Goal: Information Seeking & Learning: Learn about a topic

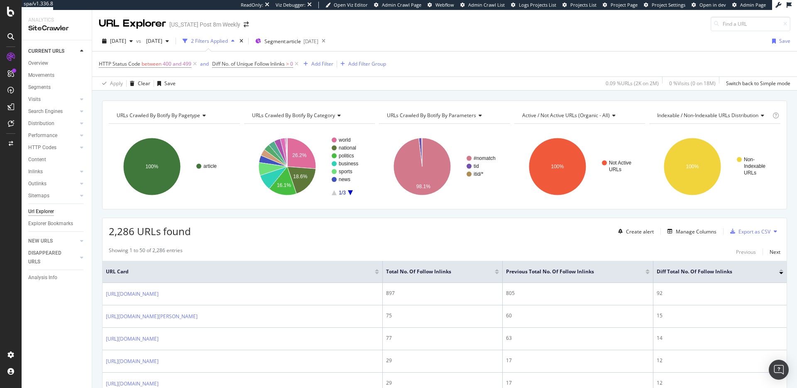
click at [12, 57] on icon at bounding box center [11, 57] width 8 height 8
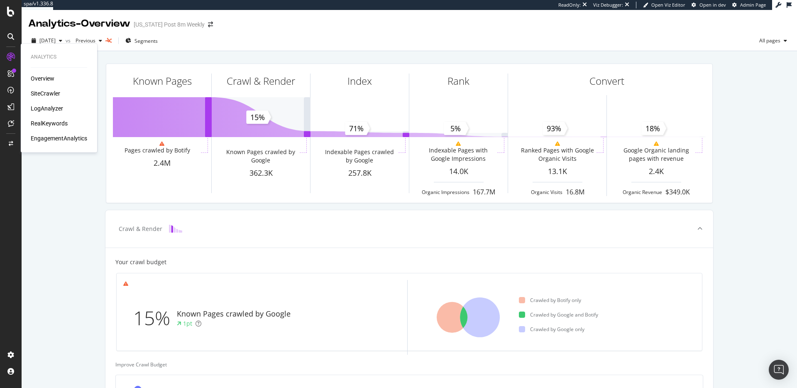
click at [44, 89] on div "SiteCrawler" at bounding box center [45, 93] width 29 height 8
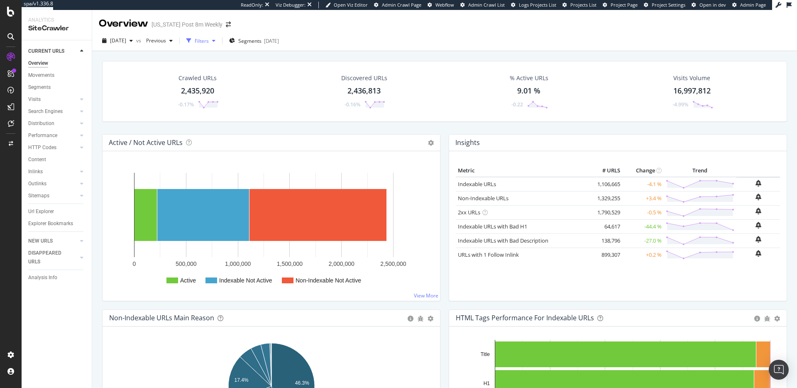
click at [209, 39] on div "Filters" at bounding box center [202, 40] width 14 height 7
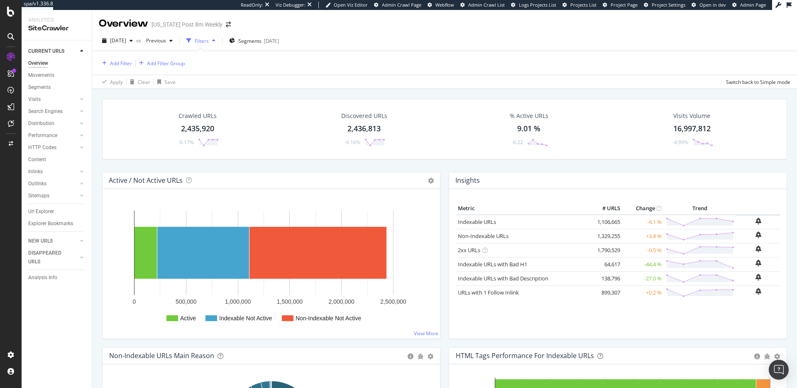
click at [209, 39] on div "Filters" at bounding box center [202, 40] width 14 height 7
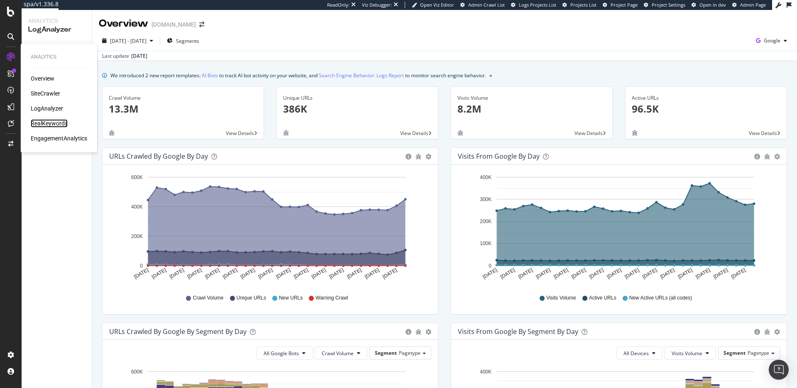
click at [51, 123] on div "RealKeywords" at bounding box center [49, 123] width 37 height 8
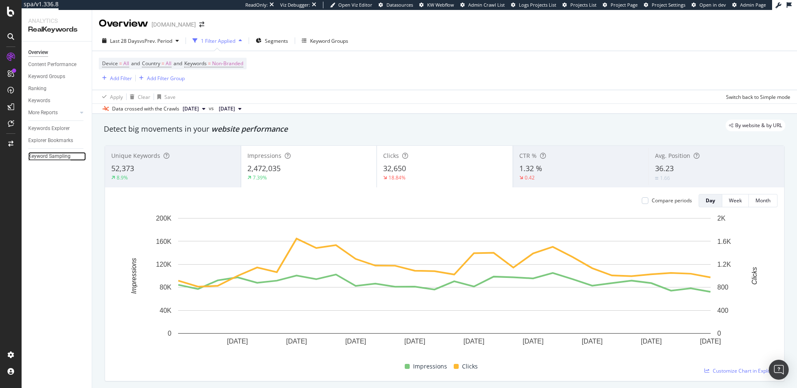
click at [54, 155] on div "Keyword Sampling" at bounding box center [49, 156] width 42 height 9
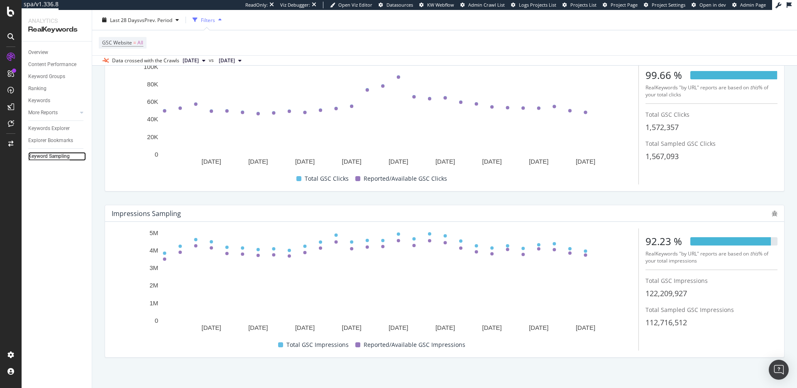
scroll to position [74, 0]
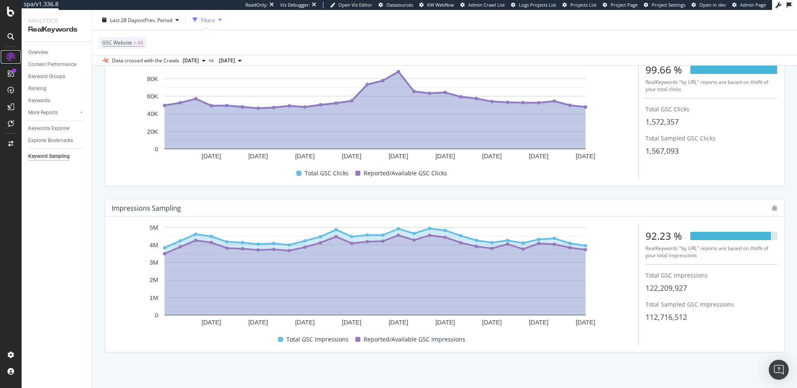
click at [11, 59] on icon at bounding box center [11, 57] width 8 height 8
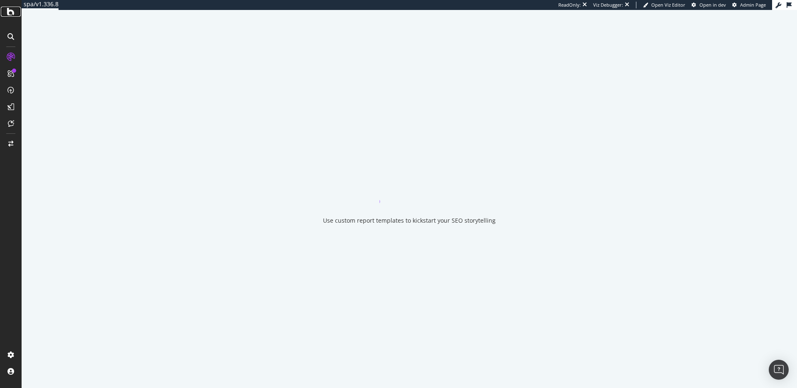
click at [12, 15] on icon at bounding box center [10, 12] width 7 height 10
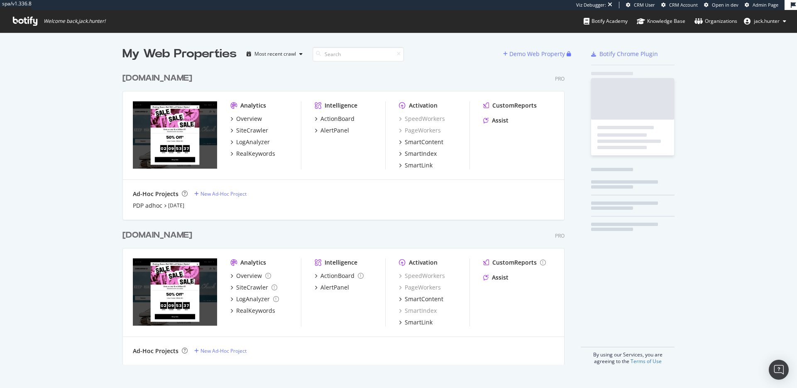
scroll to position [302, 449]
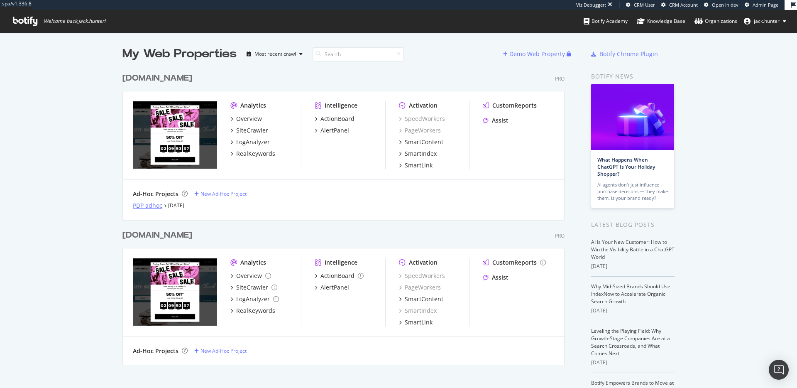
click at [155, 205] on div "PDP adhoc" at bounding box center [147, 205] width 29 height 8
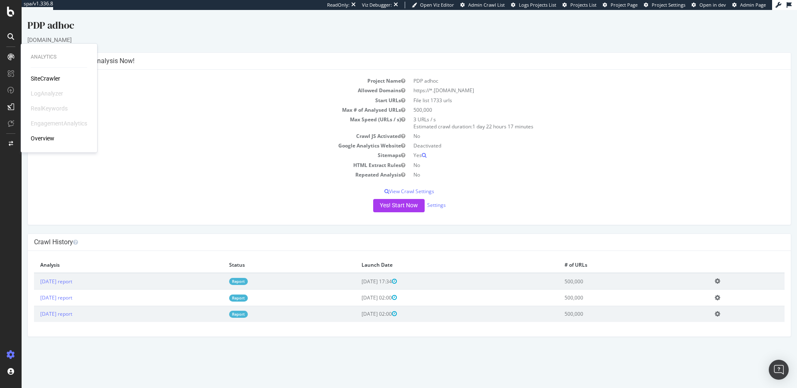
click at [42, 80] on div "SiteCrawler" at bounding box center [45, 78] width 29 height 8
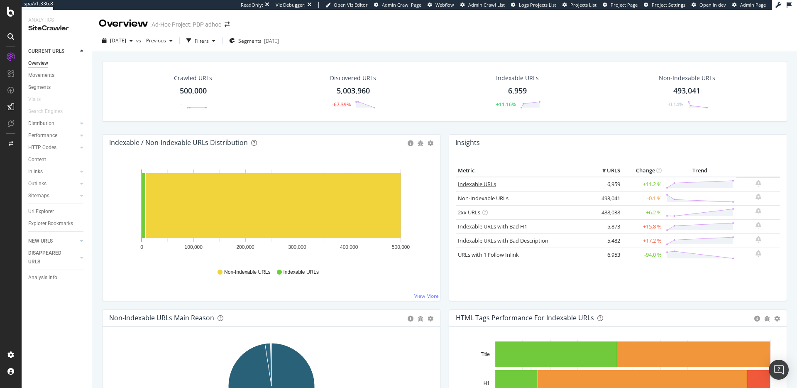
click at [468, 185] on link "Indexable URLs" at bounding box center [477, 183] width 38 height 7
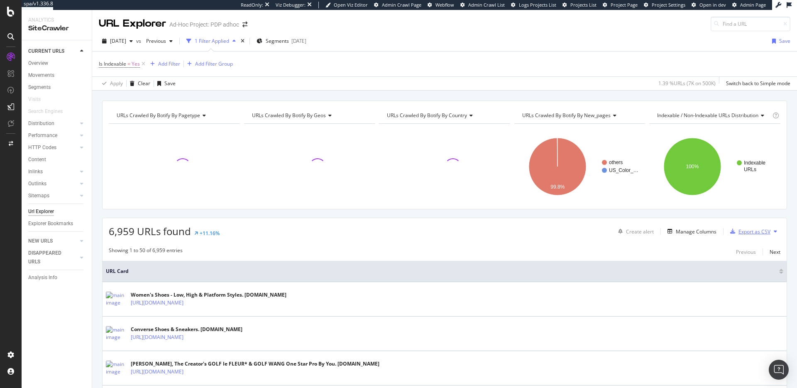
click at [749, 232] on div "Export as CSV" at bounding box center [755, 231] width 32 height 7
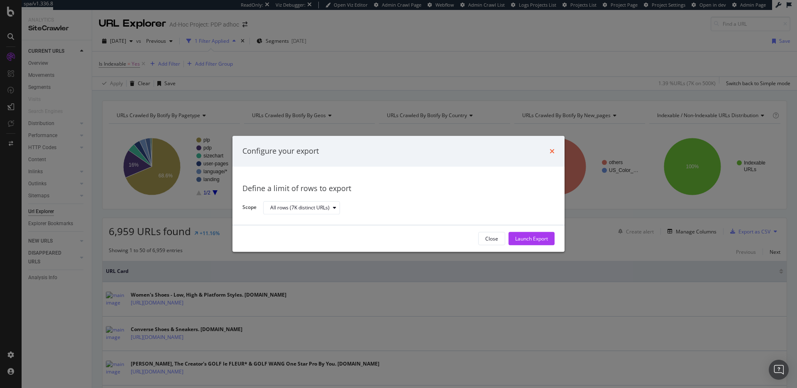
click at [550, 150] on icon "times" at bounding box center [552, 151] width 5 height 7
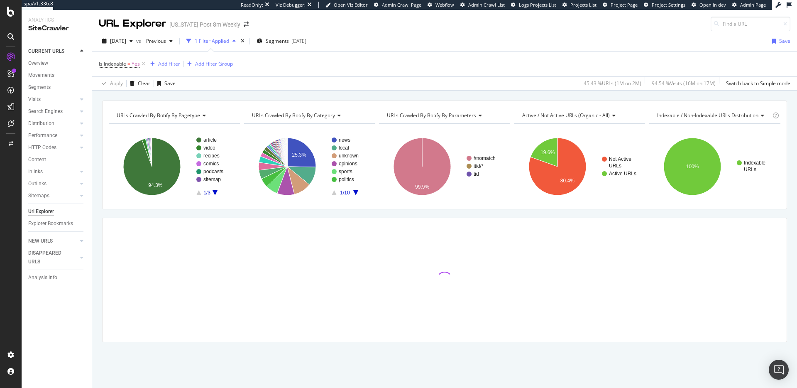
click at [323, 117] on span "URLs Crawled By Botify By category" at bounding box center [293, 115] width 83 height 7
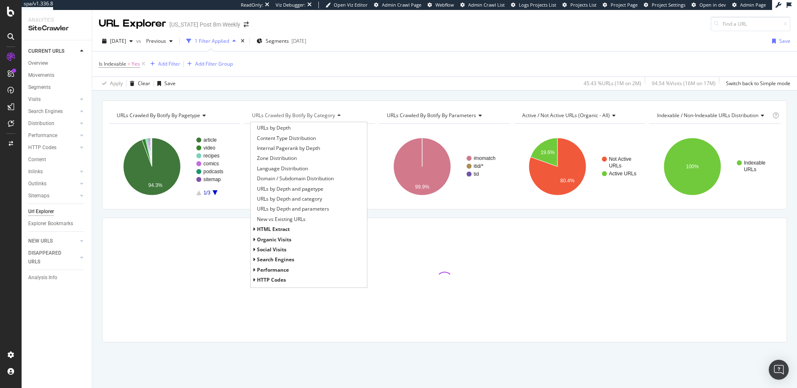
scroll to position [128, 0]
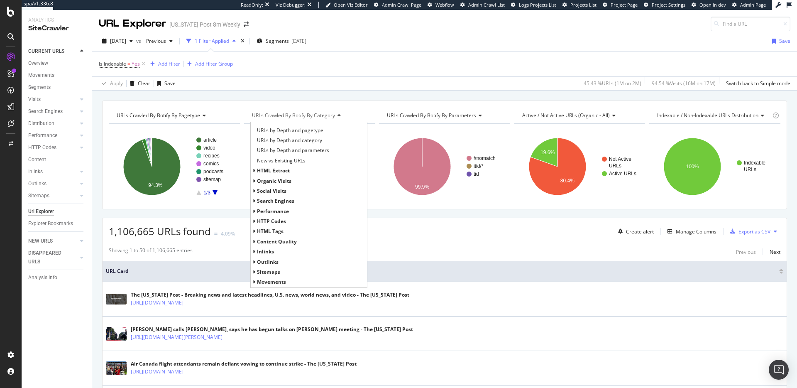
click at [369, 81] on div "Apply Clear Save 45.43 % URLs ( 1M on 2M ) 94.54 % Visits ( 16M on 17M ) Switch…" at bounding box center [444, 83] width 705 height 14
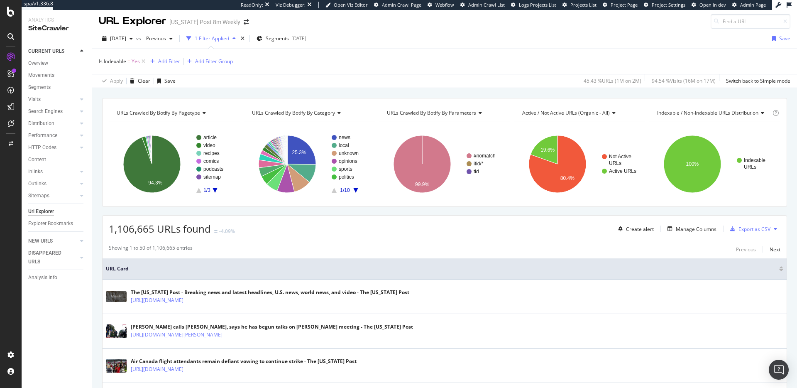
scroll to position [0, 0]
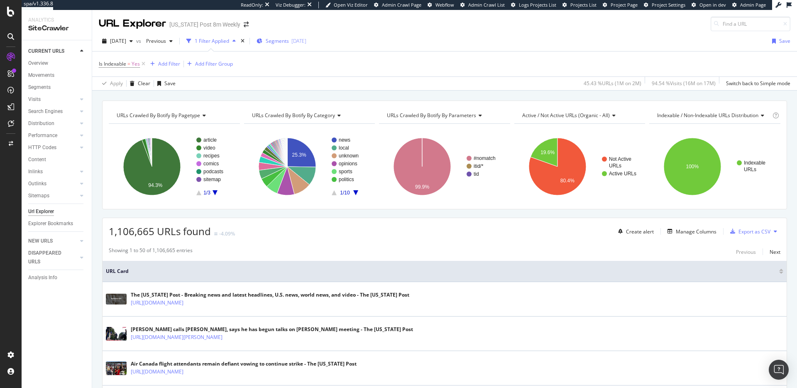
click at [289, 43] on span "Segments" at bounding box center [277, 40] width 23 height 7
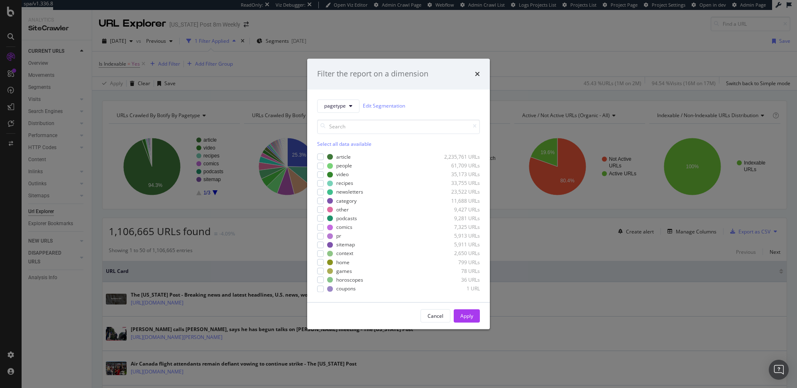
click at [522, 54] on div "Filter the report on a dimension pagetype Edit Segmentation Select all data ava…" at bounding box center [398, 194] width 797 height 388
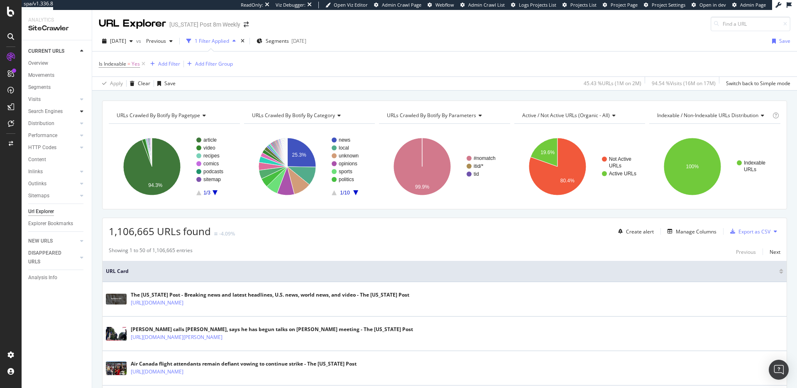
click at [83, 110] on icon at bounding box center [81, 111] width 3 height 5
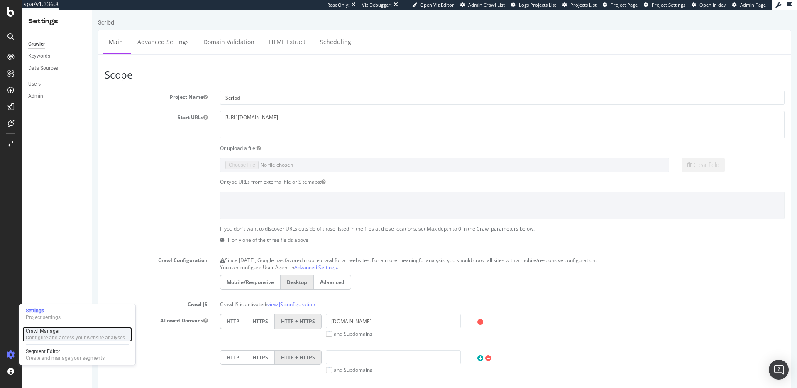
click at [56, 336] on div "Configure and access your website analyses" at bounding box center [75, 337] width 99 height 7
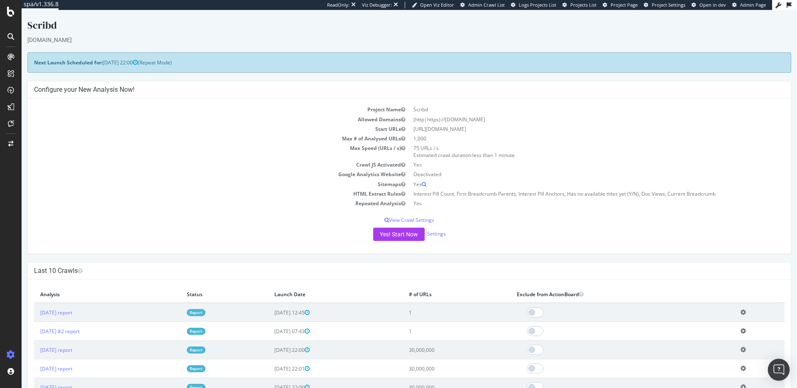
click at [776, 367] on img "Open Intercom Messenger" at bounding box center [779, 369] width 11 height 11
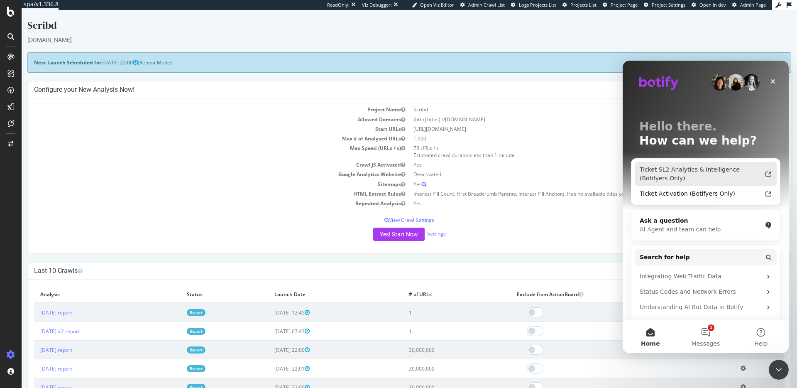
click at [696, 169] on div "Ticket SL2 Analytics & Intelligence (Botifyers Only)" at bounding box center [701, 173] width 122 height 17
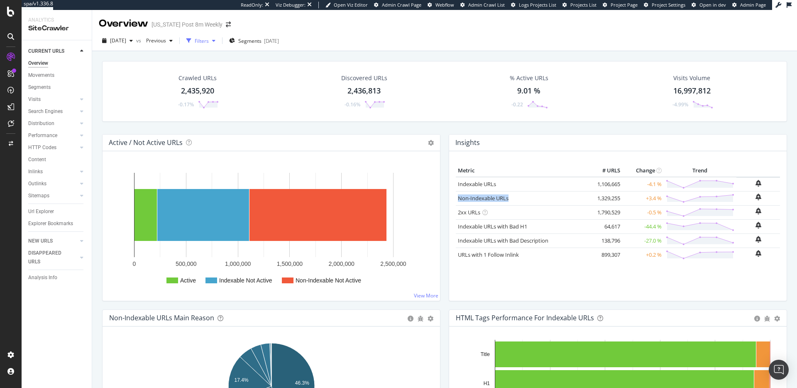
click at [209, 44] on div "Filters" at bounding box center [202, 40] width 14 height 7
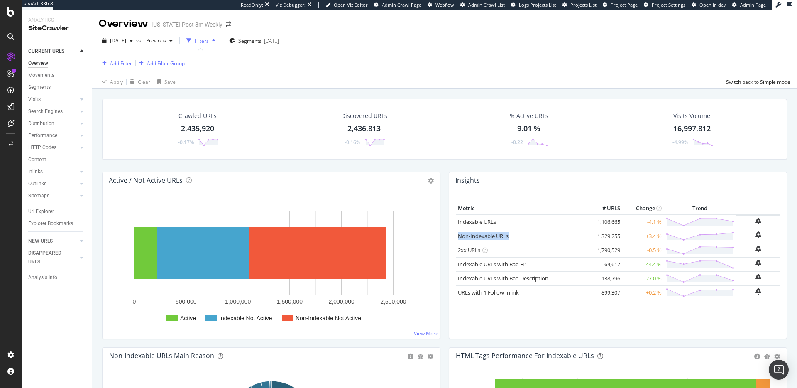
click at [219, 46] on div "Filters" at bounding box center [201, 40] width 36 height 12
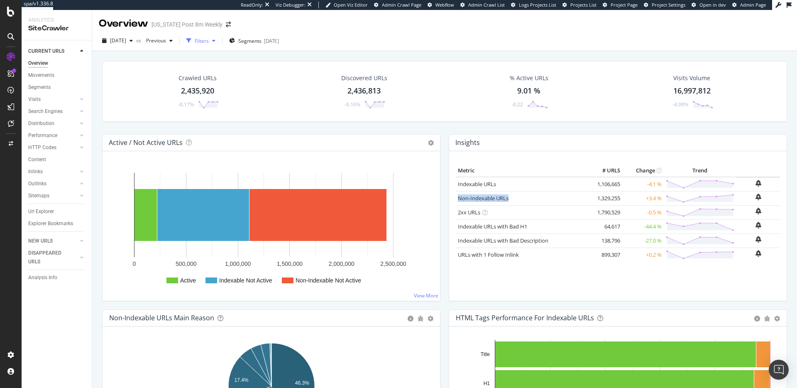
click at [219, 46] on div "Filters" at bounding box center [201, 40] width 36 height 12
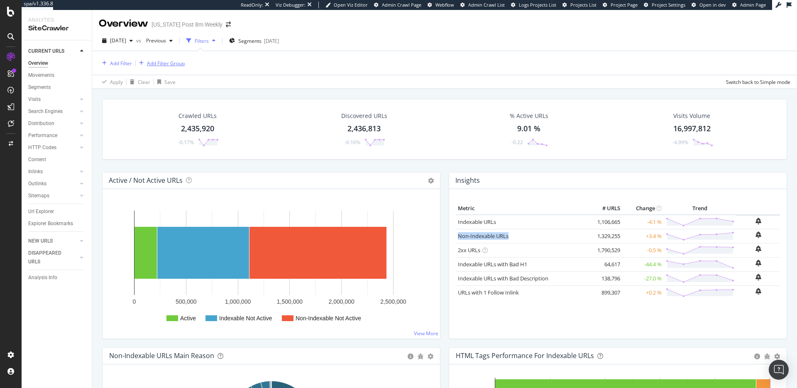
click at [168, 59] on div "Add Filter Group" at bounding box center [160, 63] width 49 height 9
click at [280, 62] on div "Add Filter Add Filter Group" at bounding box center [445, 63] width 692 height 24
click at [109, 59] on div "Add Filter" at bounding box center [115, 63] width 33 height 9
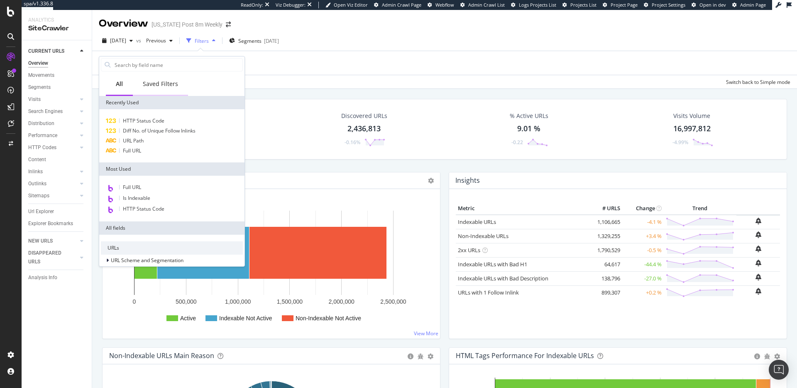
click at [163, 91] on div "Saved Filters" at bounding box center [160, 84] width 55 height 23
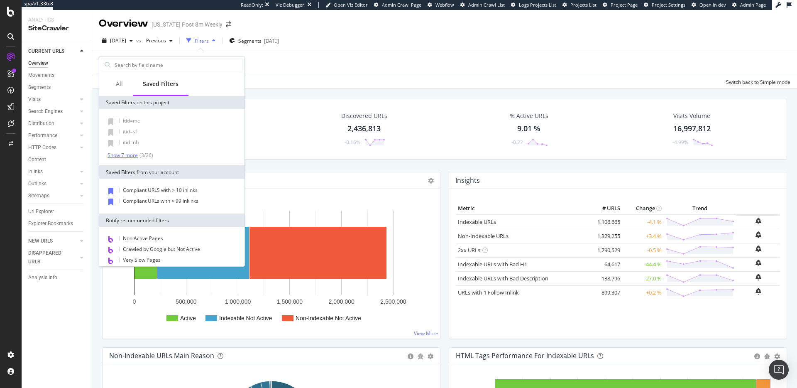
click at [131, 155] on div "Show 7 more" at bounding box center [123, 155] width 30 height 6
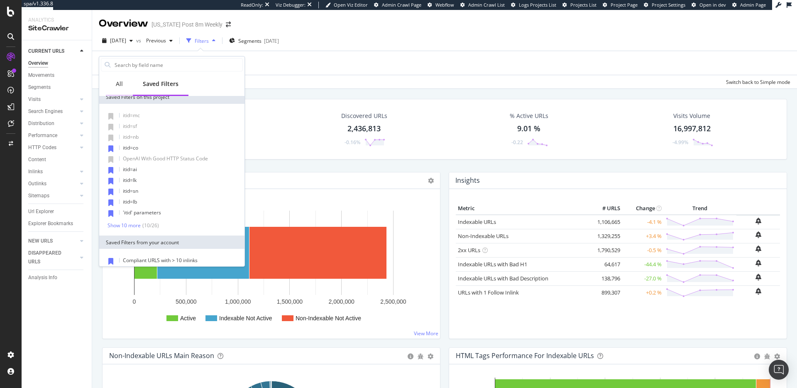
click at [126, 88] on div "All" at bounding box center [119, 84] width 27 height 23
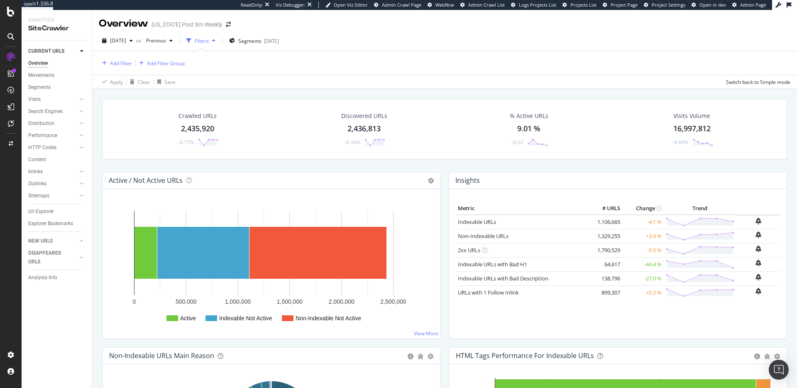
click at [404, 66] on div "Add Filter Add Filter Group" at bounding box center [445, 63] width 692 height 24
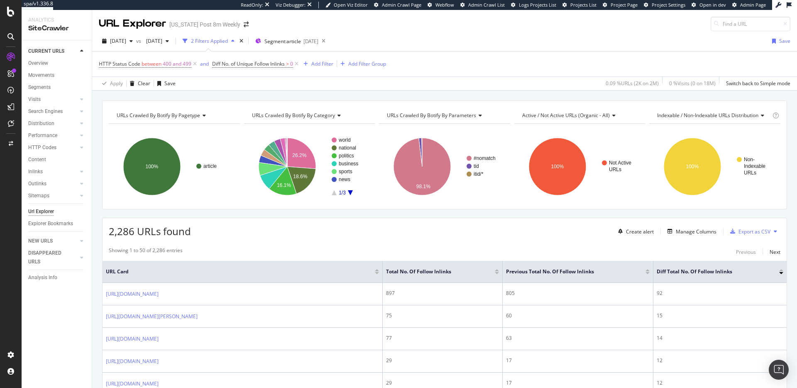
click at [228, 42] on div "2 Filters Applied" at bounding box center [209, 40] width 37 height 7
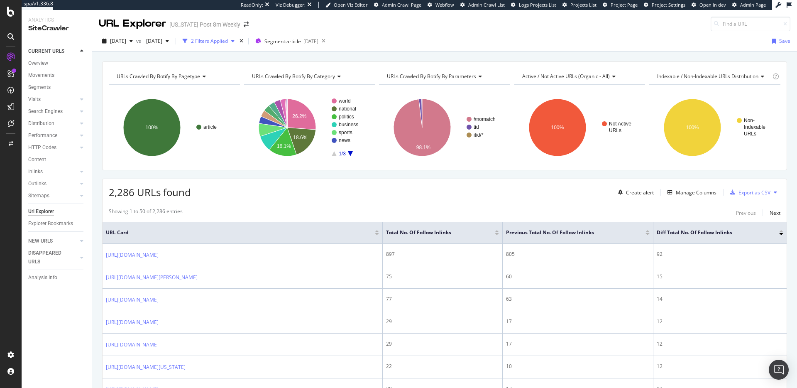
click at [238, 45] on div "2 Filters Applied" at bounding box center [208, 41] width 59 height 12
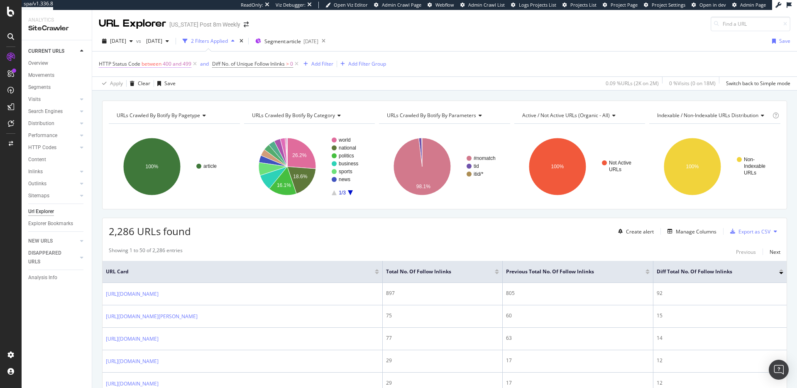
click at [174, 64] on span "400 and 499" at bounding box center [177, 64] width 29 height 12
click at [449, 52] on div "HTTP Status Code between 400 and 499 and Diff No. of Unique Follow Inlinks > 0 …" at bounding box center [445, 64] width 692 height 25
click at [361, 66] on div "Add Filter Group" at bounding box center [367, 63] width 38 height 7
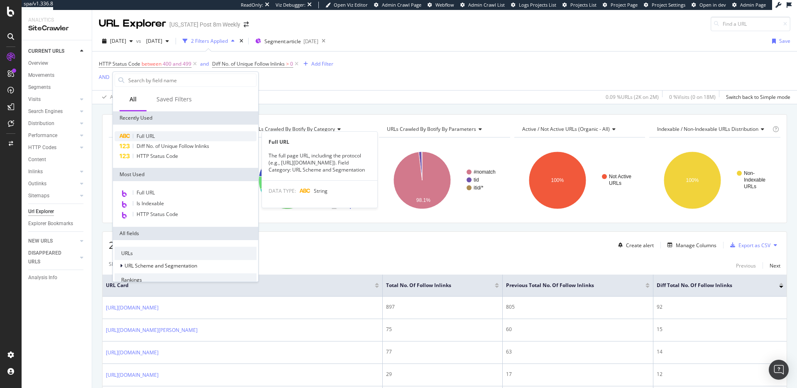
click at [178, 135] on div "Full URL" at bounding box center [186, 136] width 142 height 10
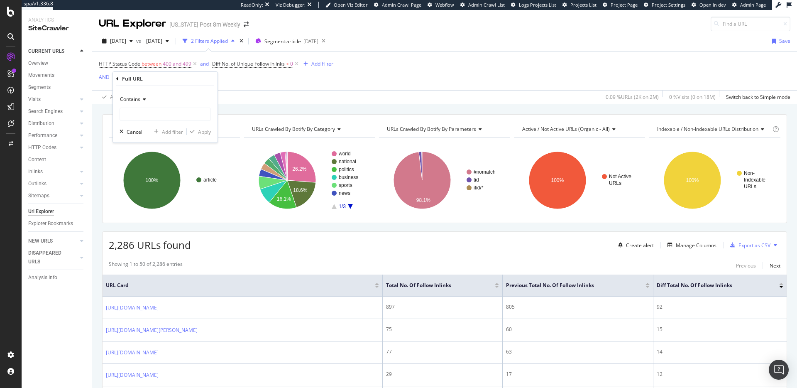
click at [118, 77] on icon at bounding box center [117, 78] width 2 height 5
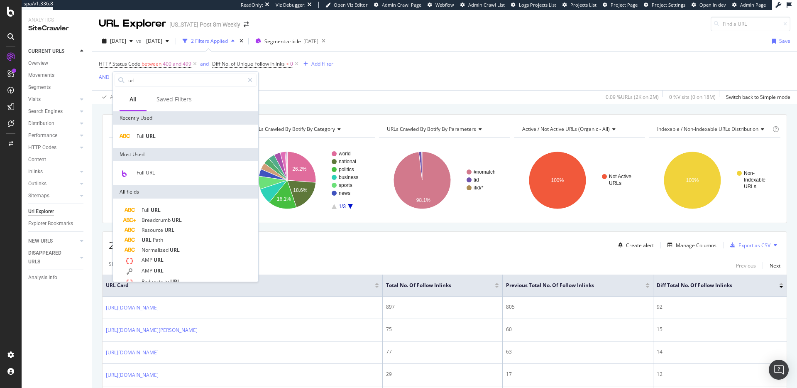
scroll to position [29, 0]
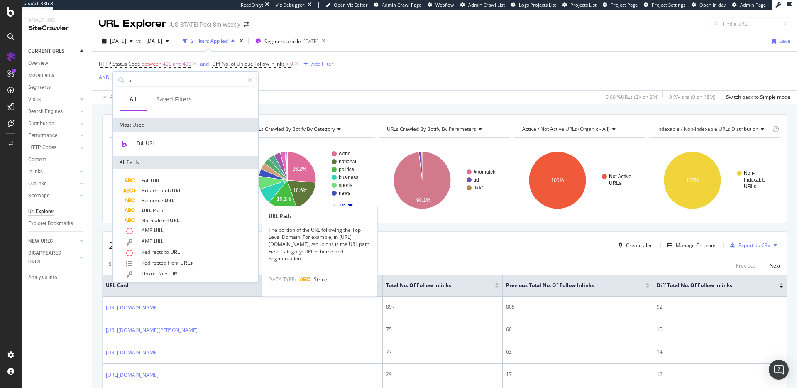
type input "url"
click at [183, 209] on div "URL Path" at bounding box center [191, 211] width 132 height 10
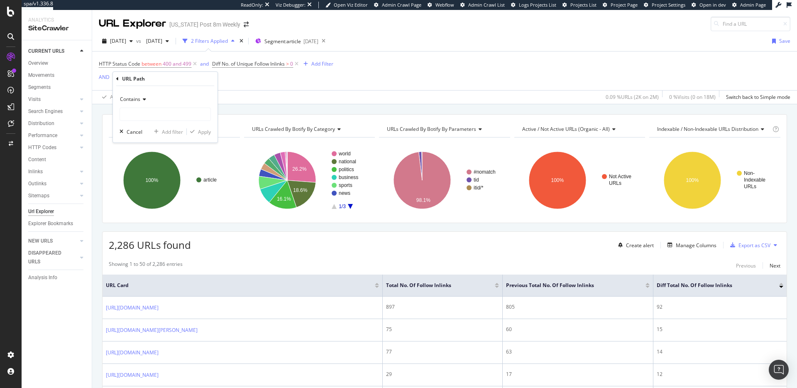
click at [167, 106] on div "Contains" at bounding box center [165, 107] width 91 height 28
click at [167, 113] on input "text" at bounding box center [165, 114] width 91 height 13
type input "/sports"
click at [202, 130] on div "Apply" at bounding box center [204, 131] width 13 height 7
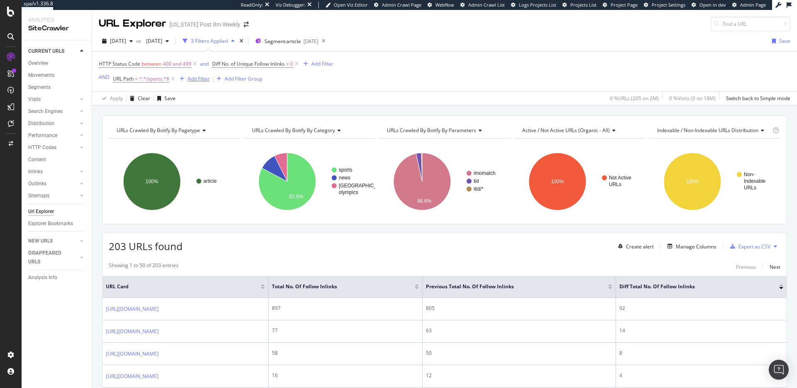
click at [185, 78] on div "button" at bounding box center [182, 78] width 11 height 5
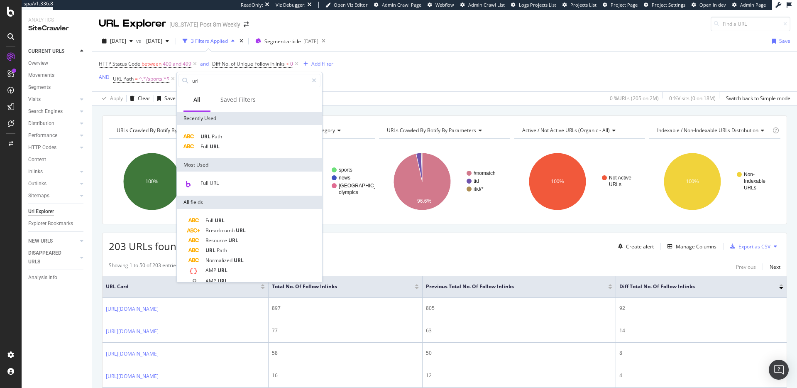
drag, startPoint x: 382, startPoint y: 83, endPoint x: 371, endPoint y: 84, distance: 10.8
click at [382, 83] on div "HTTP Status Code between 400 and 499 and Diff No. of Unique Follow Inlinks > 0 …" at bounding box center [445, 72] width 692 height 40
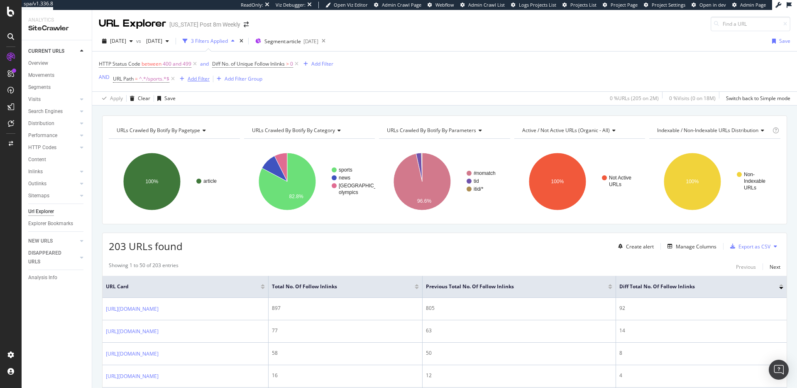
click at [190, 80] on div "Add Filter" at bounding box center [199, 78] width 22 height 7
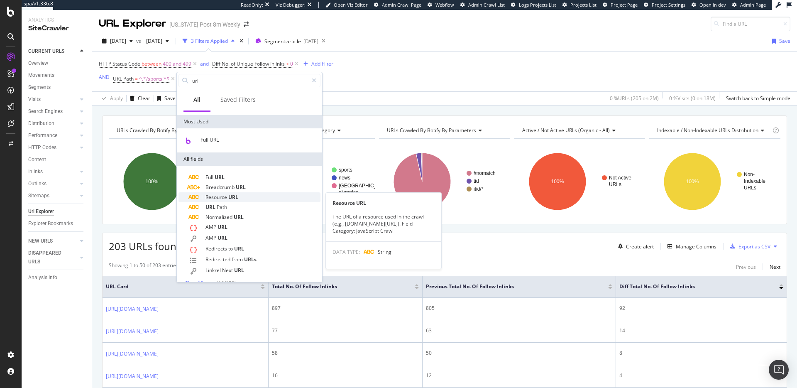
scroll to position [54, 0]
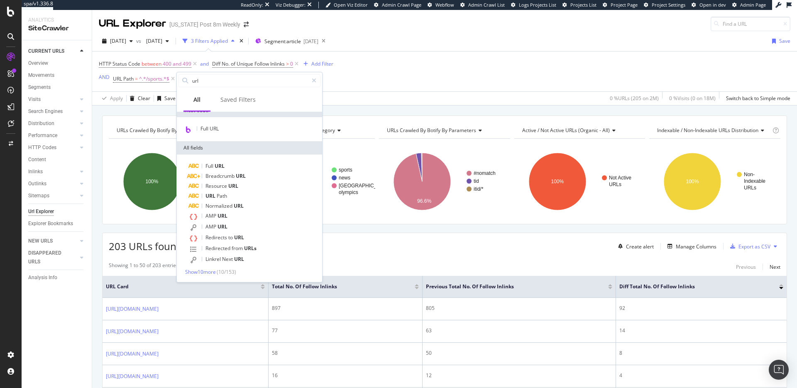
click at [413, 77] on div "HTTP Status Code between 400 and 499 and Diff No. of Unique Follow Inlinks > 0 …" at bounding box center [445, 72] width 692 height 40
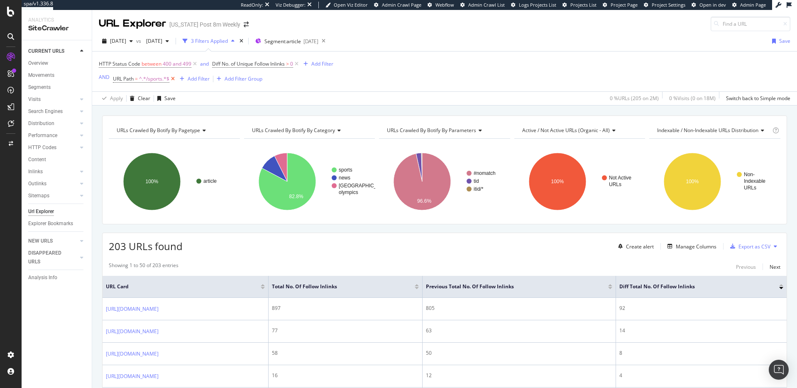
click at [174, 79] on icon at bounding box center [172, 79] width 7 height 8
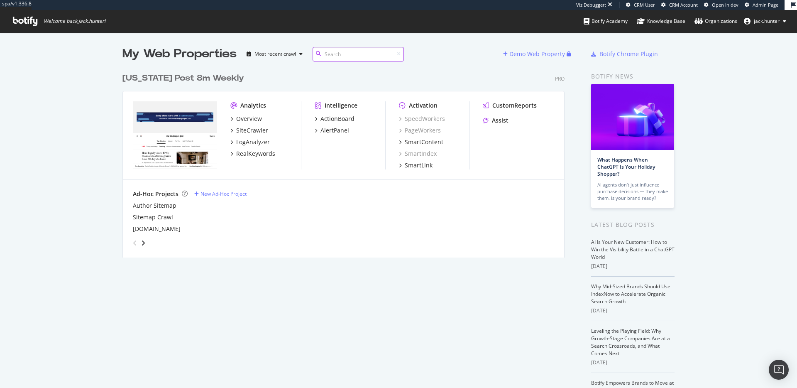
scroll to position [388, 797]
click at [169, 75] on div "[US_STATE] Post 8m Weekly" at bounding box center [184, 78] width 122 height 12
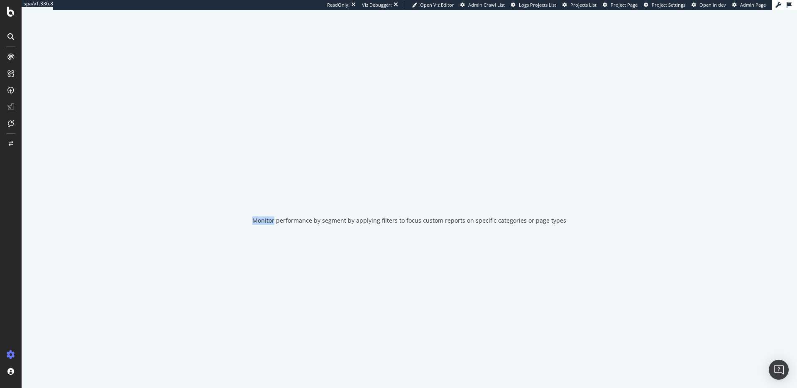
click at [169, 75] on div "Monitor performance by segment by applying filters to focus custom reports on s…" at bounding box center [410, 199] width 776 height 378
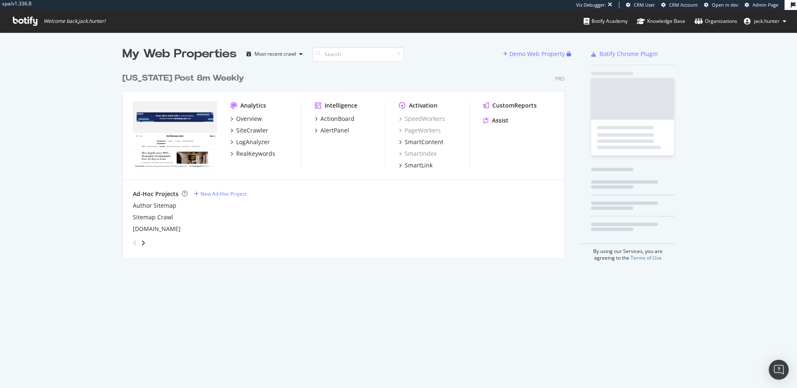
scroll to position [195, 449]
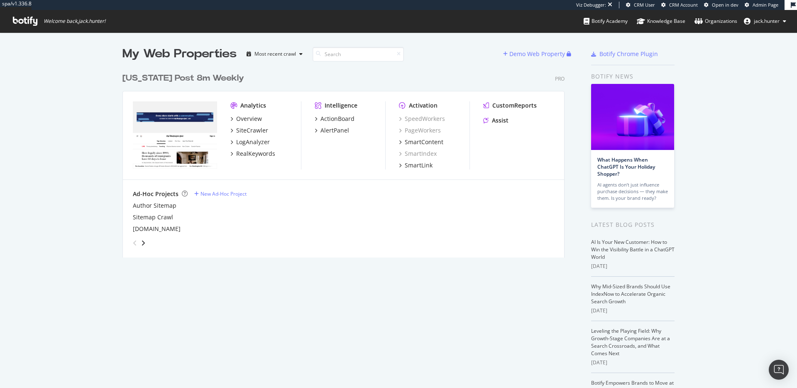
click at [207, 56] on div "My Web Properties" at bounding box center [180, 54] width 114 height 17
click at [204, 56] on div "My Web Properties" at bounding box center [180, 54] width 114 height 17
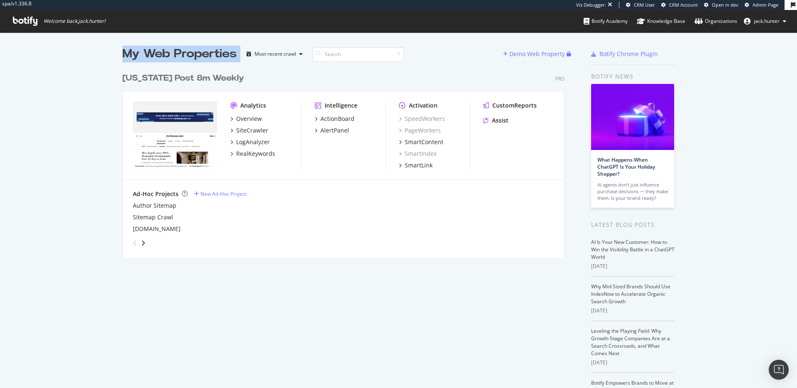
click at [204, 56] on div "My Web Properties" at bounding box center [180, 54] width 114 height 17
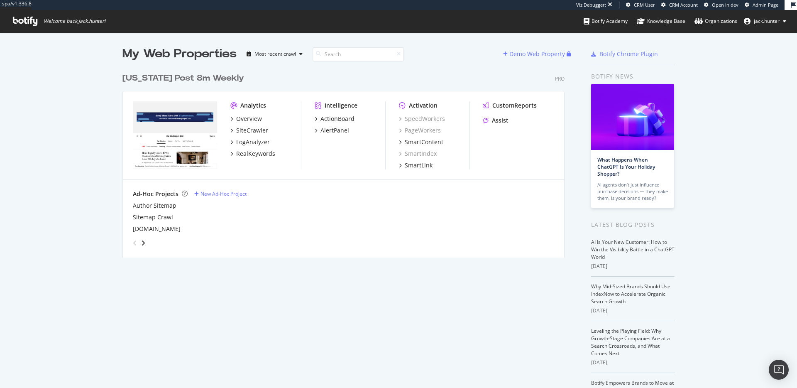
click at [151, 52] on div "My Web Properties" at bounding box center [180, 54] width 114 height 17
click at [257, 133] on div "SiteCrawler" at bounding box center [252, 130] width 32 height 8
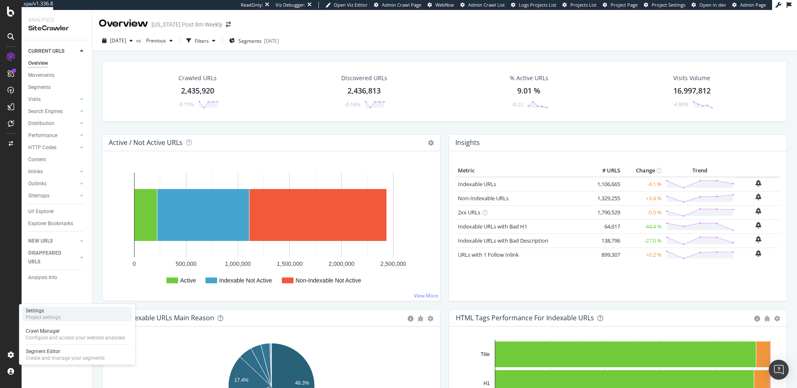
click at [45, 315] on div "Project settings" at bounding box center [43, 317] width 35 height 7
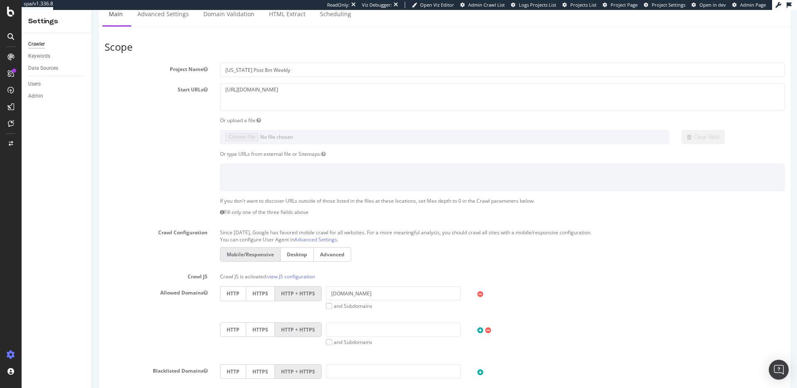
scroll to position [31, 0]
click at [266, 89] on textarea "https://www.washingtonpost.com/" at bounding box center [502, 93] width 565 height 27
click at [266, 90] on textarea "https://www.washingtonpost.com/" at bounding box center [502, 93] width 565 height 27
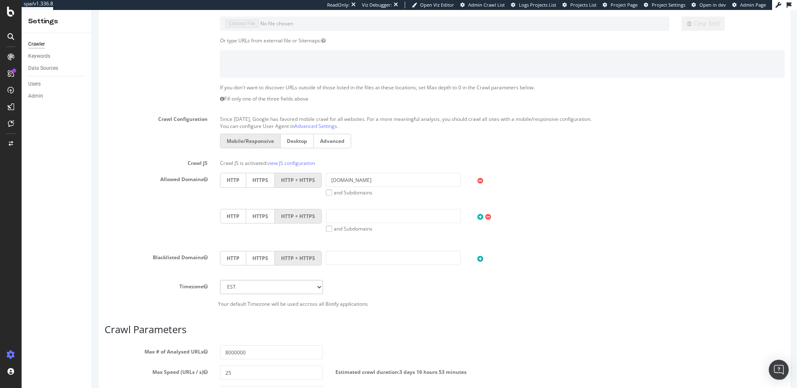
scroll to position [140, 0]
click at [330, 142] on label "Advanced" at bounding box center [332, 142] width 37 height 15
click at [92, 10] on input "Advanced" at bounding box center [92, 10] width 0 height 0
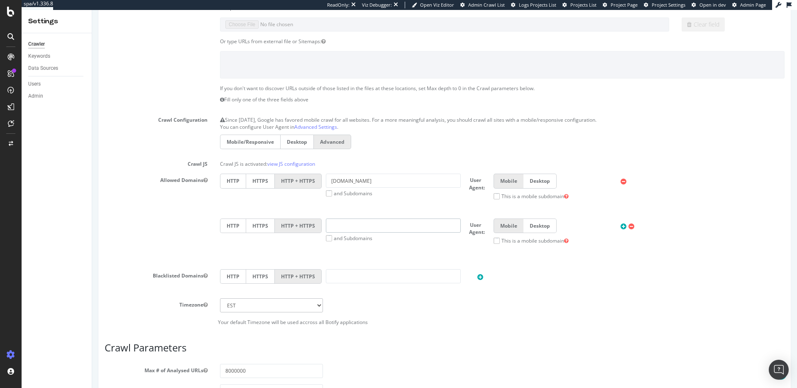
click at [411, 223] on input "text" at bounding box center [393, 225] width 135 height 14
click at [252, 141] on label "Mobile/Responsive" at bounding box center [250, 142] width 60 height 15
click at [92, 10] on input "Mobile/Responsive" at bounding box center [92, 10] width 0 height 0
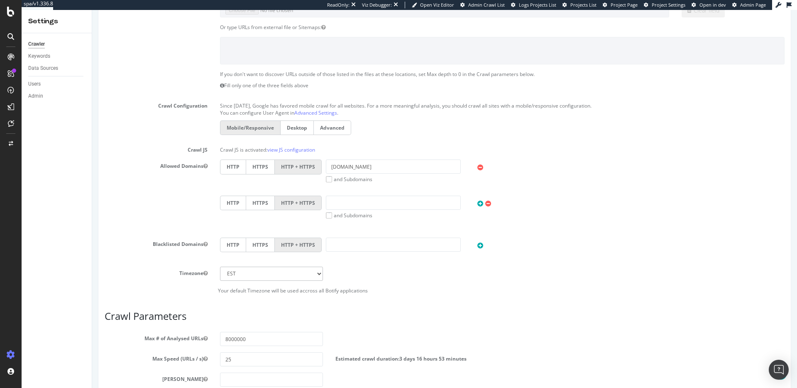
scroll to position [174, 0]
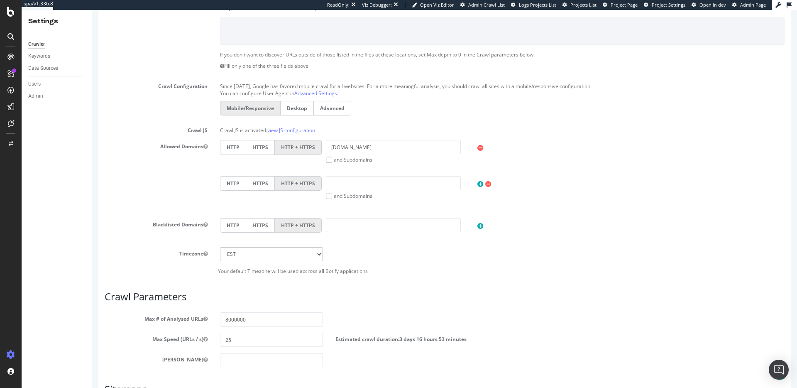
drag, startPoint x: 191, startPoint y: 131, endPoint x: 238, endPoint y: 131, distance: 47.3
click at [238, 131] on div "Crawl JS Crawl JS is activated: view JS configuration" at bounding box center [444, 129] width 693 height 10
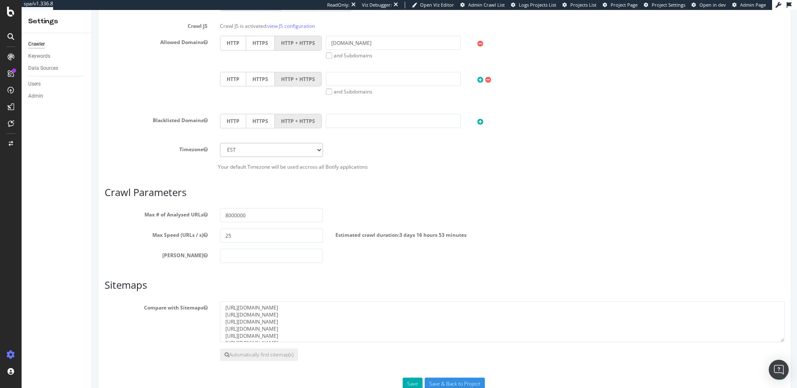
scroll to position [302, 0]
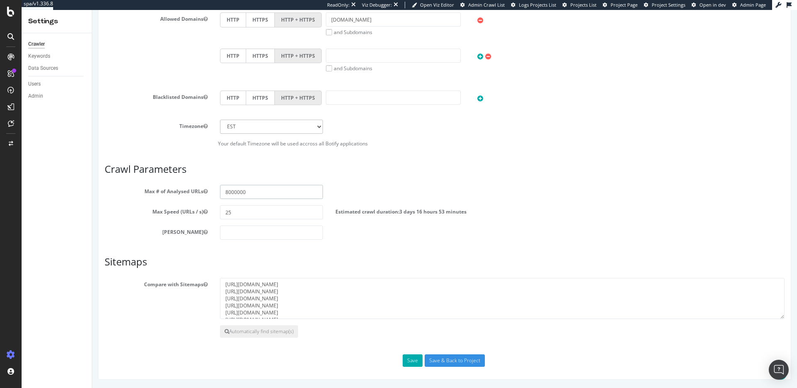
click at [256, 194] on input "8000000" at bounding box center [271, 192] width 103 height 14
click at [240, 196] on input "8000000" at bounding box center [271, 192] width 103 height 14
drag, startPoint x: 230, startPoint y: 195, endPoint x: 236, endPoint y: 196, distance: 6.2
click at [235, 196] on input "8000000" at bounding box center [271, 192] width 103 height 14
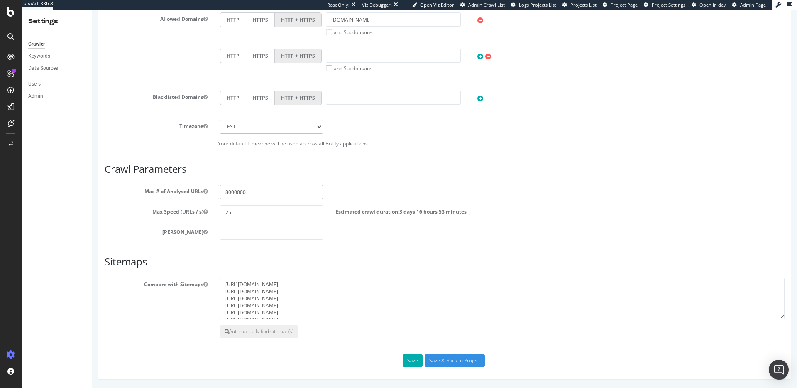
drag, startPoint x: 244, startPoint y: 194, endPoint x: 233, endPoint y: 194, distance: 10.8
click at [234, 194] on input "8000000" at bounding box center [271, 192] width 103 height 14
click at [231, 195] on input "8000000" at bounding box center [271, 192] width 103 height 14
click at [227, 196] on input "8000000" at bounding box center [271, 192] width 103 height 14
click at [228, 193] on input "8000000" at bounding box center [271, 192] width 103 height 14
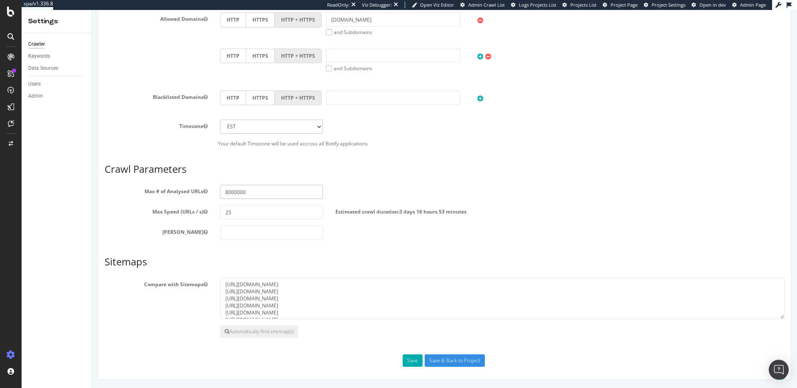
click at [233, 193] on input "8000000" at bounding box center [271, 192] width 103 height 14
click at [255, 213] on input "25" at bounding box center [271, 212] width 103 height 14
click at [243, 216] on input "25" at bounding box center [271, 212] width 103 height 14
click at [241, 207] on input "25" at bounding box center [271, 212] width 103 height 14
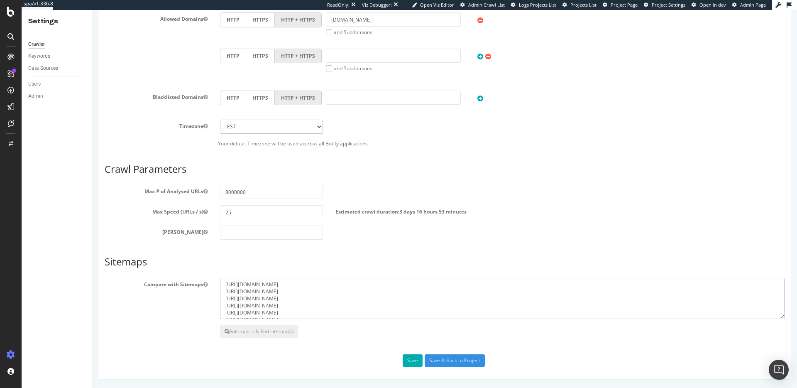
drag, startPoint x: 382, startPoint y: 313, endPoint x: 253, endPoint y: 273, distance: 134.8
click at [253, 273] on article "Sitemaps Compare with Sitemaps https://www.washingtonpost.com/arcio/sitemap/vid…" at bounding box center [445, 296] width 680 height 81
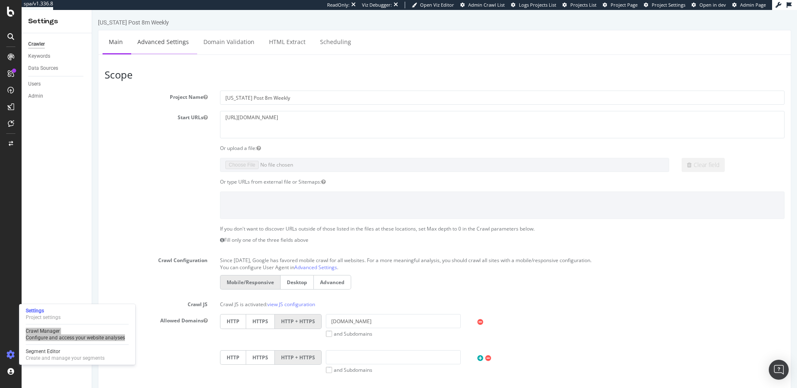
click at [162, 40] on link "Advanced Settings" at bounding box center [163, 41] width 64 height 23
click at [164, 34] on link "Advanced Settings" at bounding box center [163, 41] width 64 height 23
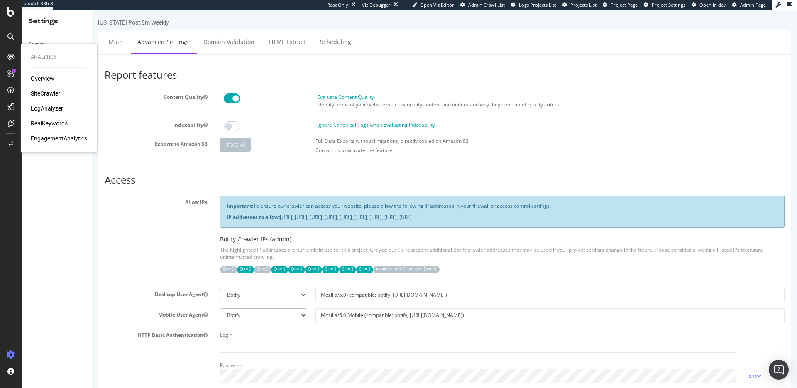
click at [43, 95] on div "SiteCrawler" at bounding box center [45, 93] width 29 height 8
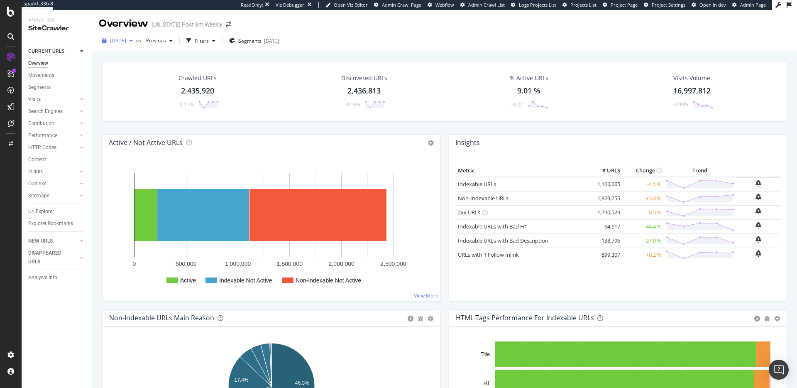
click at [126, 42] on span "2025 Aug. 19th" at bounding box center [118, 40] width 16 height 7
click at [173, 45] on div "Previous" at bounding box center [159, 40] width 33 height 12
click at [368, 51] on div "2025 Aug. 19th vs Previous Filters Segments 2025-02-04" at bounding box center [444, 41] width 705 height 20
click at [209, 42] on div "Filters" at bounding box center [202, 40] width 14 height 7
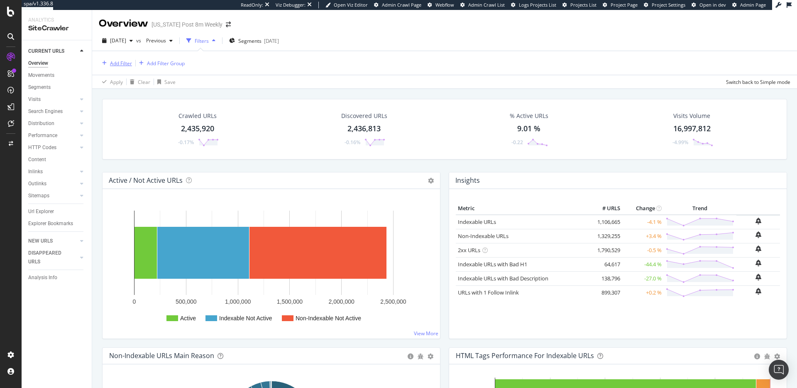
click at [126, 64] on div "Add Filter" at bounding box center [121, 63] width 22 height 7
click at [209, 42] on div "Filters" at bounding box center [202, 40] width 14 height 7
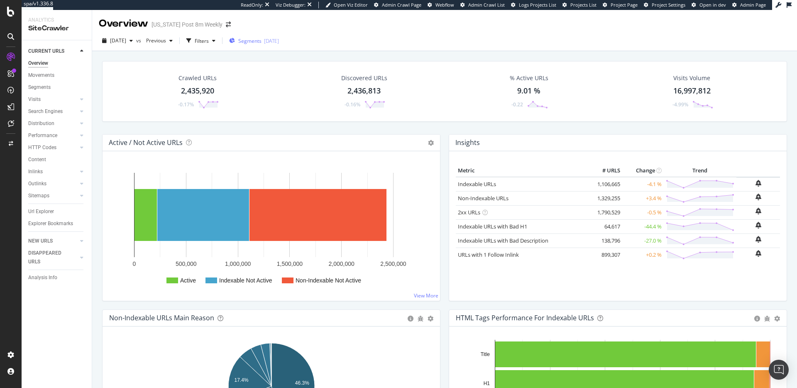
click at [279, 42] on div "2025-02-04" at bounding box center [271, 40] width 15 height 7
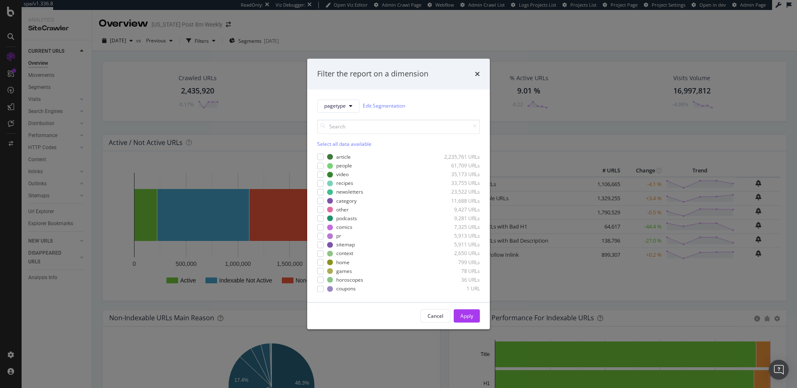
drag, startPoint x: 59, startPoint y: 256, endPoint x: 63, endPoint y: 299, distance: 43.4
click at [59, 256] on div "Filter the report on a dimension pagetype Edit Segmentation Select all data ava…" at bounding box center [398, 194] width 797 height 388
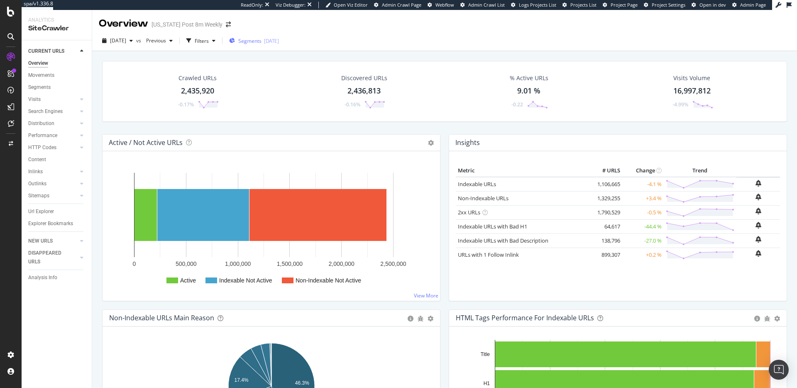
click at [260, 43] on span "Segments" at bounding box center [249, 40] width 23 height 7
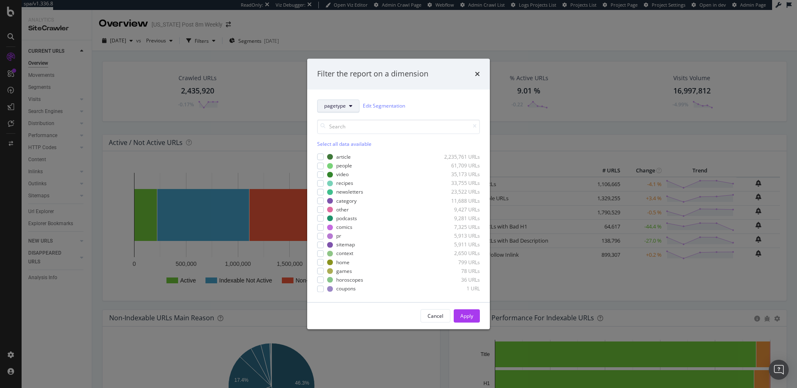
click at [341, 105] on span "pagetype" at bounding box center [335, 106] width 22 height 7
click at [358, 195] on span "Breadcrumb Tree" at bounding box center [351, 194] width 54 height 7
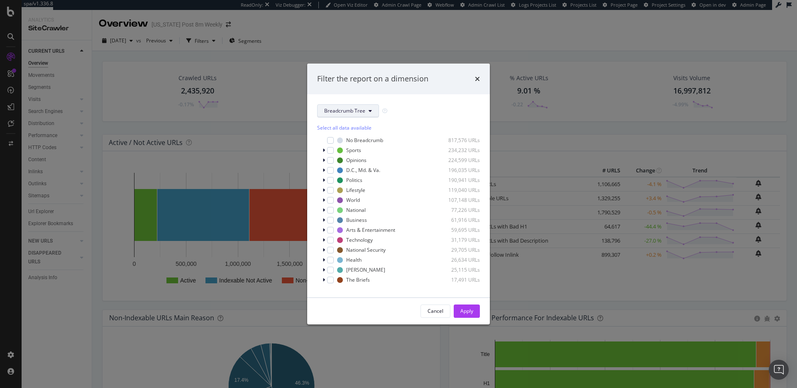
click at [358, 115] on button "Breadcrumb Tree" at bounding box center [348, 110] width 62 height 13
click at [352, 139] on span "pagetype" at bounding box center [351, 140] width 54 height 7
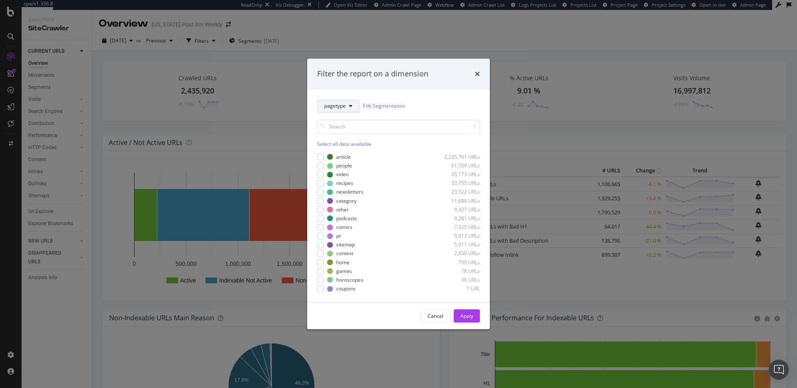
click at [348, 110] on button "pagetype" at bounding box center [338, 105] width 42 height 13
click at [435, 107] on div "pagetype Edit Segmentation" at bounding box center [398, 105] width 163 height 13
click at [321, 155] on div "modal" at bounding box center [320, 157] width 7 height 7
click at [472, 317] on div "Apply" at bounding box center [467, 315] width 13 height 7
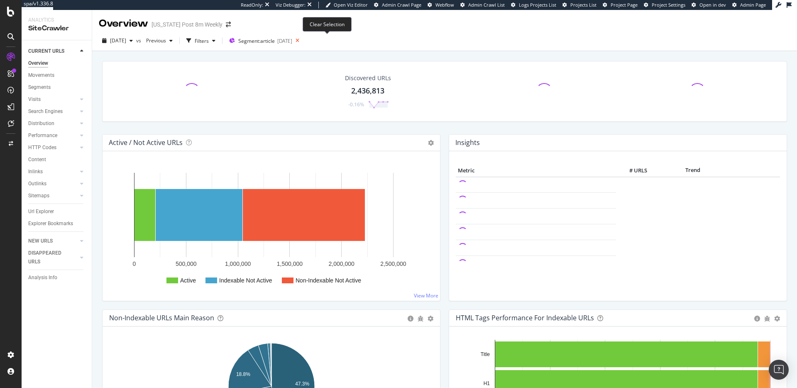
click at [303, 39] on icon at bounding box center [297, 41] width 10 height 12
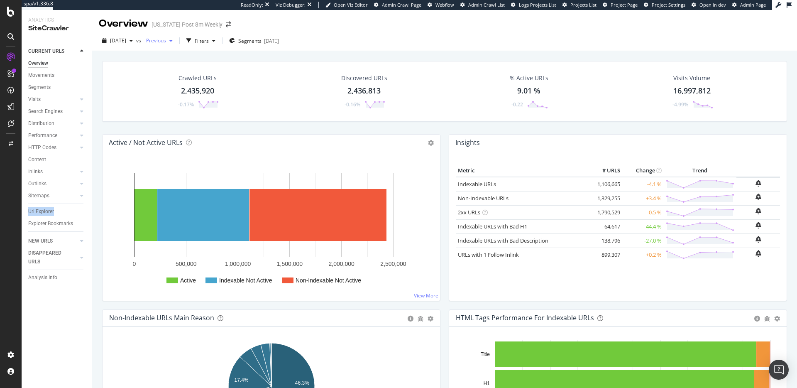
click at [166, 40] on span "Previous" at bounding box center [154, 40] width 23 height 7
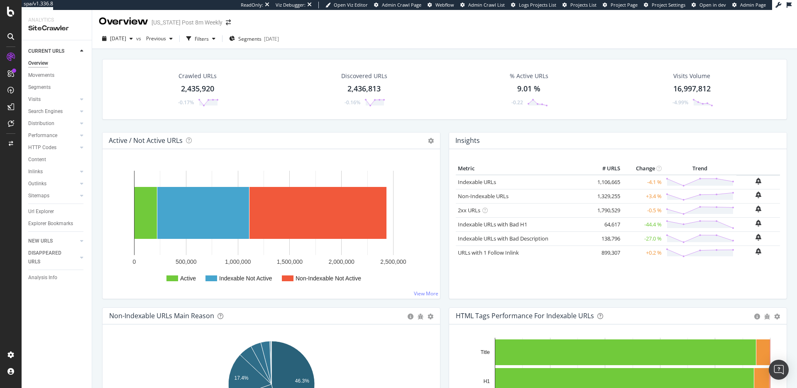
click at [689, 80] on div "Visits Volume 16,997,812 -4.99%" at bounding box center [692, 89] width 59 height 43
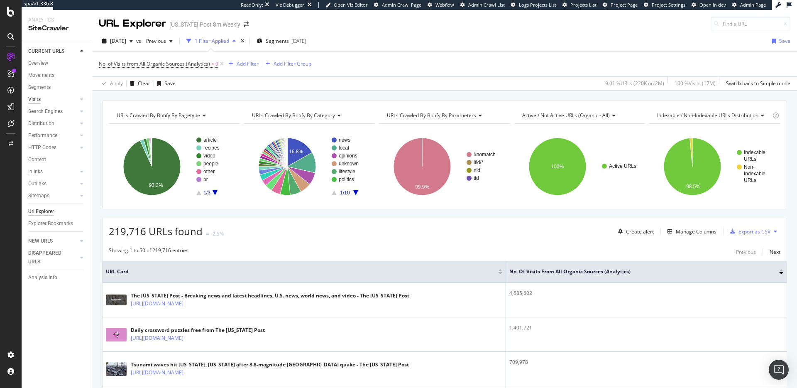
click at [37, 99] on div "Visits" at bounding box center [34, 99] width 12 height 9
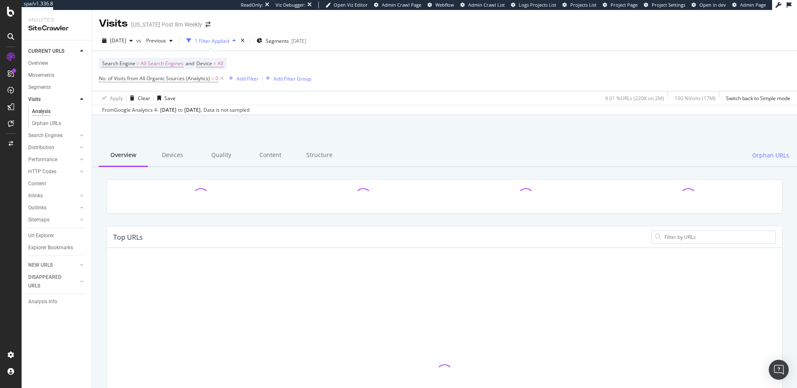
click at [167, 107] on div "Jul. 20, 2025" at bounding box center [168, 109] width 16 height 7
click at [167, 108] on div "Jul. 20, 2025" at bounding box center [168, 109] width 16 height 7
click at [202, 110] on div "Aug. 15, 2025 ." at bounding box center [192, 109] width 17 height 7
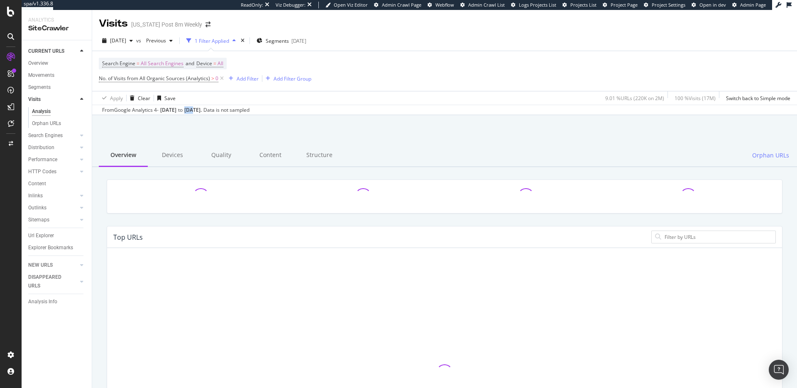
click at [202, 110] on div "Aug. 15, 2025 ." at bounding box center [192, 109] width 17 height 7
click at [202, 111] on div "Aug. 15, 2025 ." at bounding box center [192, 109] width 17 height 7
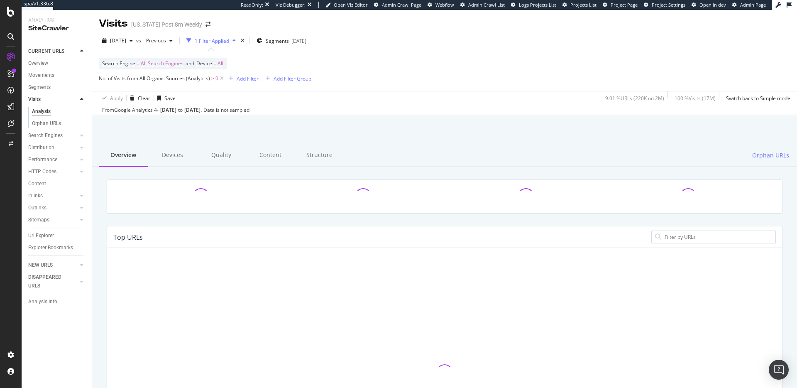
click at [202, 111] on div "Aug. 15, 2025 ." at bounding box center [192, 109] width 17 height 7
drag, startPoint x: 219, startPoint y: 111, endPoint x: 180, endPoint y: 111, distance: 38.6
click at [202, 111] on div "Aug. 15, 2025 ." at bounding box center [192, 109] width 17 height 7
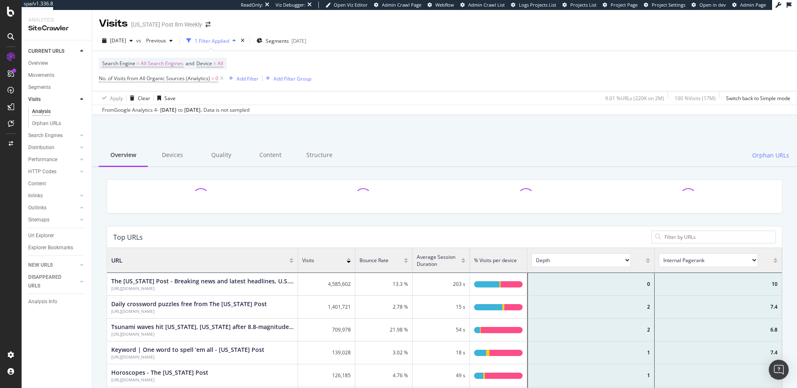
scroll to position [249, 675]
drag, startPoint x: 177, startPoint y: 110, endPoint x: 285, endPoint y: 110, distance: 107.6
click at [292, 110] on div "From Google Analytics 4 - Jul. 20, 2025 to Aug. 15, 2025 . Data is not sampled" at bounding box center [444, 110] width 705 height 10
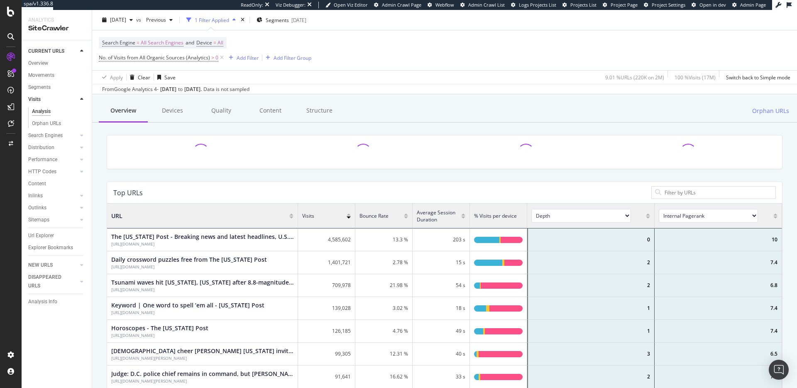
scroll to position [0, 0]
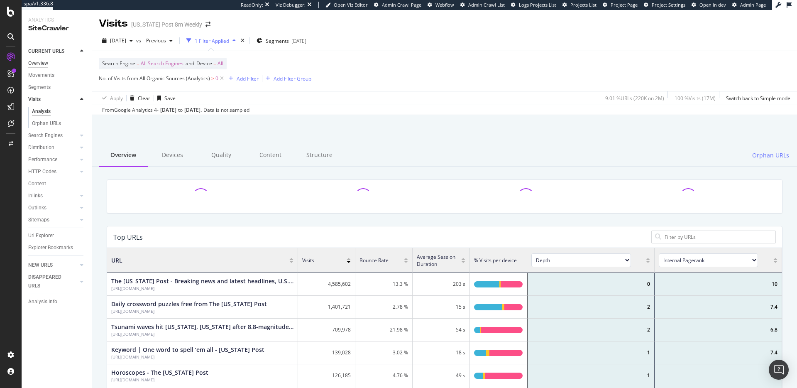
click at [37, 61] on div "Overview" at bounding box center [38, 63] width 20 height 9
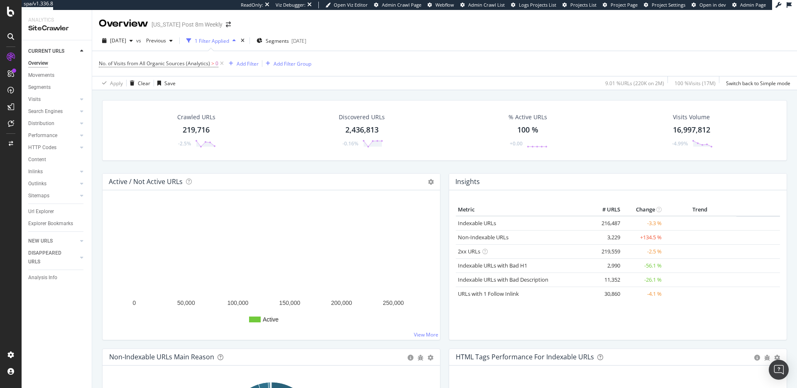
click at [39, 62] on div "Overview" at bounding box center [38, 63] width 20 height 9
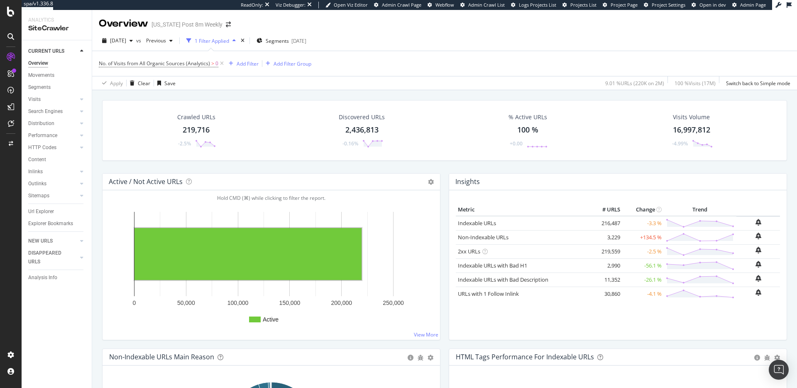
click at [222, 62] on icon at bounding box center [221, 63] width 7 height 8
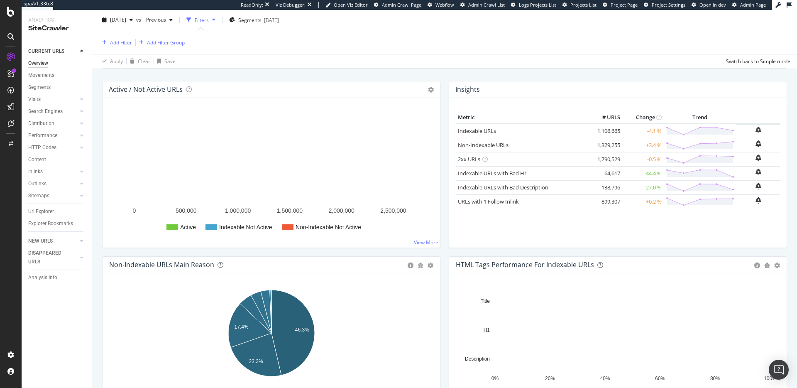
scroll to position [93, 0]
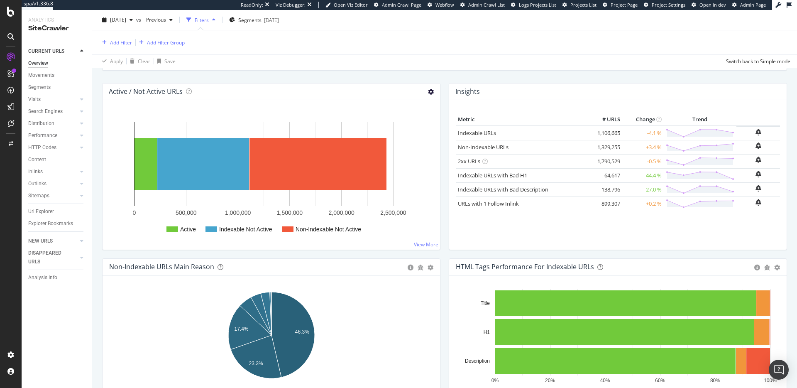
click at [433, 92] on icon at bounding box center [431, 92] width 6 height 6
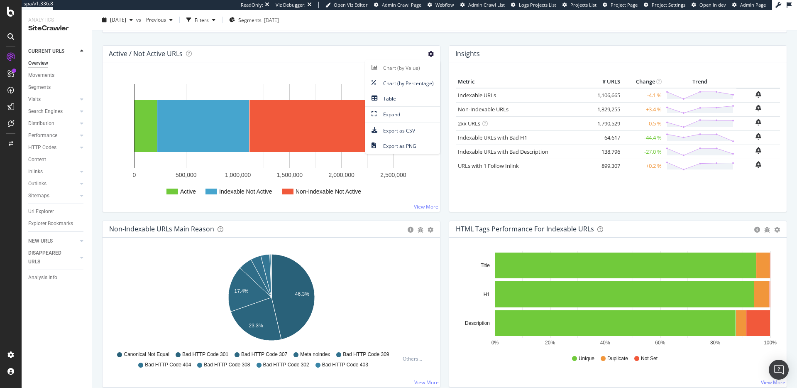
scroll to position [51, 0]
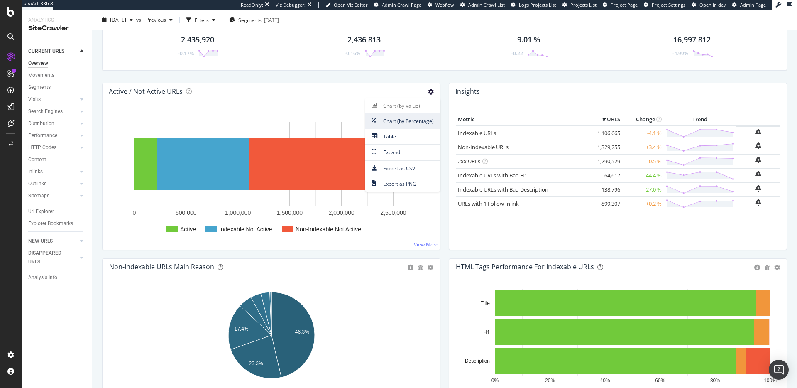
click at [407, 125] on span "Chart (by Percentage)" at bounding box center [402, 120] width 75 height 11
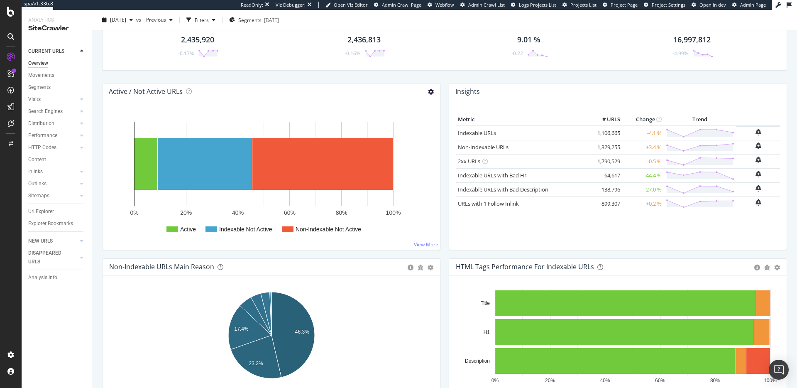
click at [432, 93] on icon at bounding box center [431, 92] width 6 height 6
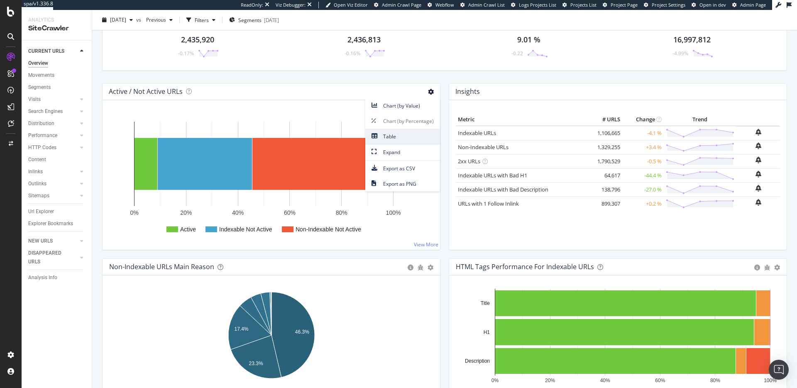
click at [402, 134] on span "Table" at bounding box center [402, 136] width 75 height 11
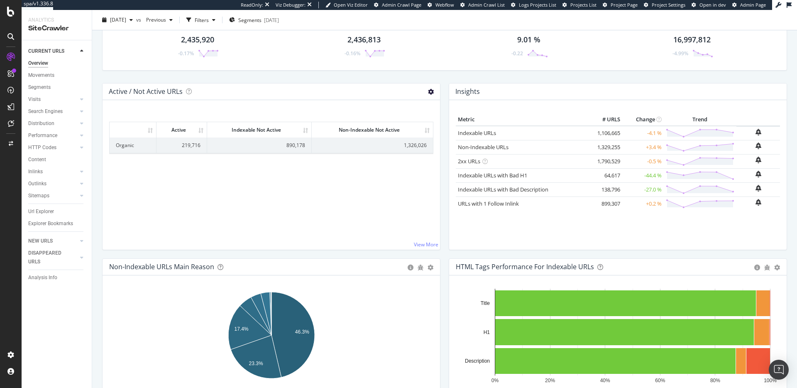
click at [432, 93] on icon at bounding box center [431, 92] width 6 height 6
click at [409, 106] on span "Chart (by Value)" at bounding box center [402, 105] width 75 height 11
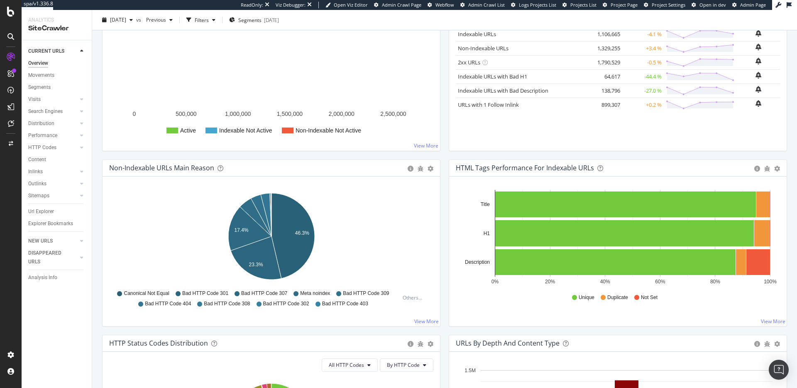
scroll to position [153, 0]
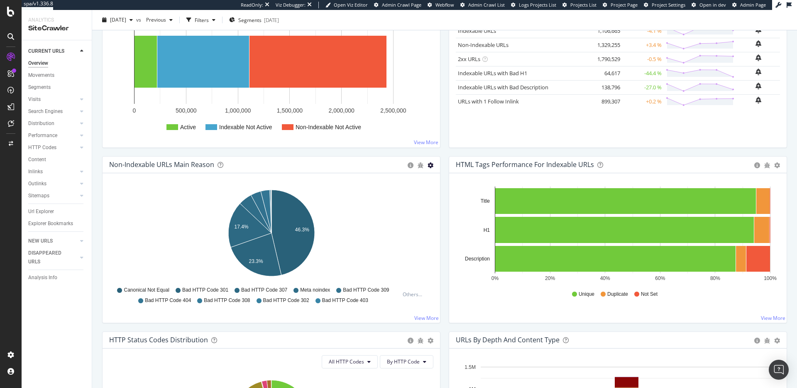
click at [432, 165] on icon "gear" at bounding box center [431, 165] width 6 height 6
click at [658, 172] on div "HTML Tags Performance for Indexable URLs Bar Bar (by Percentage) Table Export a…" at bounding box center [618, 165] width 338 height 17
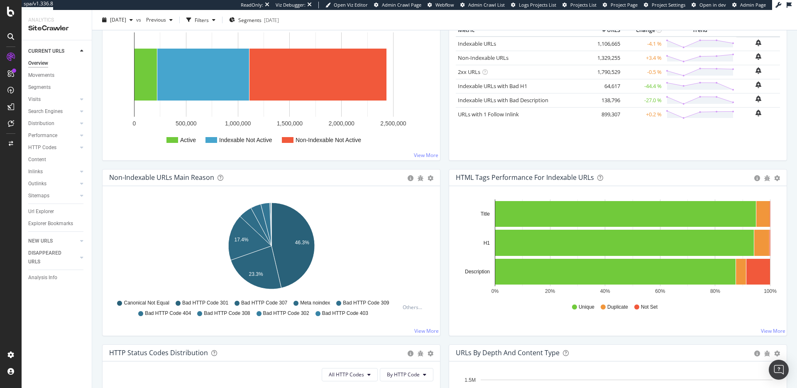
scroll to position [142, 0]
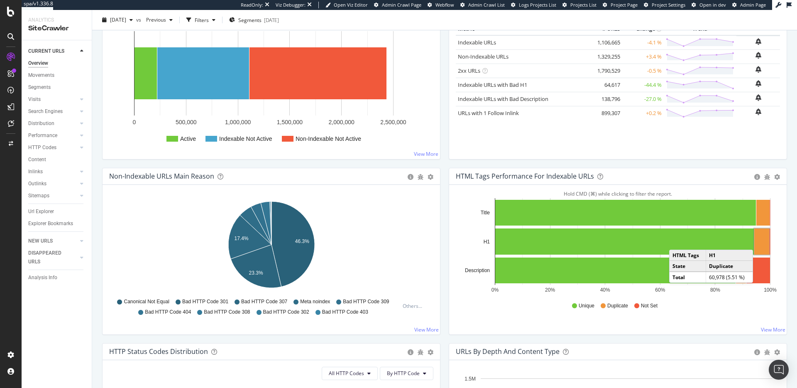
click at [762, 241] on rect "A chart." at bounding box center [762, 241] width 15 height 26
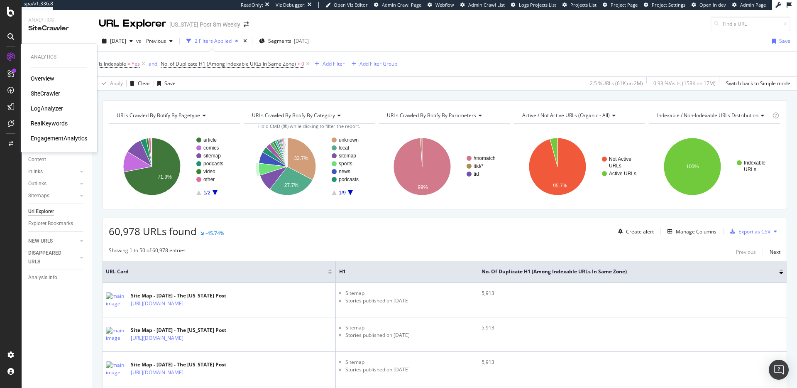
click at [32, 80] on div "Overview" at bounding box center [43, 78] width 24 height 8
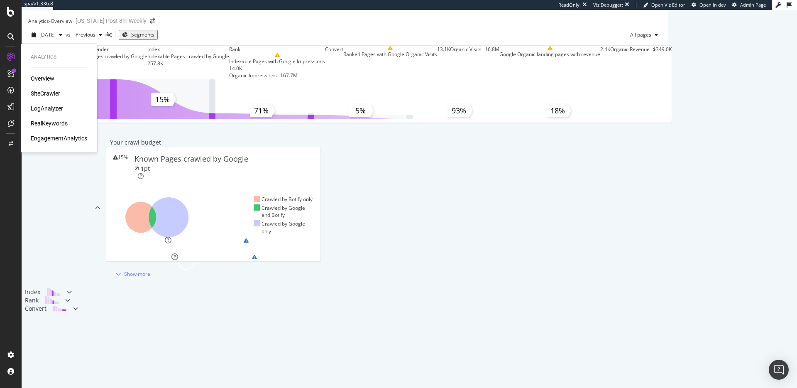
click at [39, 89] on div "SiteCrawler" at bounding box center [45, 93] width 29 height 8
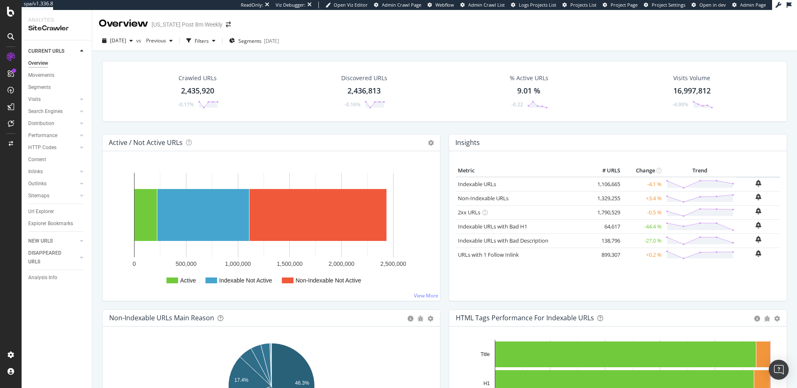
click at [80, 49] on icon at bounding box center [81, 51] width 3 height 5
click at [81, 64] on icon at bounding box center [81, 63] width 3 height 5
click at [83, 247] on icon at bounding box center [81, 245] width 3 height 5
click at [82, 78] on icon at bounding box center [81, 79] width 3 height 5
click at [82, 53] on icon at bounding box center [81, 51] width 3 height 5
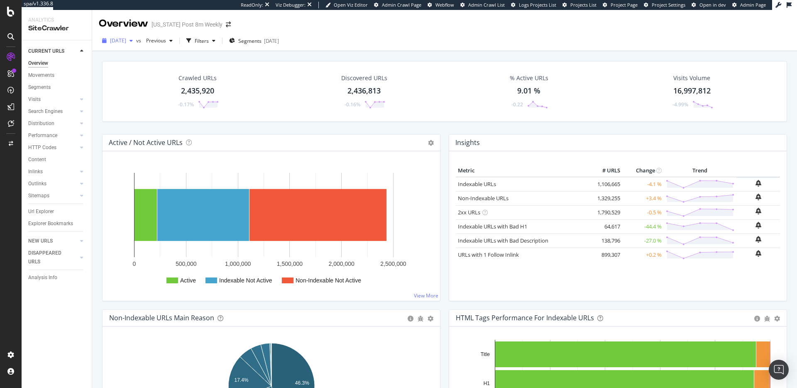
click at [126, 43] on span "2025 Aug. 19th" at bounding box center [118, 40] width 16 height 7
click at [166, 42] on span "Previous" at bounding box center [154, 40] width 23 height 7
click at [98, 56] on div "Crawled URLs 2,435,920 -0.17% Discovered URLs 2,436,813 -0.16% % Active URLs 9.…" at bounding box center [444, 240] width 705 height 378
click at [39, 212] on div "Url Explorer" at bounding box center [41, 211] width 26 height 9
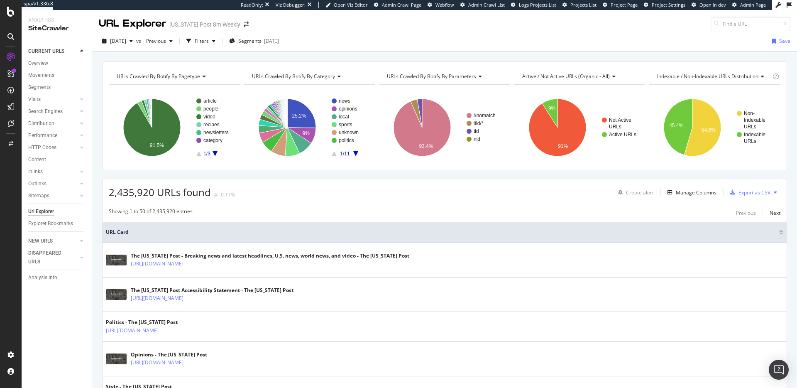
click at [190, 79] on span "URLs Crawled By Botify By pagetype" at bounding box center [158, 76] width 83 height 7
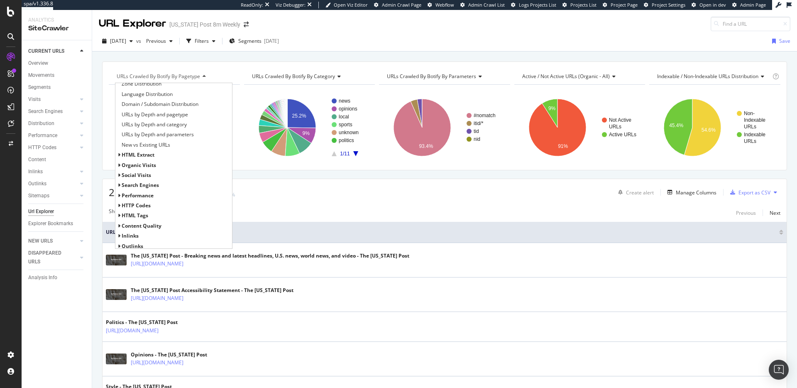
scroll to position [105, 0]
click at [144, 177] on span "social Visits" at bounding box center [136, 174] width 29 height 7
click at [158, 190] on span "Search Engines" at bounding box center [140, 190] width 37 height 7
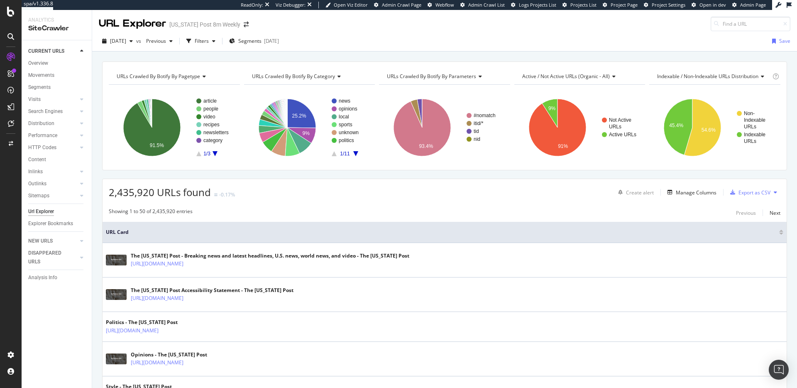
click at [300, 81] on div "URLs Crawled By Botify By category" at bounding box center [309, 76] width 118 height 13
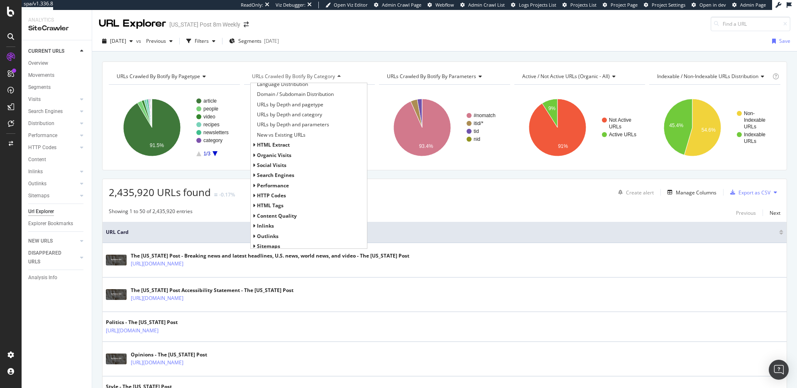
scroll to position [0, 0]
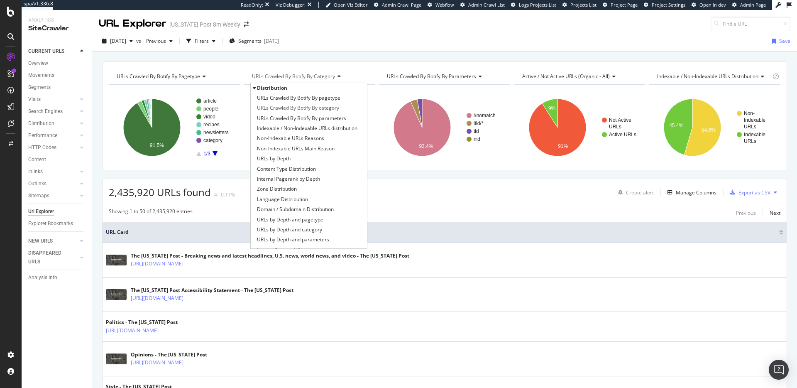
click at [579, 45] on div "2025 Aug. 19th vs Previous Filters Segments 2025-02-04 Save" at bounding box center [444, 42] width 705 height 17
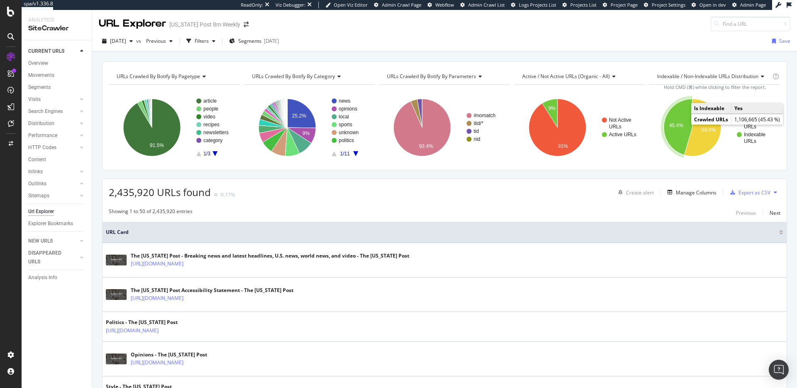
click at [681, 124] on text "45.4%" at bounding box center [677, 126] width 14 height 6
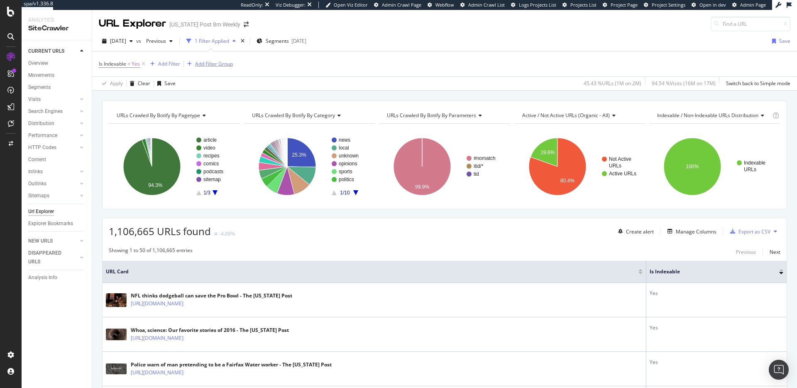
click at [145, 64] on icon at bounding box center [143, 64] width 7 height 8
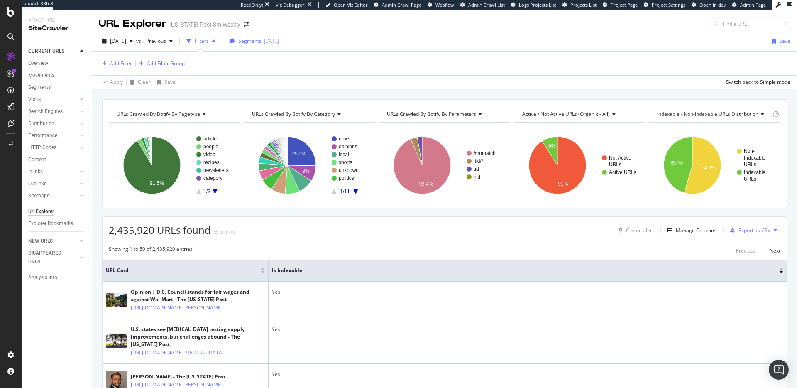
click at [267, 44] on div "Segments 2025-02-04" at bounding box center [254, 41] width 50 height 12
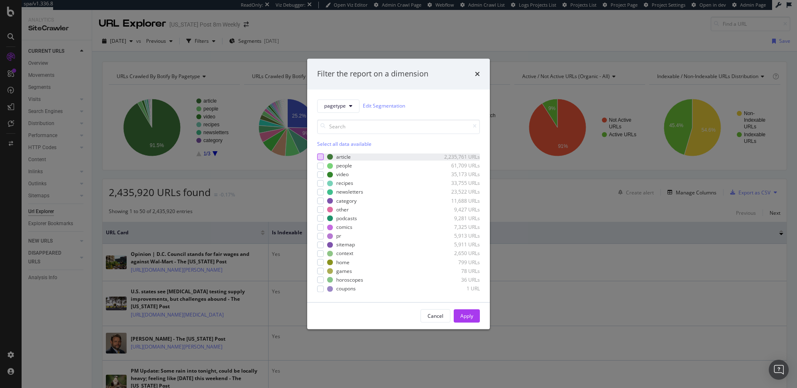
click at [323, 157] on div "modal" at bounding box center [320, 157] width 7 height 7
click at [471, 312] on div "Apply" at bounding box center [467, 315] width 13 height 7
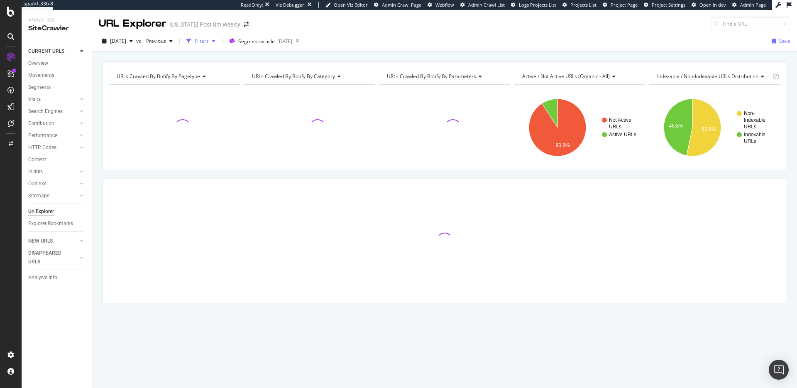
click at [209, 42] on div "Filters" at bounding box center [202, 40] width 14 height 7
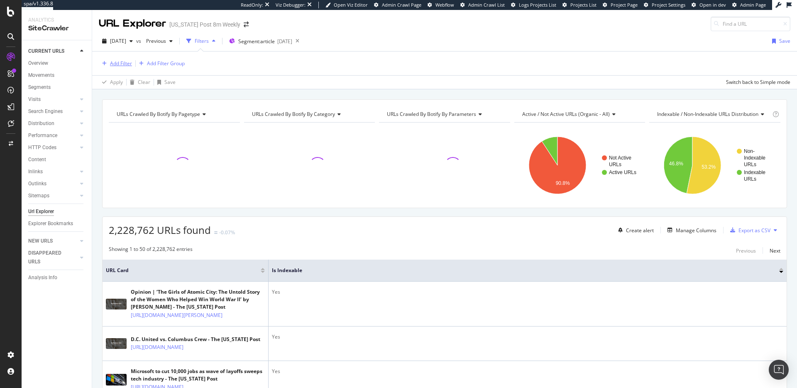
click at [119, 64] on div "Add Filter" at bounding box center [121, 63] width 22 height 7
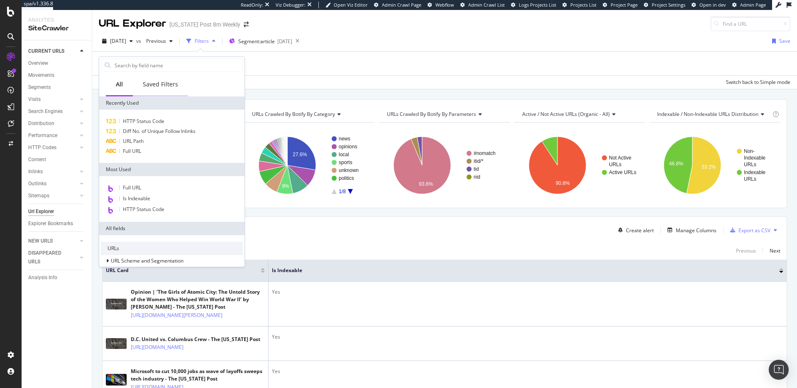
click at [158, 88] on div "Saved Filters" at bounding box center [160, 84] width 35 height 8
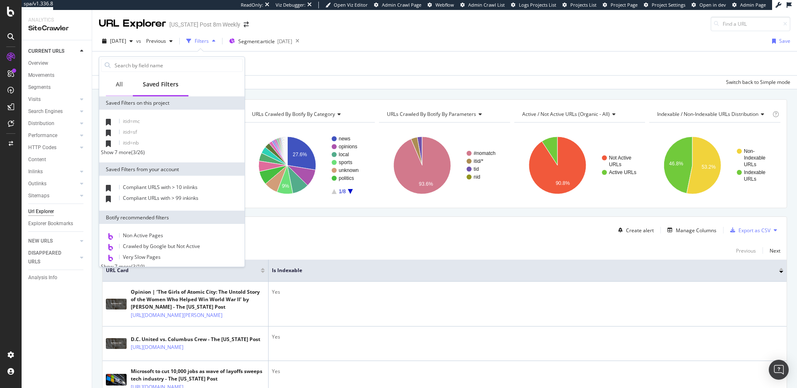
click at [116, 88] on div "All" at bounding box center [119, 84] width 7 height 8
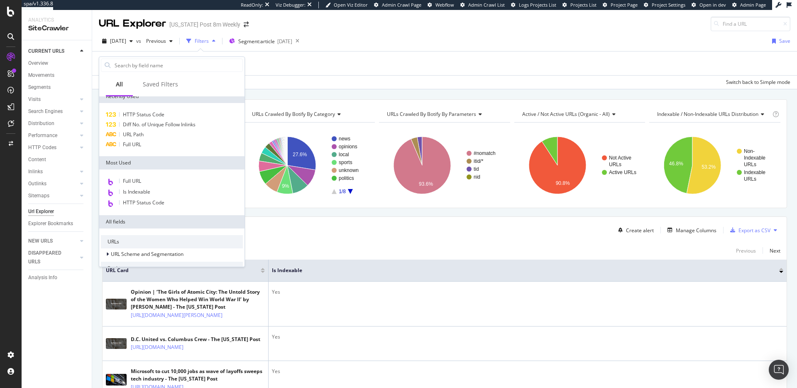
scroll to position [5, 0]
click at [167, 66] on input "text" at bounding box center [178, 65] width 129 height 12
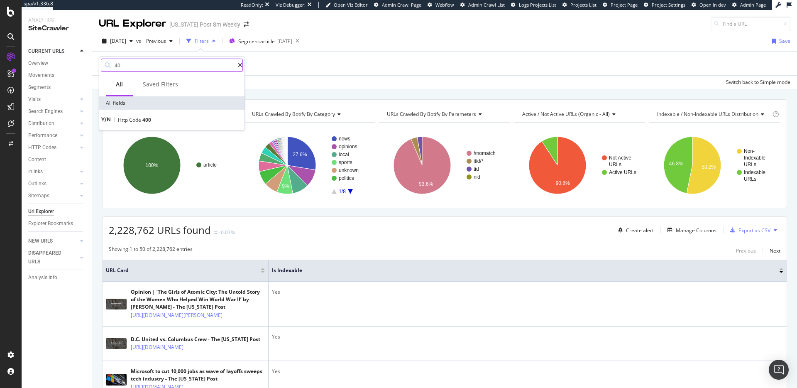
type input "4"
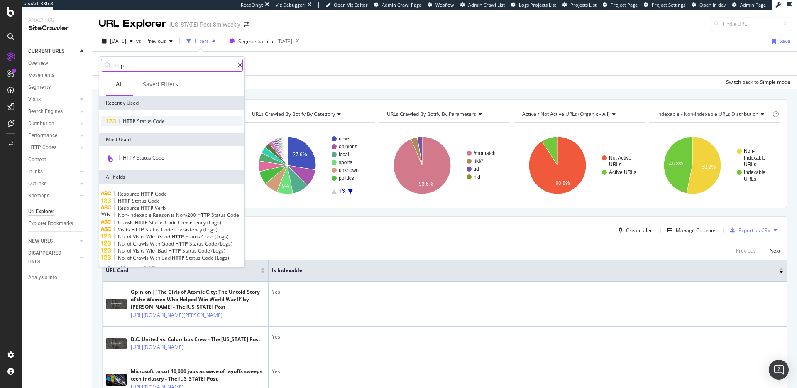
type input "http"
click at [166, 116] on div "HTTP Status Code" at bounding box center [172, 121] width 142 height 10
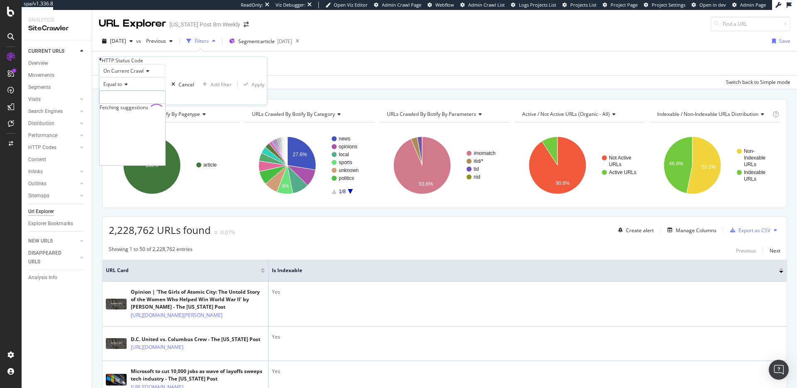
drag, startPoint x: 164, startPoint y: 118, endPoint x: 159, endPoint y: 116, distance: 5.1
click at [163, 105] on input "number" at bounding box center [132, 98] width 66 height 14
click at [103, 64] on div "HTTP Status Code" at bounding box center [183, 60] width 168 height 7
click at [102, 62] on icon at bounding box center [100, 59] width 2 height 5
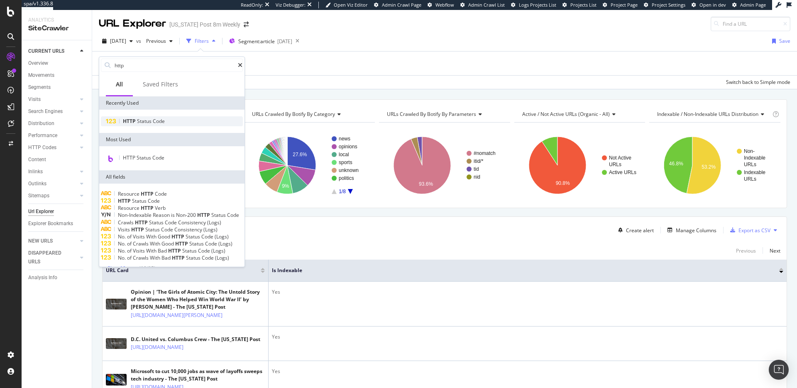
click at [149, 123] on span "Status" at bounding box center [145, 121] width 16 height 7
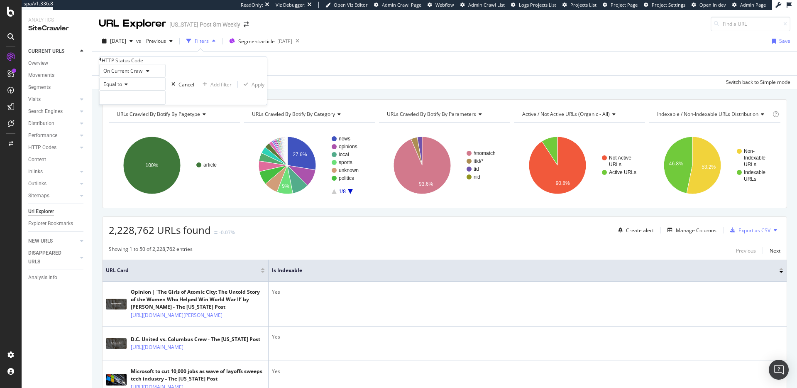
click at [123, 74] on span "On Current Crawl" at bounding box center [123, 70] width 40 height 7
click at [181, 71] on div "On Current Crawl On Current Crawl On Compared Crawl Diff Between Crawls Equal t…" at bounding box center [183, 84] width 168 height 41
click at [128, 87] on icon at bounding box center [125, 84] width 6 height 5
click at [166, 77] on div "On Current Crawl" at bounding box center [132, 70] width 66 height 13
drag, startPoint x: 196, startPoint y: 78, endPoint x: 191, endPoint y: 82, distance: 6.2
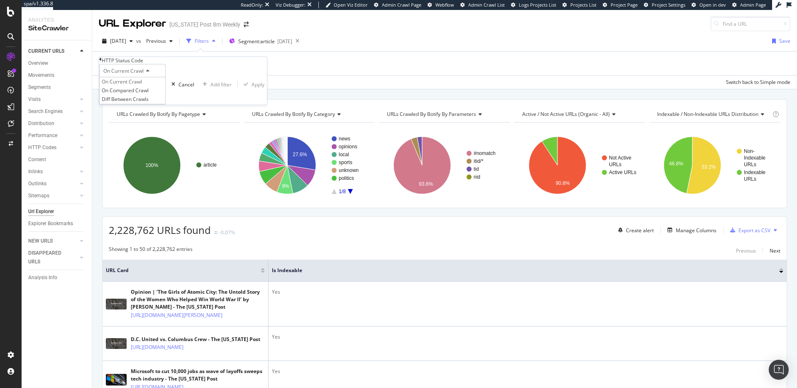
click at [166, 77] on div "On Current Crawl" at bounding box center [132, 70] width 66 height 13
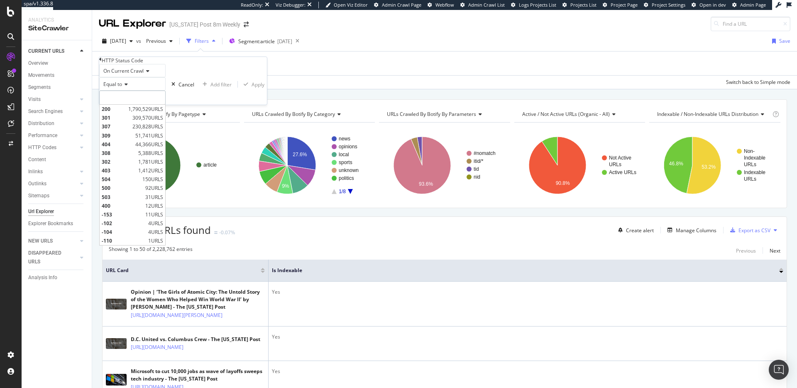
click at [146, 105] on input "number" at bounding box center [132, 98] width 66 height 14
click at [133, 148] on span "404" at bounding box center [118, 144] width 32 height 7
type input "404"
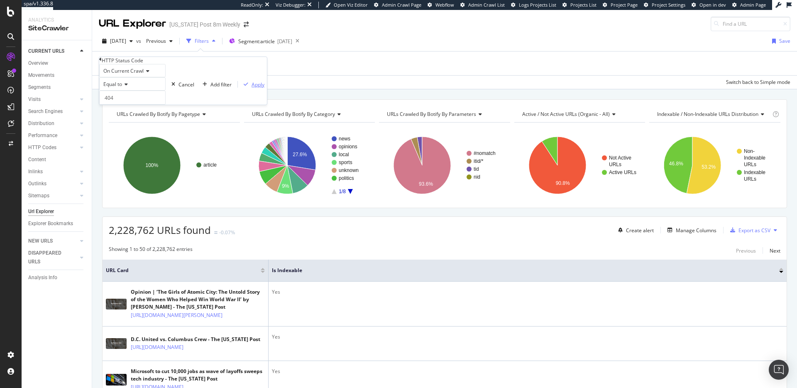
click at [252, 88] on div "Apply" at bounding box center [258, 84] width 13 height 7
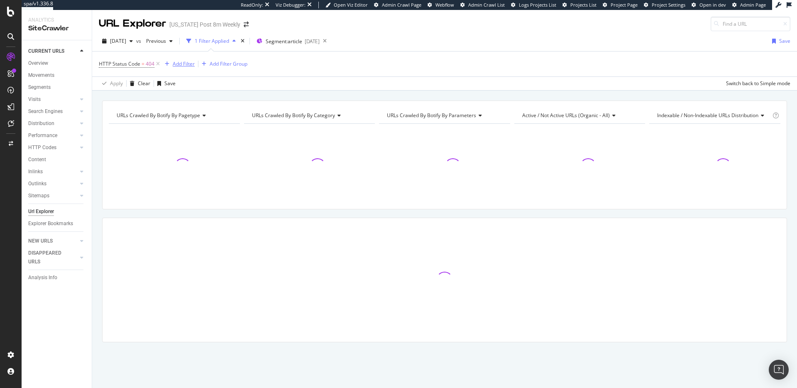
click at [178, 66] on div "Add Filter" at bounding box center [184, 63] width 22 height 7
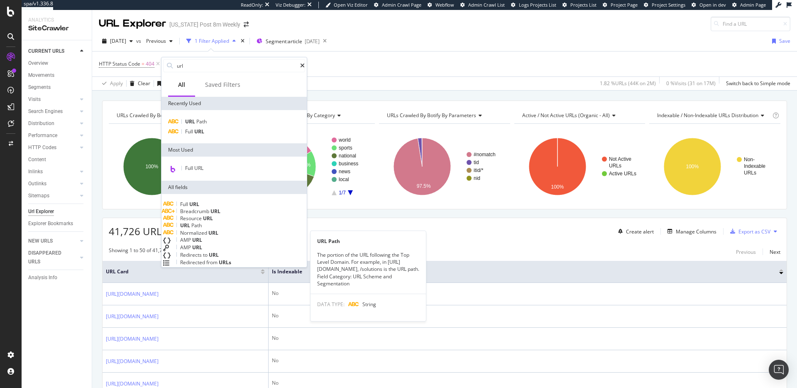
type input "url"
click at [220, 229] on div "URL Path" at bounding box center [234, 225] width 142 height 7
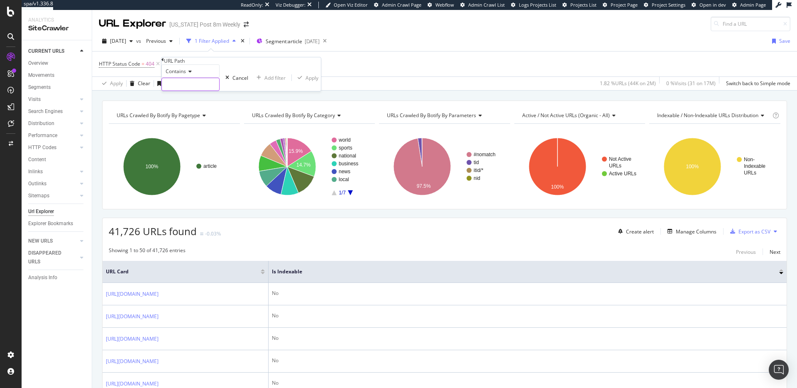
drag, startPoint x: 203, startPoint y: 101, endPoint x: 203, endPoint y: 154, distance: 52.7
click at [203, 91] on input "text" at bounding box center [190, 84] width 57 height 12
click at [180, 66] on div "Add Filter" at bounding box center [184, 63] width 22 height 7
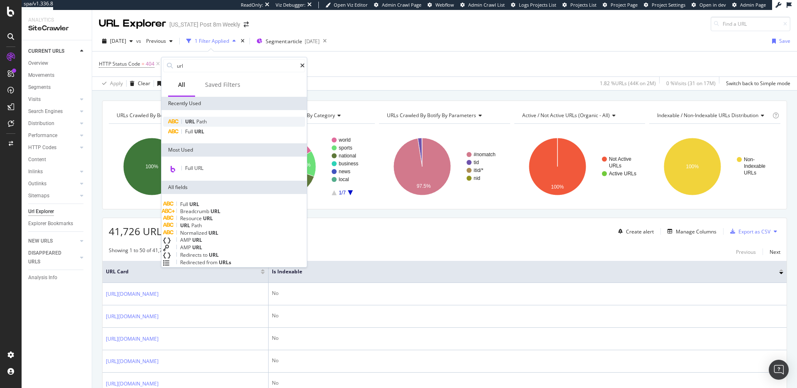
click at [204, 120] on span "Path" at bounding box center [201, 121] width 10 height 7
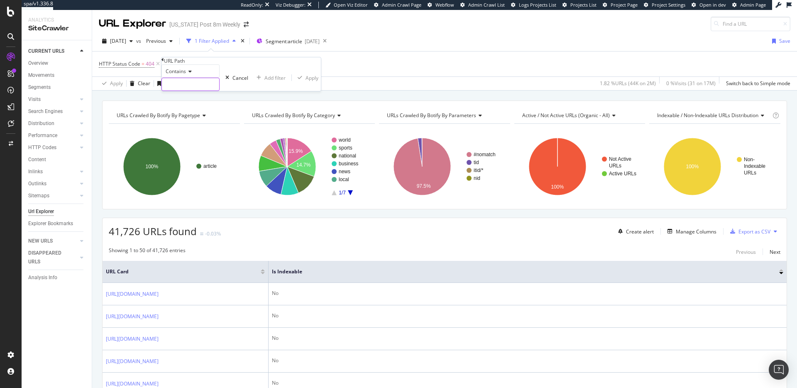
click at [216, 91] on input "text" at bounding box center [190, 84] width 57 height 12
type input "w"
type input "/world"
click at [299, 81] on div "Apply" at bounding box center [311, 77] width 24 height 7
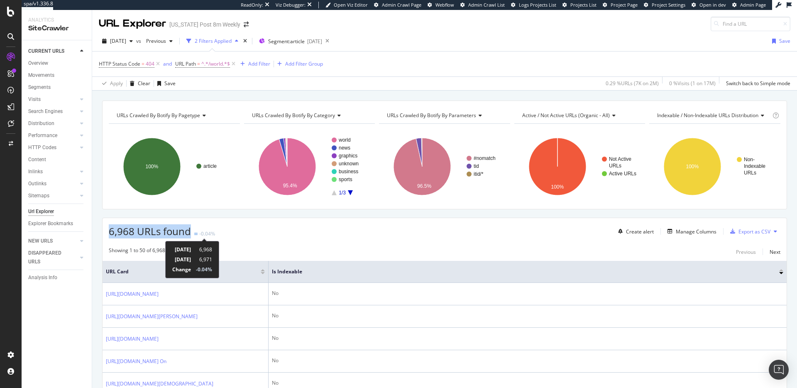
drag, startPoint x: 113, startPoint y: 232, endPoint x: 199, endPoint y: 234, distance: 85.6
click at [199, 234] on div "6,968 URLs found -0.04%" at bounding box center [162, 231] width 106 height 14
click at [168, 85] on div "Save" at bounding box center [169, 83] width 11 height 7
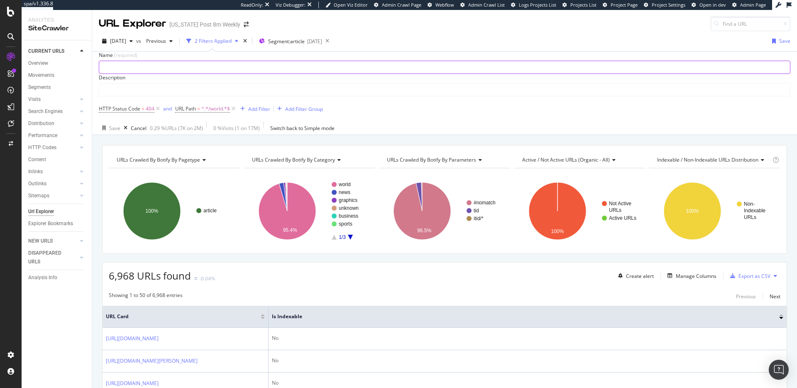
click at [189, 64] on input "text" at bounding box center [444, 67] width 691 height 12
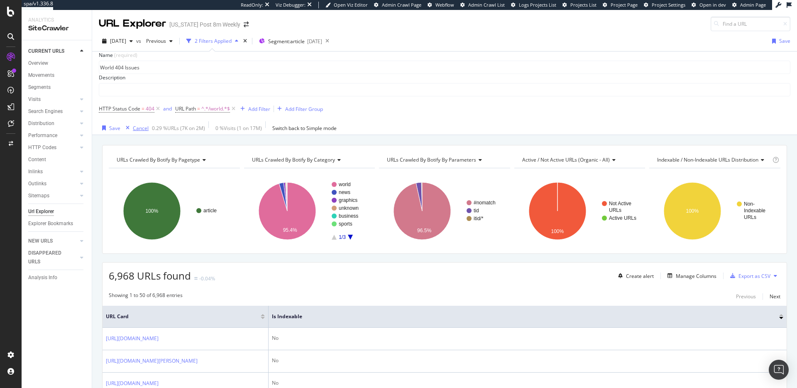
type input "World 404 Issues"
click at [141, 132] on div "Cancel" at bounding box center [141, 128] width 16 height 7
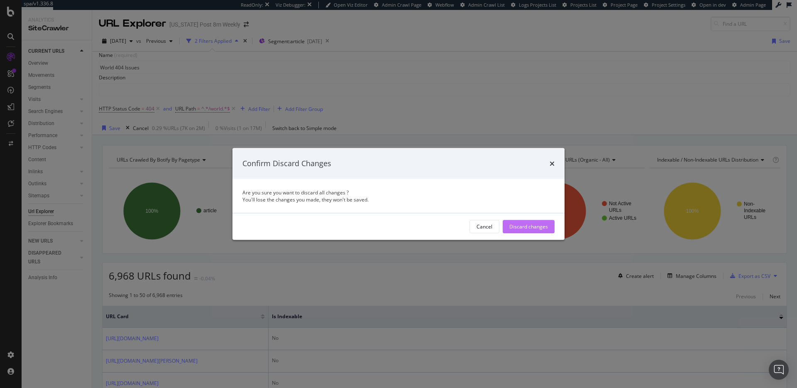
click at [541, 225] on div "Discard changes" at bounding box center [529, 226] width 39 height 7
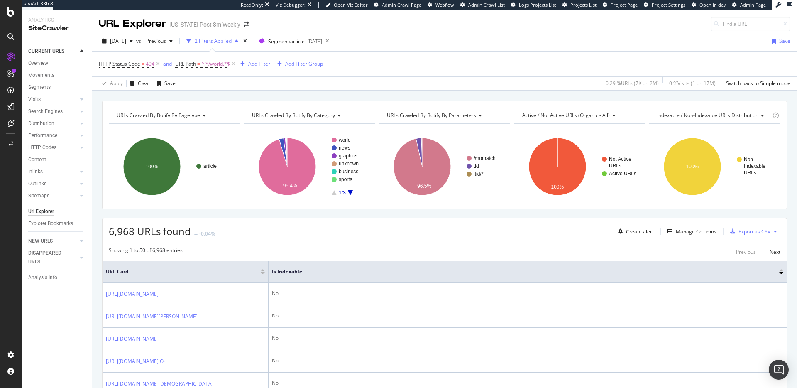
click at [235, 64] on icon at bounding box center [233, 64] width 7 height 8
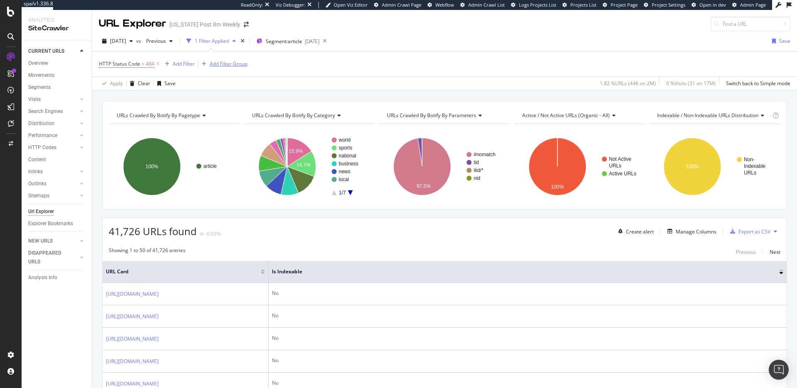
click at [155, 66] on icon at bounding box center [158, 64] width 7 height 8
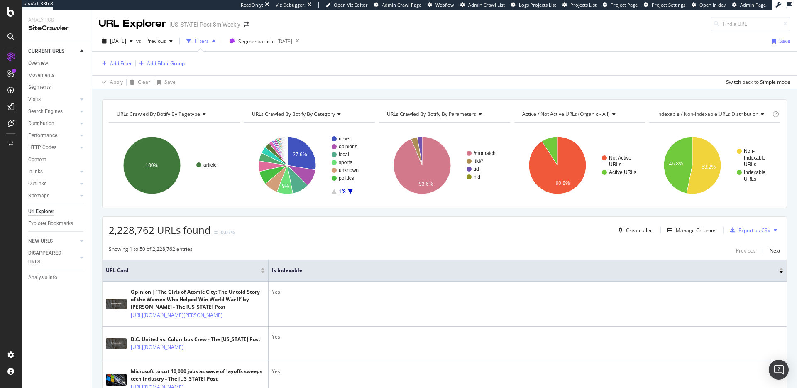
click at [114, 67] on div "Add Filter" at bounding box center [115, 63] width 33 height 9
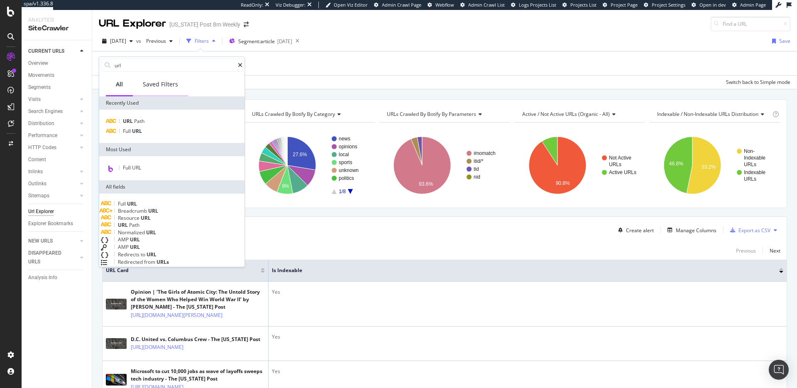
click at [162, 88] on div "Saved Filters" at bounding box center [160, 84] width 35 height 8
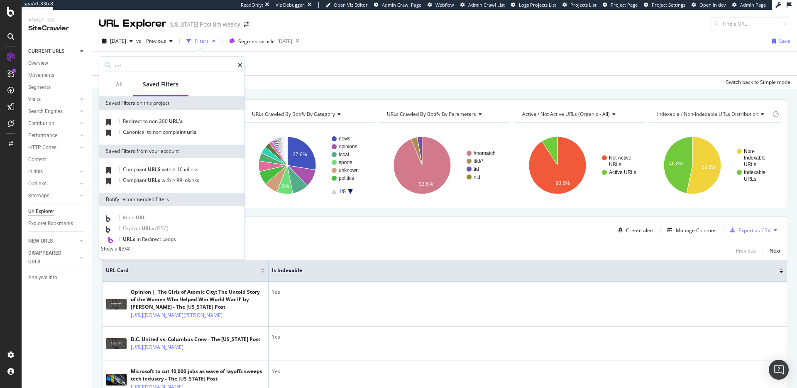
click at [120, 250] on div "Show all" at bounding box center [110, 248] width 19 height 7
click at [117, 87] on div "All" at bounding box center [119, 84] width 7 height 8
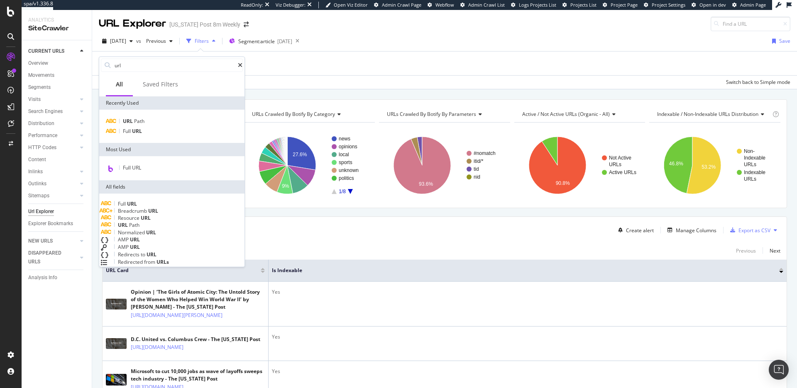
click at [293, 63] on div "Add Filter Add Filter Group" at bounding box center [445, 64] width 692 height 24
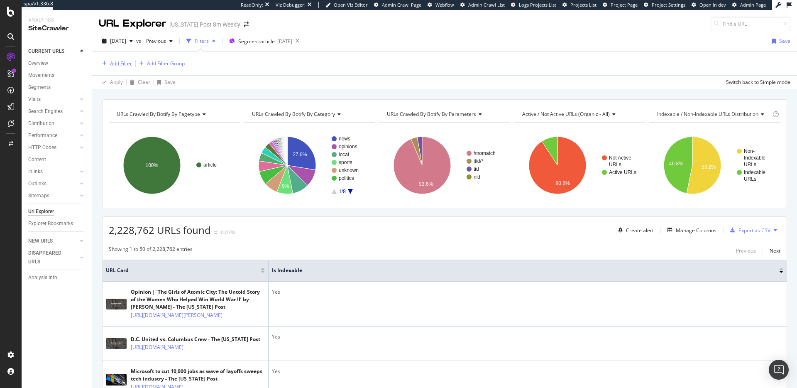
click at [117, 63] on div "Add Filter" at bounding box center [121, 63] width 22 height 7
type input "4"
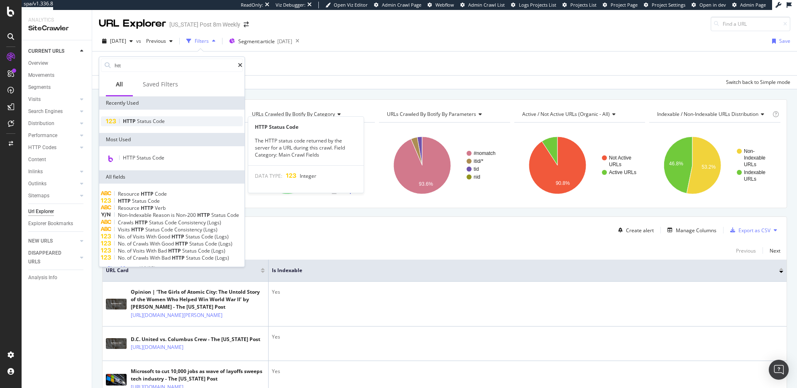
type input "htt"
click at [177, 119] on div "HTTP Status Code" at bounding box center [172, 121] width 142 height 10
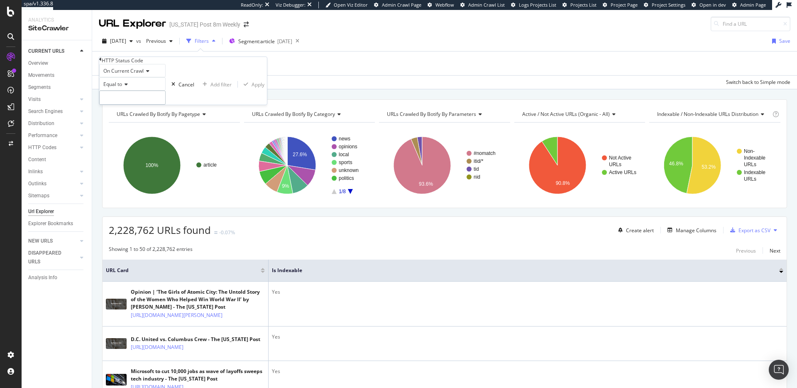
click at [134, 105] on input "number" at bounding box center [132, 98] width 66 height 14
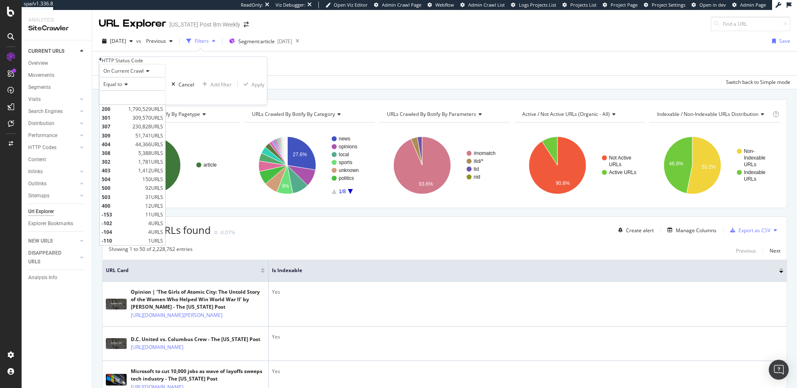
click at [135, 157] on div "308 5,388 URLS" at bounding box center [133, 153] width 66 height 9
click at [132, 105] on input "308" at bounding box center [132, 98] width 66 height 14
click at [133, 148] on span "404" at bounding box center [118, 144] width 32 height 7
type input "404"
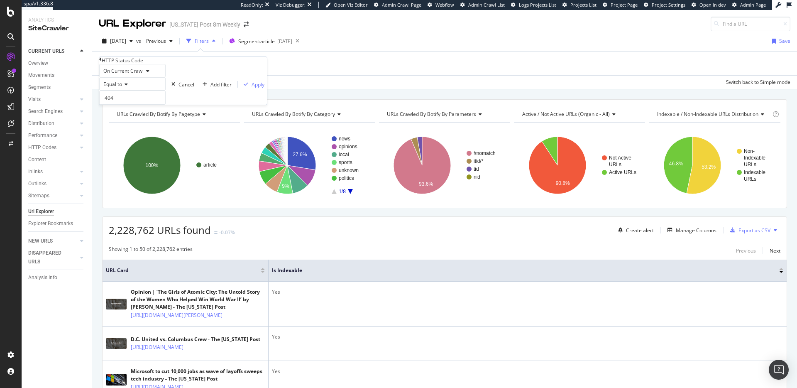
click at [240, 87] on div "button" at bounding box center [245, 84] width 11 height 5
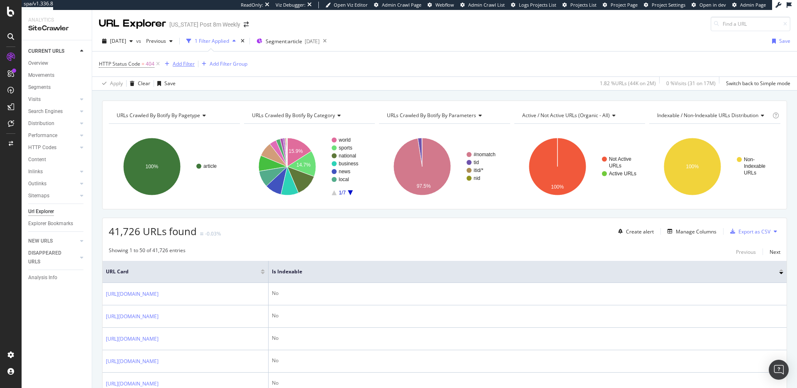
click at [186, 60] on div "Add Filter" at bounding box center [184, 63] width 22 height 7
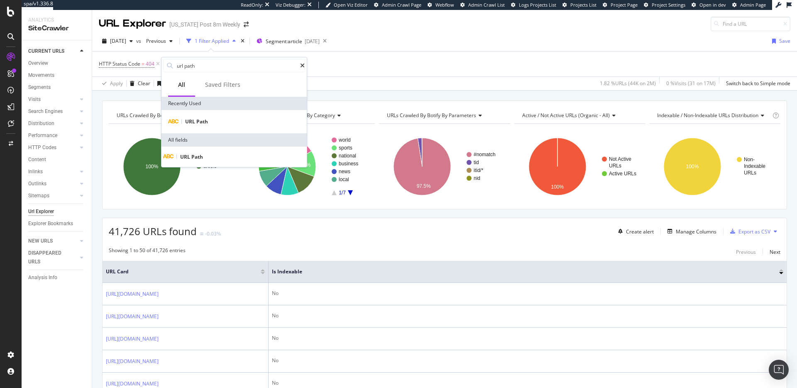
type input "url path"
click at [229, 115] on div "URL Path" at bounding box center [234, 121] width 145 height 23
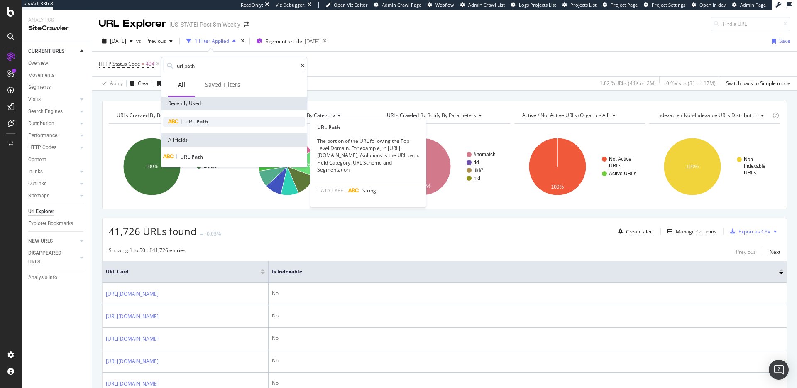
click at [225, 122] on div "URL Path" at bounding box center [234, 122] width 142 height 10
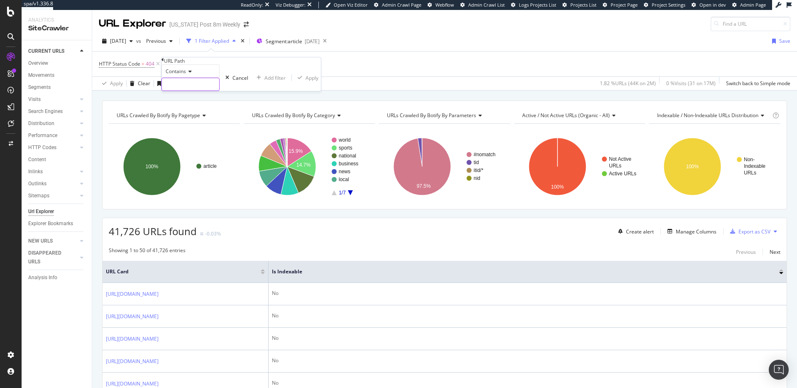
click at [213, 91] on input "text" at bounding box center [190, 84] width 57 height 12
type input "/world"
click at [310, 81] on div "Apply" at bounding box center [316, 77] width 13 height 7
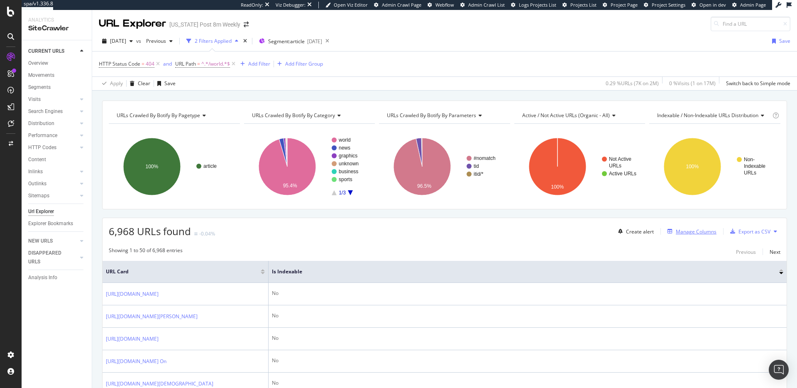
click at [687, 231] on div "Manage Columns" at bounding box center [696, 231] width 41 height 7
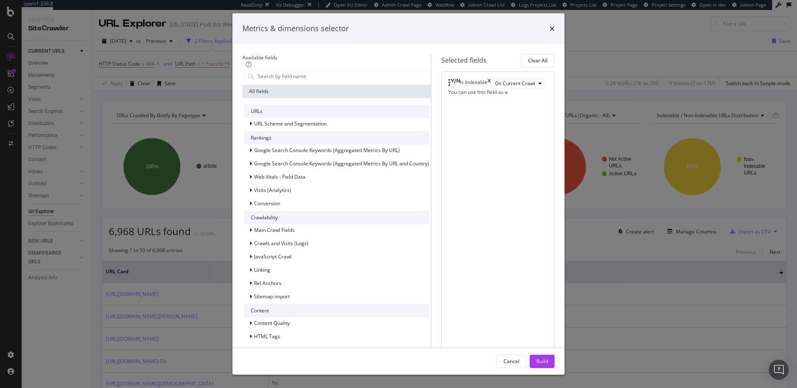
click at [491, 88] on div "Is Indexable" at bounding box center [470, 83] width 43 height 10
drag, startPoint x: 563, startPoint y: 97, endPoint x: 493, endPoint y: 109, distance: 70.7
click at [491, 88] on icon "times" at bounding box center [490, 83] width 4 height 10
click at [327, 83] on input "modal" at bounding box center [343, 76] width 172 height 12
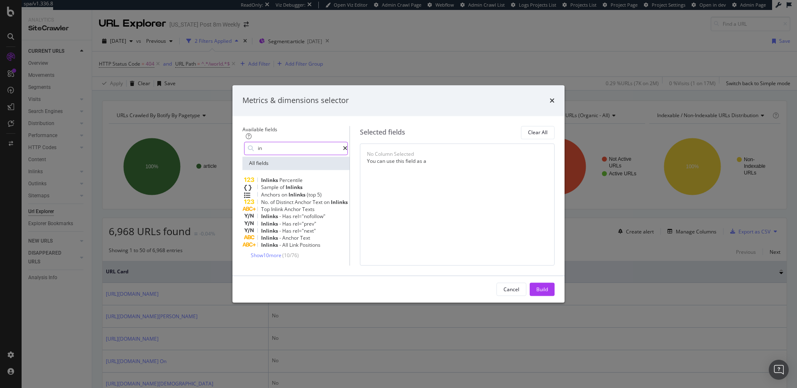
type input "i"
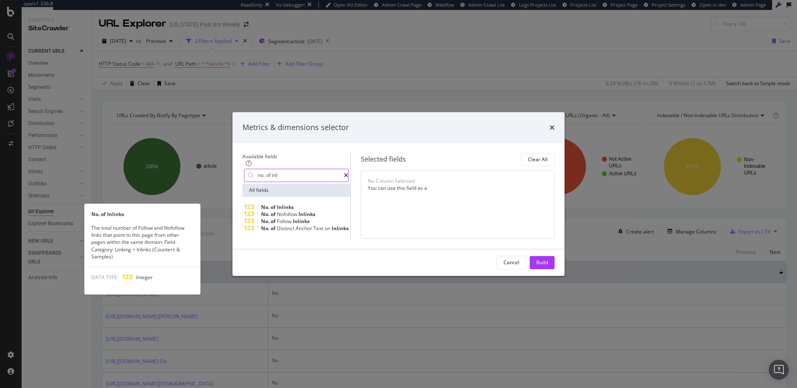
type input "no. of inl"
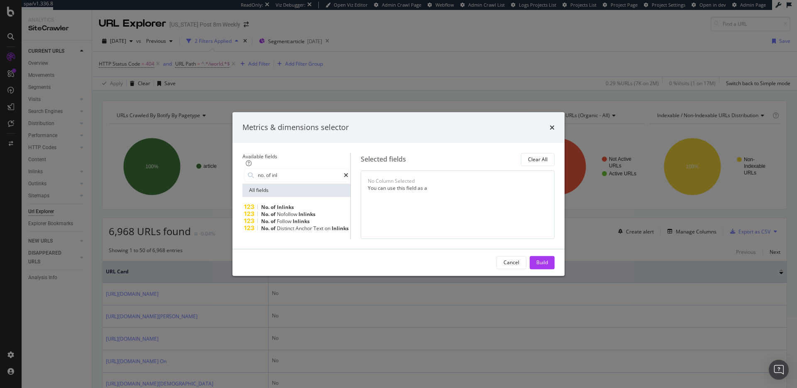
click at [310, 204] on div "No. of Inlinks" at bounding box center [296, 207] width 105 height 7
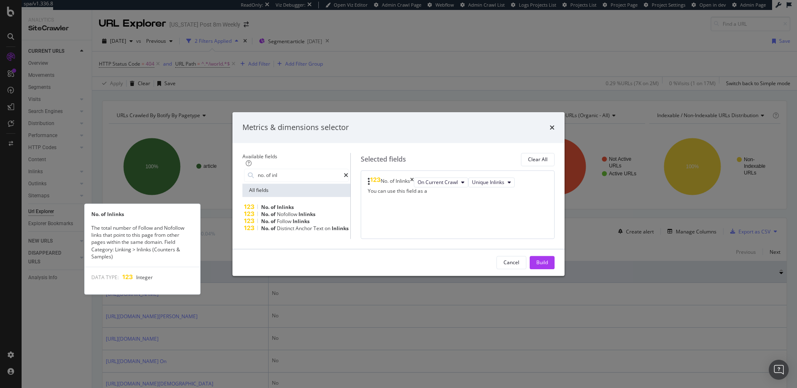
click at [294, 204] on div "No. of Inlinks" at bounding box center [296, 207] width 105 height 7
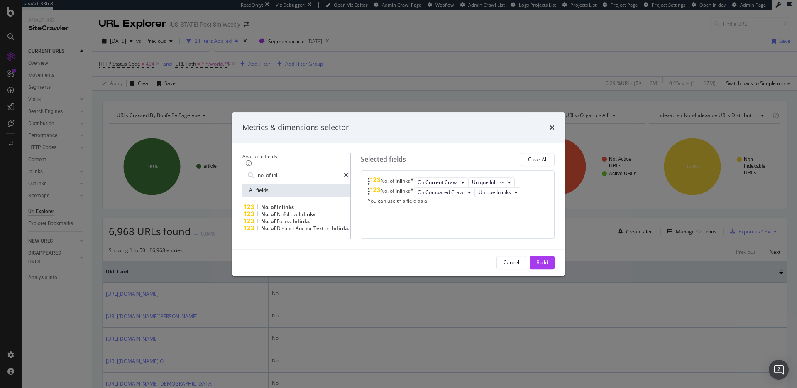
click at [293, 204] on div "No. of Inlinks" at bounding box center [296, 207] width 105 height 7
click at [465, 189] on span "On Compared Crawl" at bounding box center [441, 192] width 47 height 7
click at [522, 214] on div "No. of Inlinks On Current Crawl Unique Inlinks No. of Inlinks On Compared Crawl…" at bounding box center [458, 204] width 194 height 69
click at [460, 199] on span "Diff Between Crawls" at bounding box center [441, 202] width 47 height 7
click at [511, 199] on span "Unique Inlinks" at bounding box center [495, 202] width 32 height 7
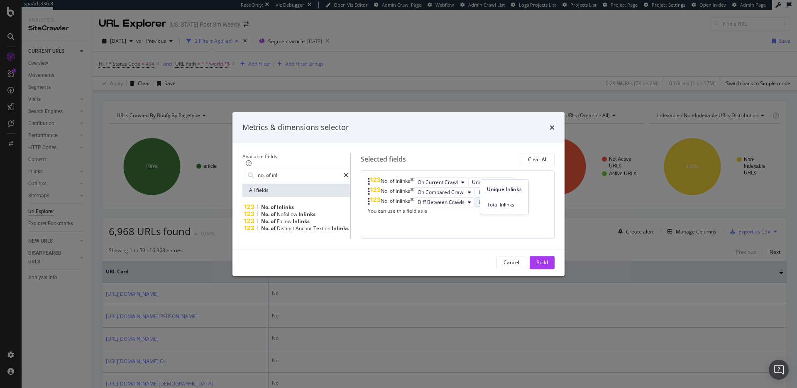
click at [530, 218] on div "No. of Inlinks On Current Crawl Unique Inlinks No. of Inlinks On Compared Crawl…" at bounding box center [458, 204] width 194 height 69
click at [548, 266] on div "Build" at bounding box center [543, 262] width 12 height 7
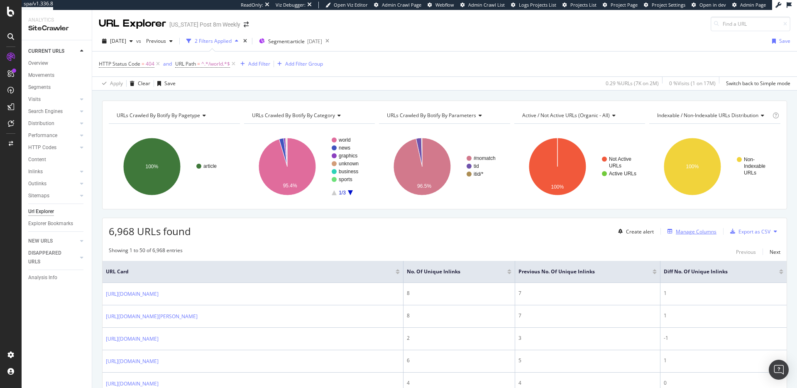
click at [702, 229] on div "Manage Columns" at bounding box center [696, 231] width 41 height 7
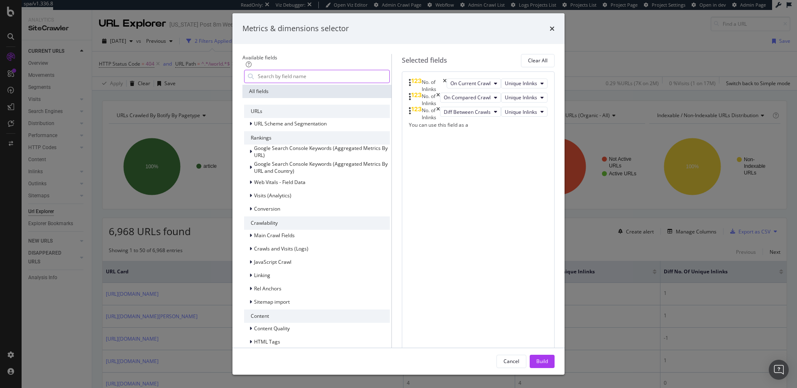
click at [289, 83] on input "modal" at bounding box center [323, 76] width 132 height 12
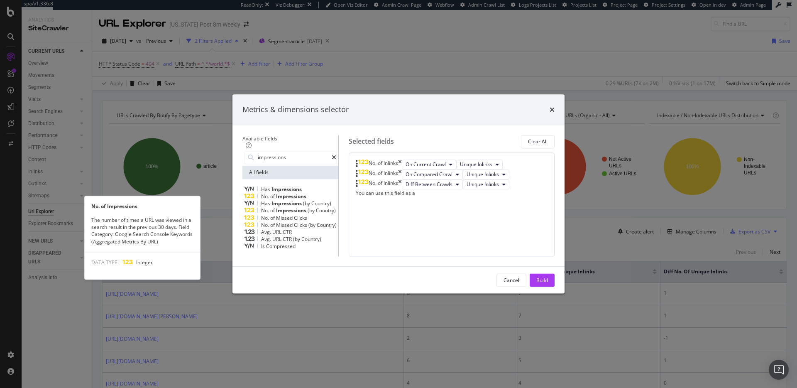
type input "impressions"
click at [276, 193] on span "Impressions" at bounding box center [291, 196] width 30 height 7
click at [298, 193] on div "No. of Impressions" at bounding box center [290, 196] width 93 height 7
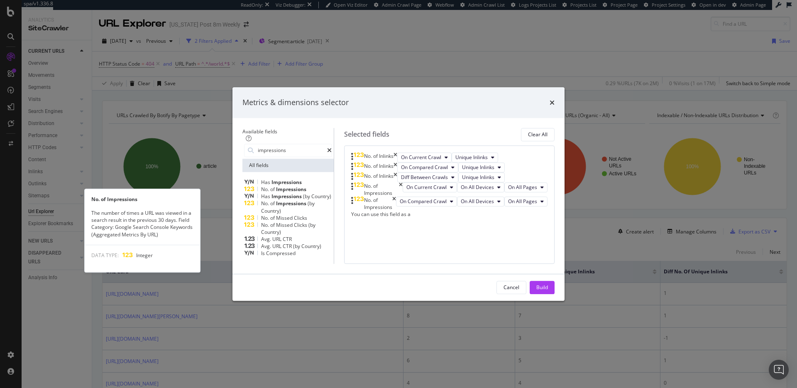
click at [292, 186] on span "Impressions" at bounding box center [291, 189] width 30 height 7
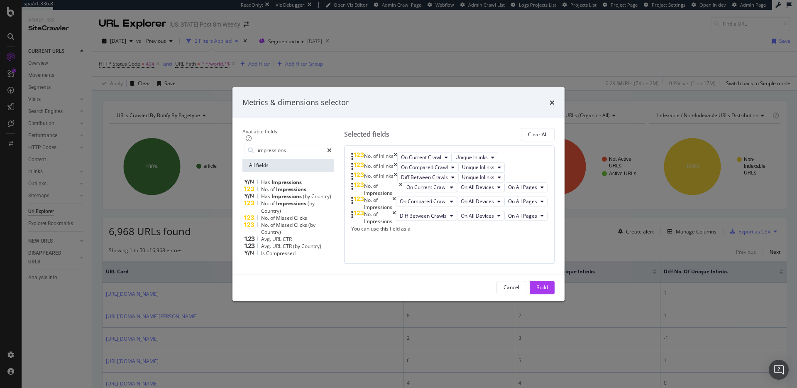
scroll to position [17, 0]
click at [500, 192] on button "On All Devices" at bounding box center [480, 187] width 47 height 10
click at [409, 211] on div "No. of Inlinks On Current Crawl Unique Inlinks No. of Inlinks On Compared Crawl…" at bounding box center [449, 204] width 211 height 118
click at [494, 191] on span "On All Devices" at bounding box center [477, 187] width 33 height 7
drag, startPoint x: 470, startPoint y: 211, endPoint x: 459, endPoint y: 204, distance: 12.9
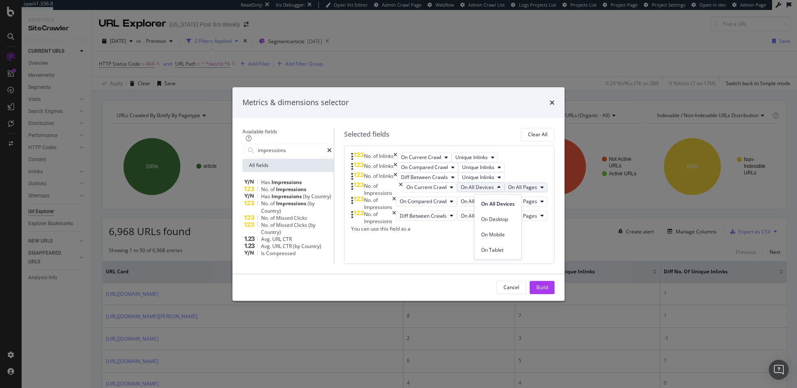
click at [470, 211] on div "No. of Inlinks On Current Crawl Unique Inlinks No. of Inlinks On Compared Crawl…" at bounding box center [449, 192] width 196 height 80
click at [505, 192] on button "On All Pages" at bounding box center [526, 187] width 43 height 10
click at [526, 196] on div "On Current Crawl On All Devices On All Pages" at bounding box center [475, 189] width 145 height 14
click at [440, 219] on span "Diff Between Crawls" at bounding box center [423, 215] width 47 height 7
click at [507, 264] on div "No. of Inlinks On Current Crawl Unique Inlinks No. of Inlinks On Compared Crawl…" at bounding box center [449, 204] width 211 height 118
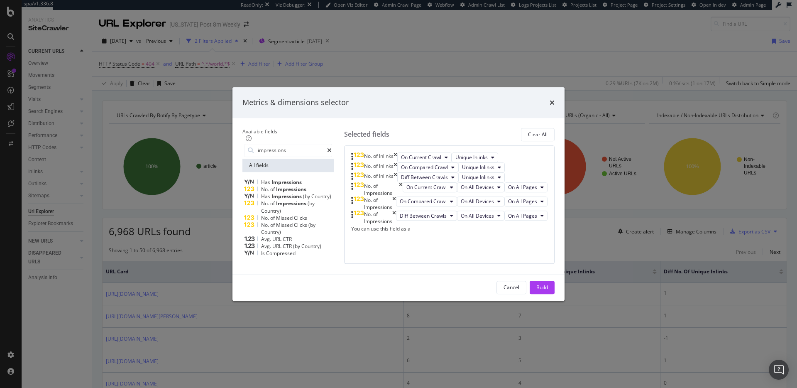
click at [548, 291] on div "Build" at bounding box center [543, 287] width 12 height 7
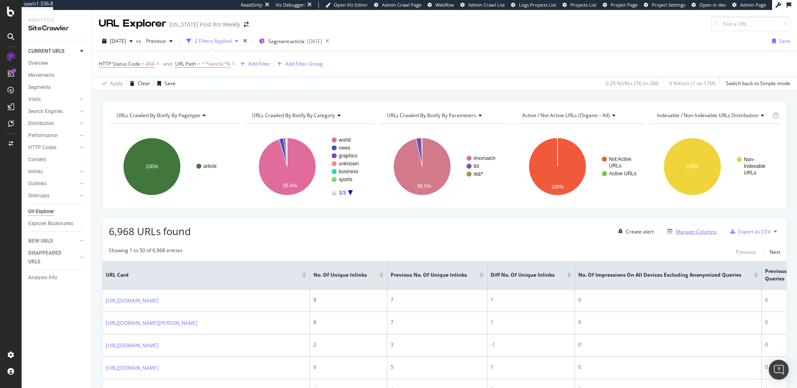
click at [709, 229] on div "Manage Columns" at bounding box center [696, 231] width 41 height 7
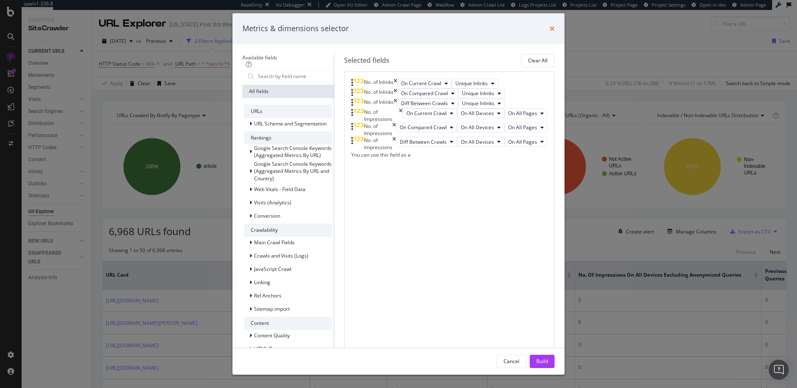
click at [555, 32] on icon "times" at bounding box center [552, 28] width 5 height 7
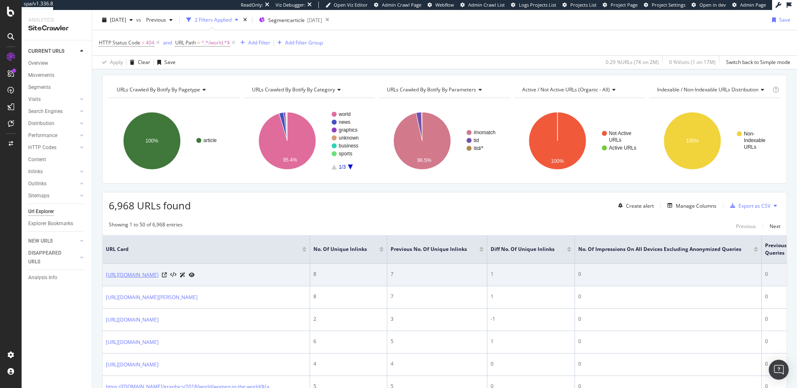
scroll to position [30, 0]
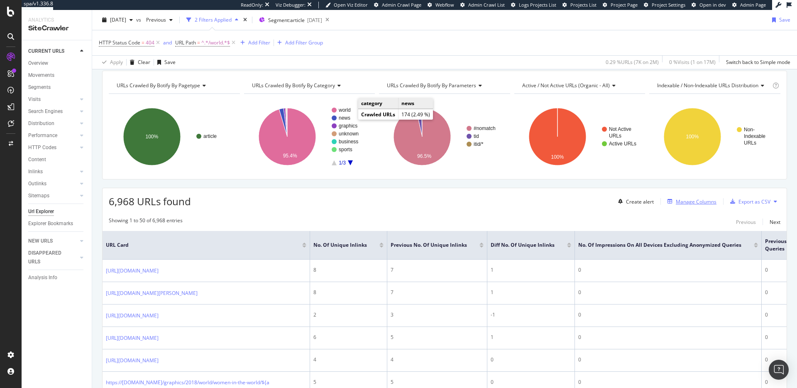
click at [706, 203] on div "Manage Columns" at bounding box center [696, 201] width 41 height 7
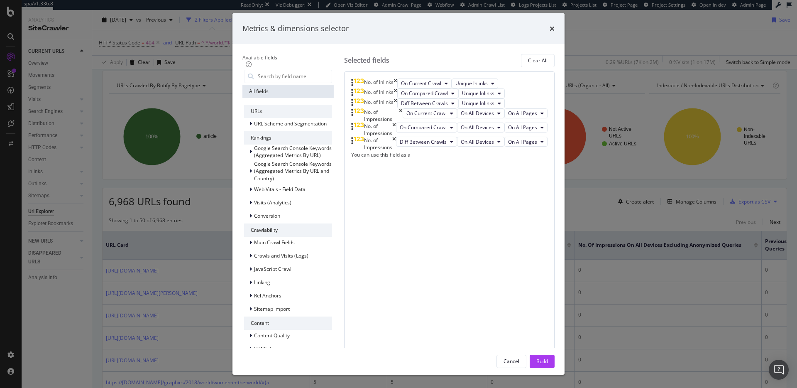
scroll to position [17, 0]
click at [555, 34] on div "times" at bounding box center [552, 28] width 5 height 11
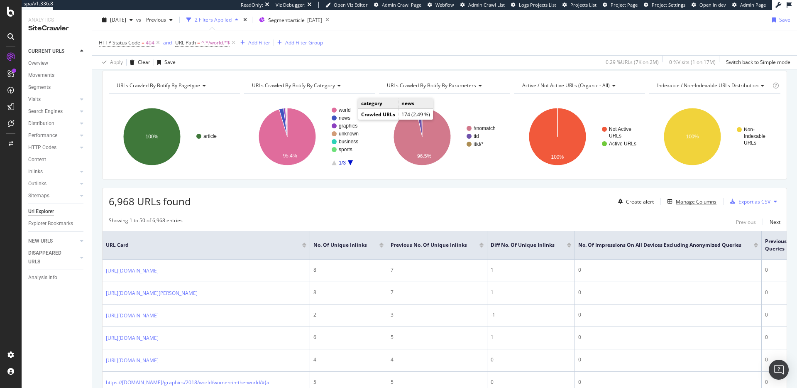
scroll to position [0, 0]
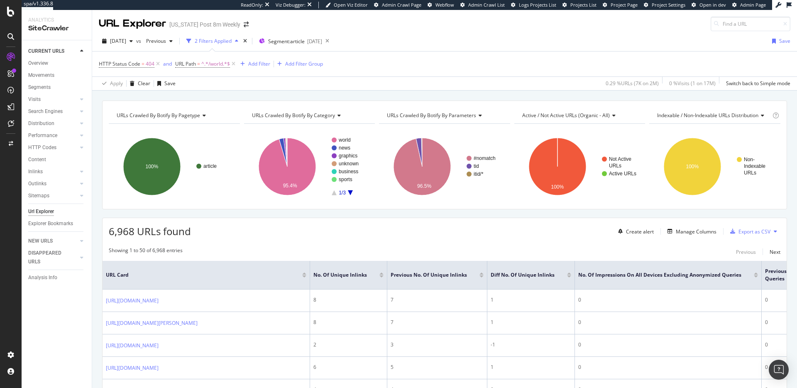
click at [460, 61] on div "HTTP Status Code = 404 and URL Path = ^.*/world.*$ Add Filter Add Filter Group" at bounding box center [445, 64] width 692 height 25
drag, startPoint x: 109, startPoint y: 232, endPoint x: 192, endPoint y: 231, distance: 83.1
click at [193, 230] on div "6,968 URLs found Create alert Manage Columns Export as CSV" at bounding box center [445, 228] width 684 height 20
click at [179, 232] on span "6,968 URLs found" at bounding box center [150, 231] width 82 height 14
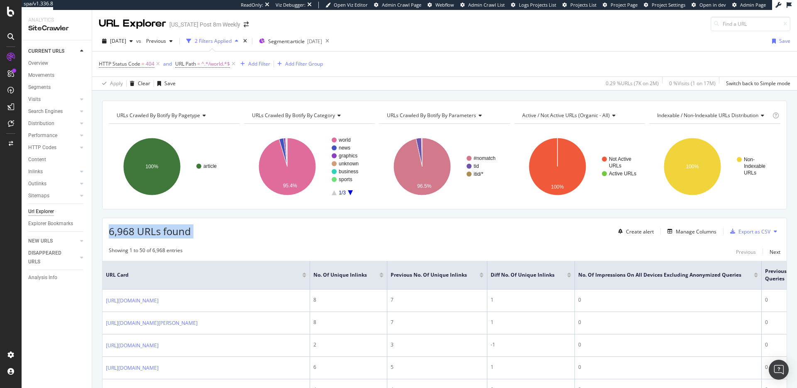
click at [180, 232] on span "6,968 URLs found" at bounding box center [150, 231] width 82 height 14
click at [179, 232] on span "6,968 URLs found" at bounding box center [150, 231] width 82 height 14
click at [165, 233] on span "6,968 URLs found" at bounding box center [150, 231] width 82 height 14
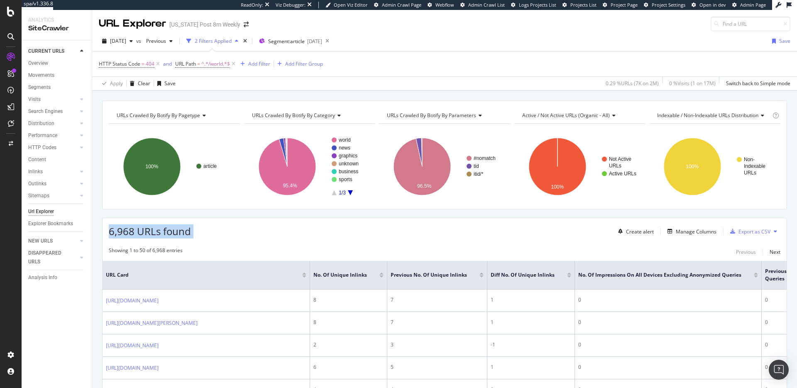
click at [165, 233] on span "6,968 URLs found" at bounding box center [150, 231] width 82 height 14
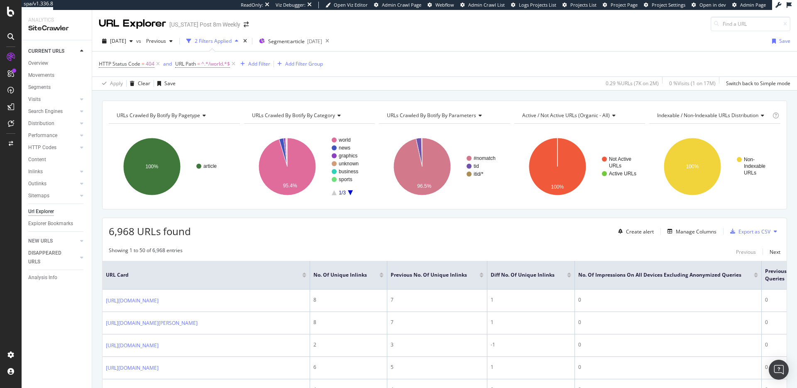
click at [165, 233] on span "6,968 URLs found" at bounding box center [150, 231] width 82 height 14
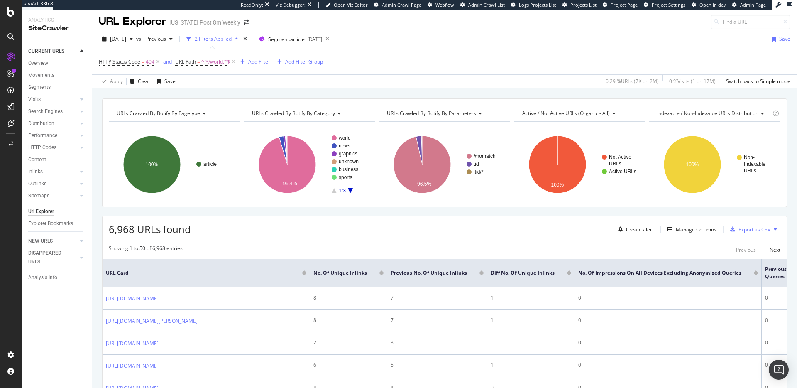
click at [149, 233] on span "6,968 URLs found" at bounding box center [150, 229] width 82 height 14
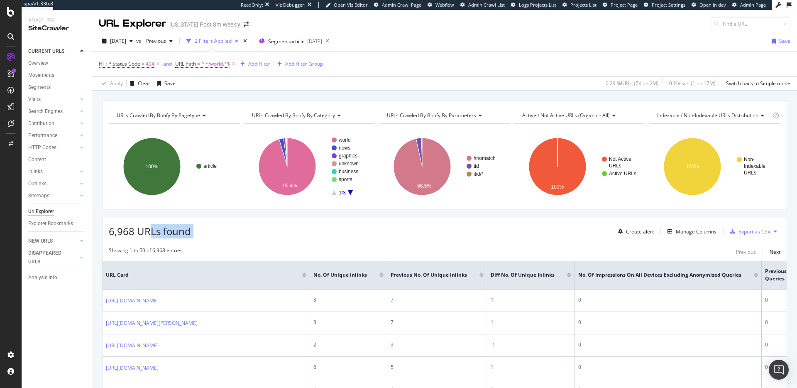
click at [149, 233] on span "6,968 URLs found" at bounding box center [150, 231] width 82 height 14
click at [157, 231] on span "6,968 URLs found" at bounding box center [150, 231] width 82 height 14
click at [160, 231] on span "6,968 URLs found" at bounding box center [150, 231] width 82 height 14
click at [159, 231] on span "6,968 URLs found" at bounding box center [150, 231] width 82 height 14
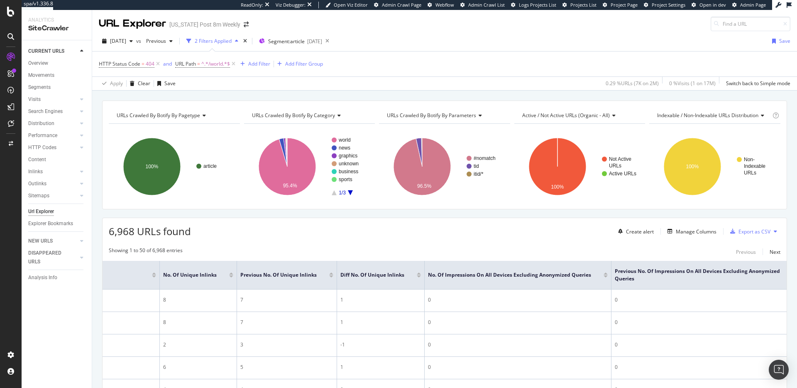
scroll to position [0, 0]
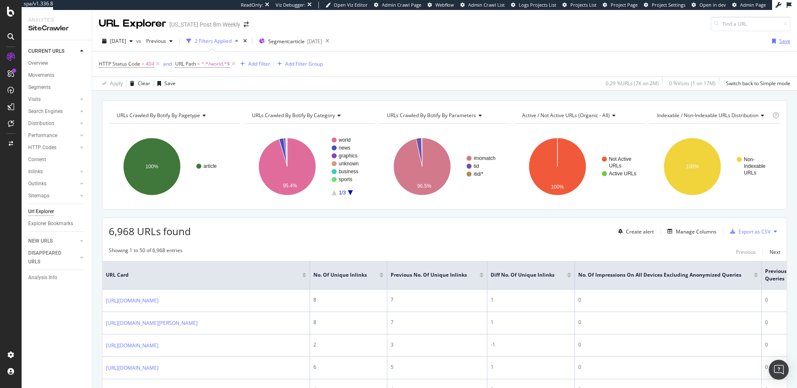
click at [781, 42] on div "Save" at bounding box center [785, 40] width 11 height 7
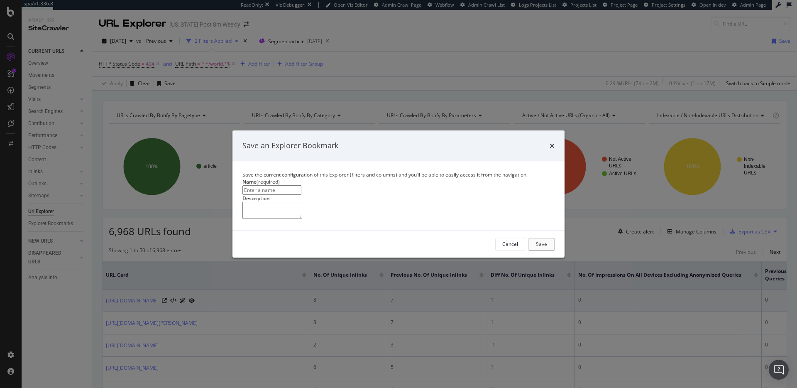
click at [510, 248] on div "Cancel" at bounding box center [511, 243] width 16 height 7
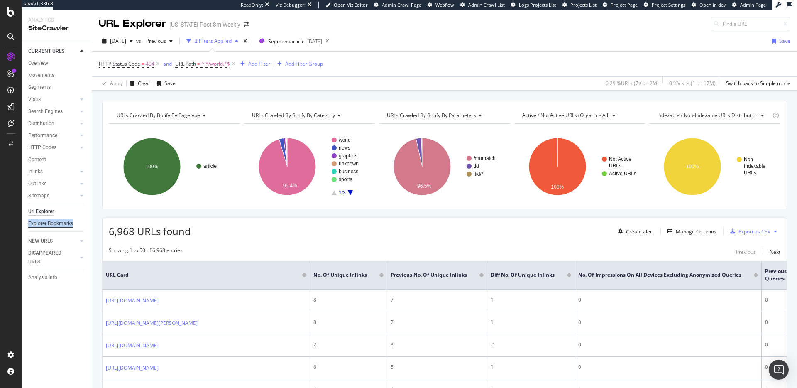
click at [59, 224] on div "Explorer Bookmarks" at bounding box center [50, 223] width 45 height 9
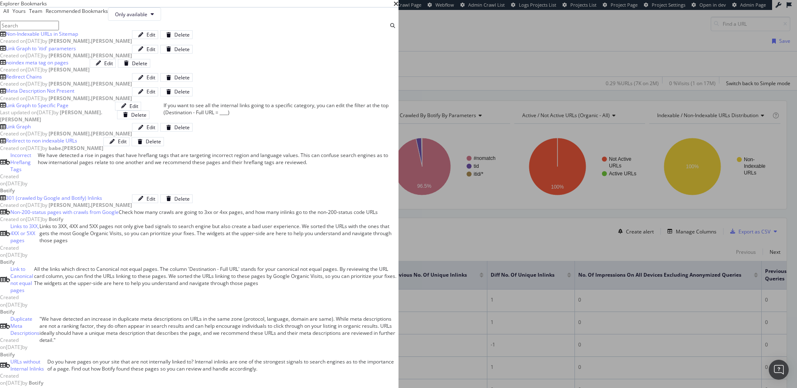
click at [354, 44] on div "Non-Indexable URLs in Sitemap Created on 2025 May 1st by tyler.cohen Edit Delete" at bounding box center [199, 37] width 399 height 14
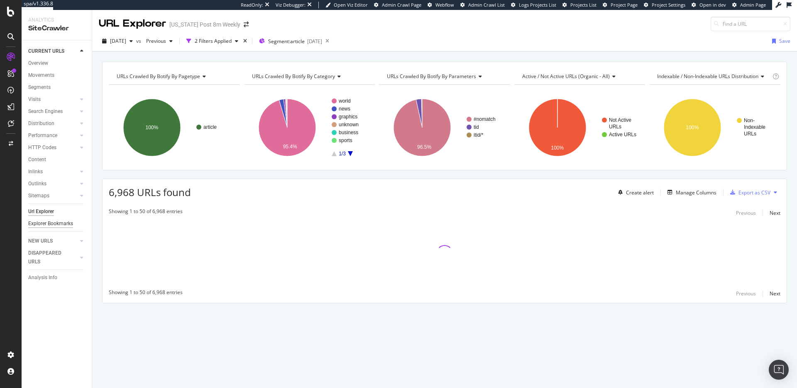
click at [48, 225] on div "Explorer Bookmarks" at bounding box center [50, 223] width 45 height 9
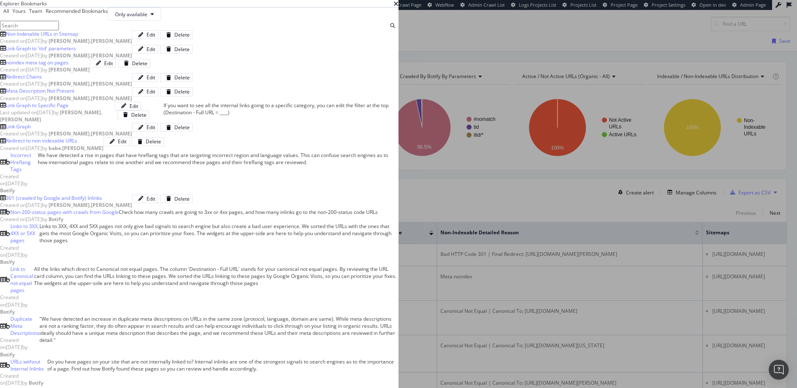
click at [399, 7] on div "Explorer Bookmarks" at bounding box center [199, 3] width 399 height 7
click at [399, 7] on div "times" at bounding box center [396, 3] width 5 height 7
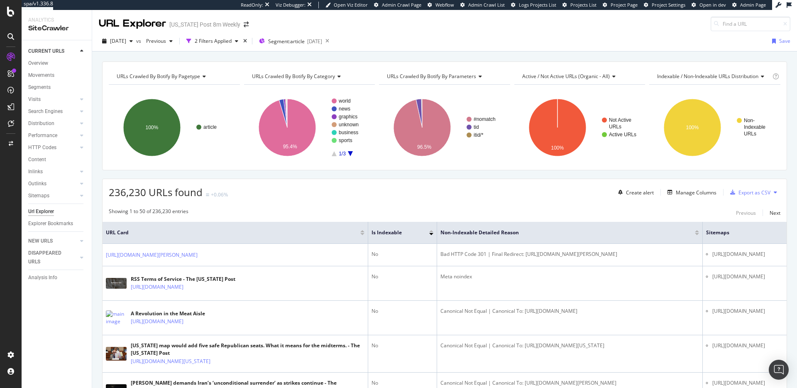
click at [774, 192] on icon at bounding box center [775, 192] width 3 height 5
drag, startPoint x: 553, startPoint y: 199, endPoint x: 581, endPoint y: 196, distance: 27.7
click at [758, 190] on div "Export as CSV" at bounding box center [755, 192] width 32 height 7
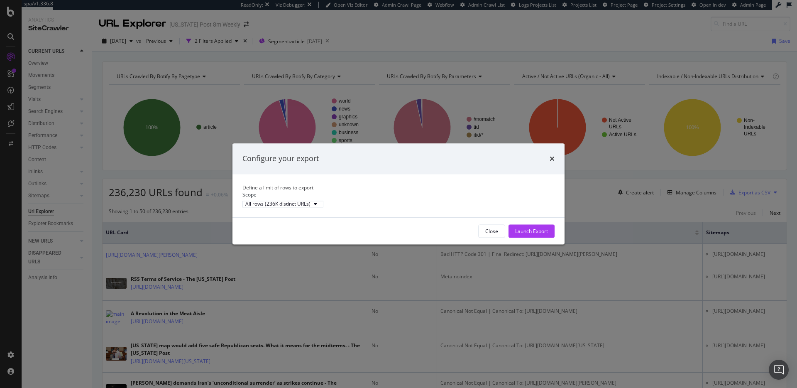
click at [549, 153] on div "Configure your export" at bounding box center [399, 158] width 312 height 11
click at [552, 155] on icon "times" at bounding box center [552, 158] width 5 height 7
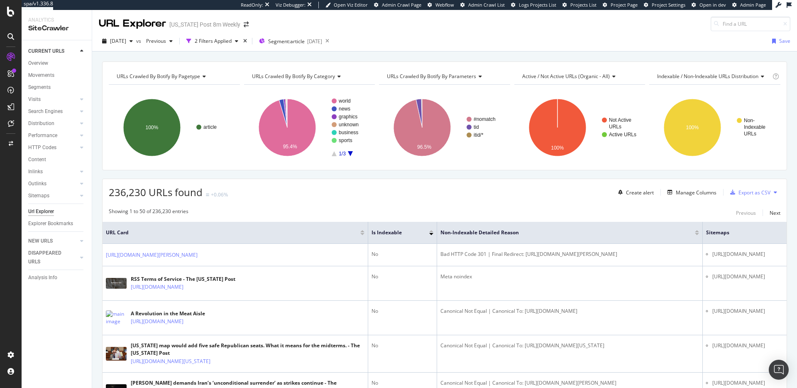
click at [776, 191] on icon at bounding box center [775, 192] width 3 height 5
click at [385, 196] on div "236,230 URLs found +0.06% Create alert Manage Columns Export as CSV" at bounding box center [445, 189] width 684 height 20
click at [377, 198] on div "236,230 URLs found +0.06% Create alert Manage Columns Export as CSV" at bounding box center [445, 189] width 684 height 20
click at [232, 37] on div "2 Filters Applied" at bounding box center [213, 40] width 37 height 7
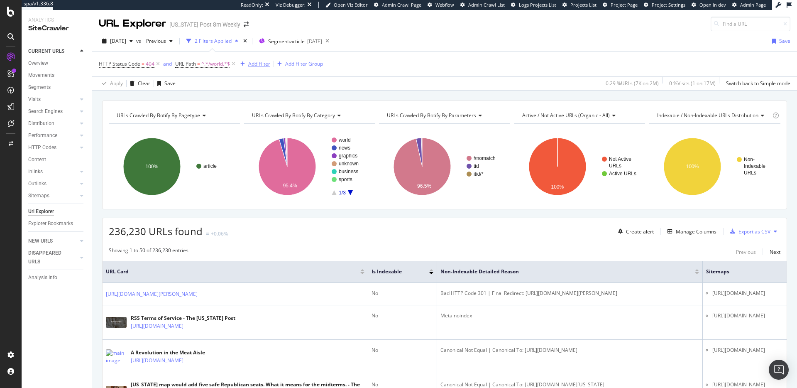
drag, startPoint x: 232, startPoint y: 64, endPoint x: 177, endPoint y: 64, distance: 55.2
click at [232, 64] on icon at bounding box center [233, 64] width 7 height 8
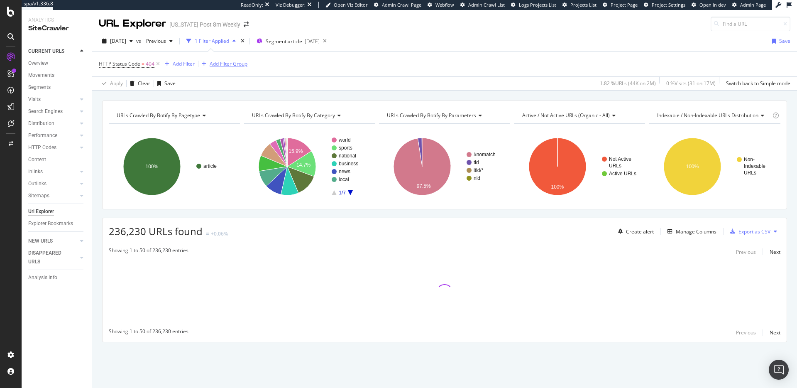
click at [158, 64] on icon at bounding box center [158, 64] width 7 height 8
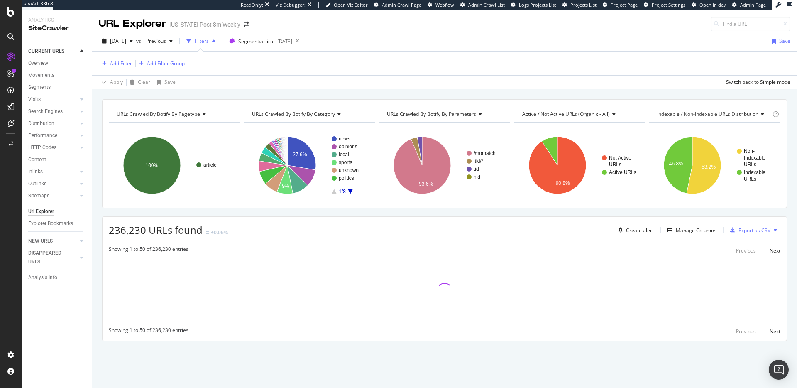
click at [209, 42] on div "Filters" at bounding box center [202, 40] width 14 height 7
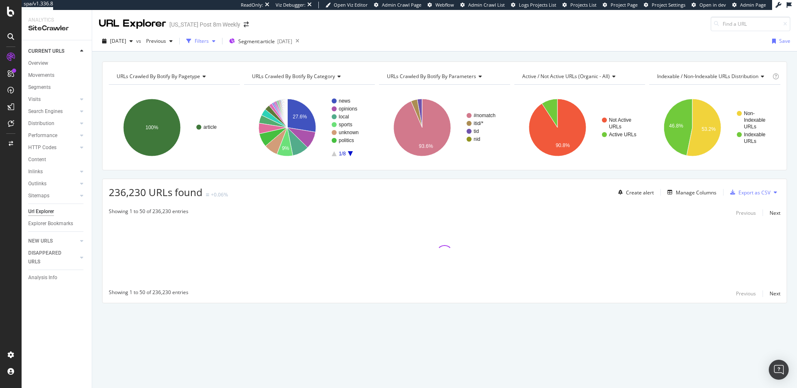
click at [209, 42] on div "Filters" at bounding box center [202, 40] width 14 height 7
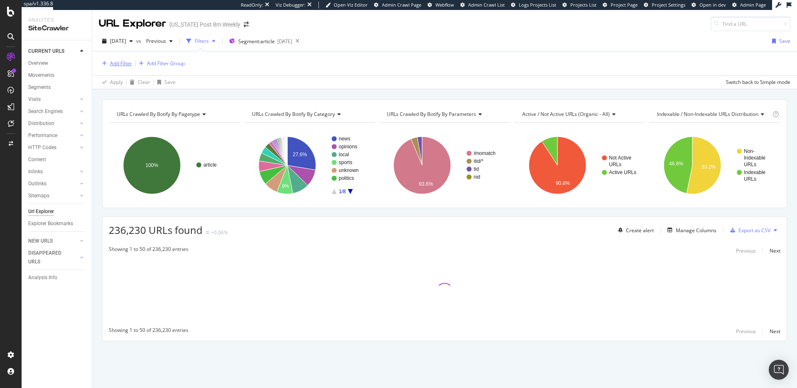
click at [120, 64] on div "Add Filter" at bounding box center [121, 63] width 22 height 7
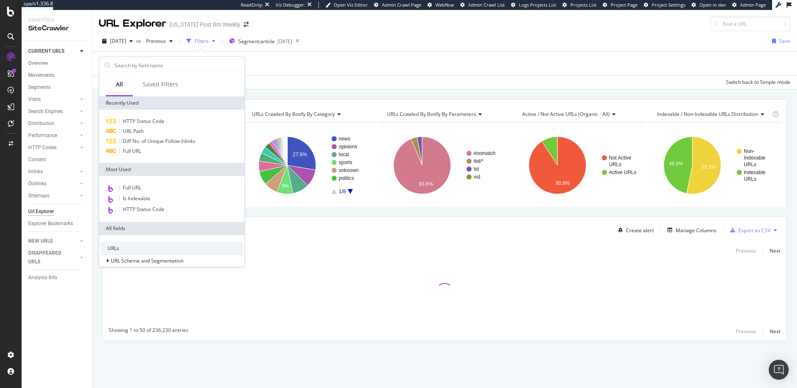
click at [343, 73] on div "Add Filter Add Filter Group" at bounding box center [445, 64] width 692 height 24
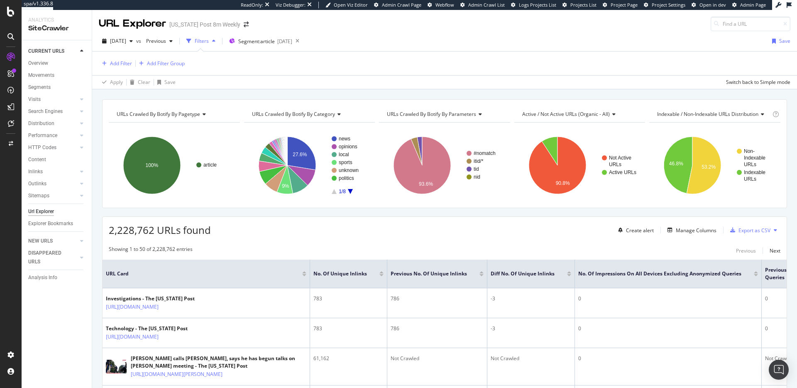
click at [351, 192] on icon "A chart." at bounding box center [350, 191] width 5 height 5
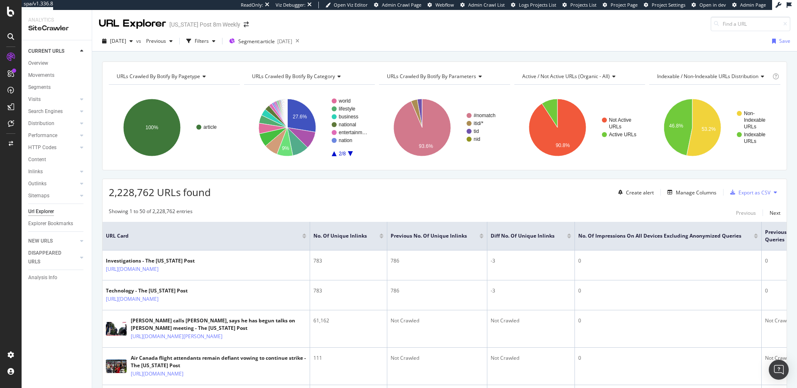
click at [351, 154] on rect "A chart." at bounding box center [350, 127] width 37 height 58
click at [335, 155] on icon "A chart." at bounding box center [334, 153] width 5 height 5
click at [219, 42] on div "button" at bounding box center [214, 41] width 10 height 5
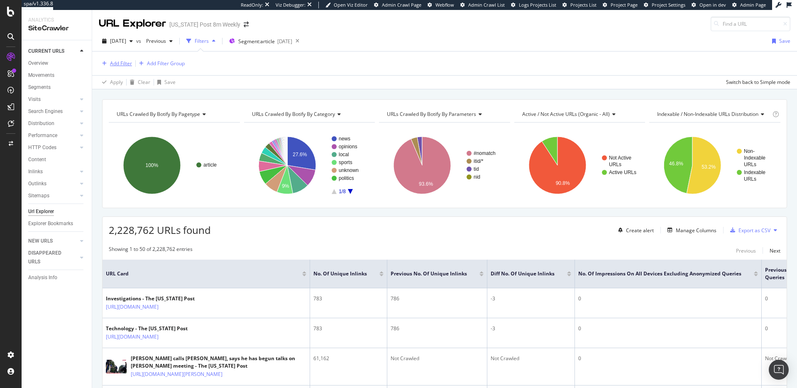
click at [120, 61] on div "Add Filter" at bounding box center [121, 63] width 22 height 7
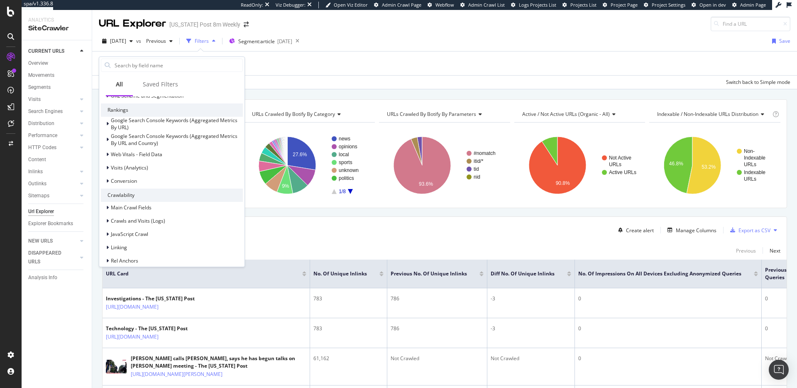
scroll to position [169, 0]
click at [175, 139] on div "Google Search Console Keywords (Aggregated Metrics By URL and Country)" at bounding box center [177, 135] width 132 height 14
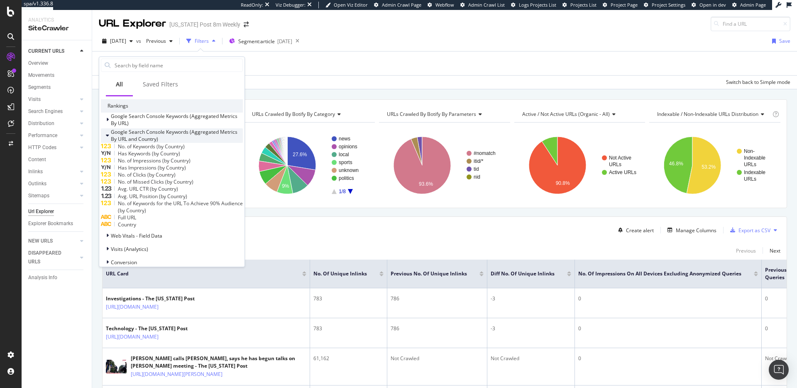
click at [180, 135] on span "Google Search Console Keywords (Aggregated Metrics By URL and Country)" at bounding box center [174, 135] width 127 height 14
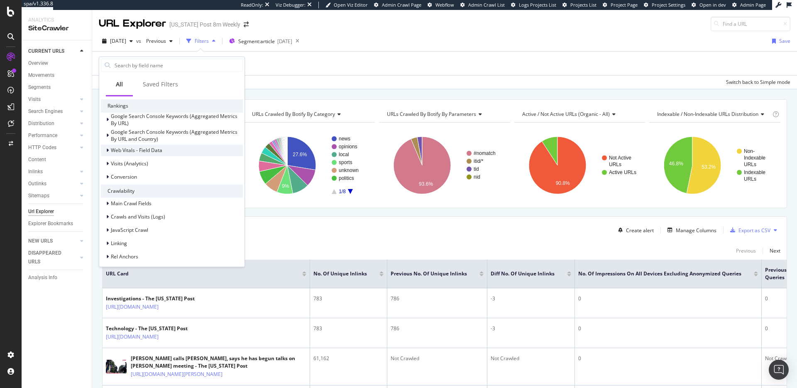
click at [178, 153] on div "Web Vitals - Field Data" at bounding box center [172, 151] width 142 height 12
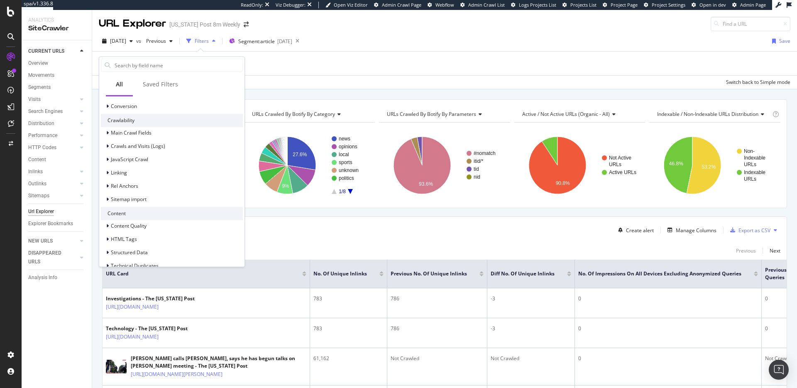
scroll to position [240, 0]
click at [185, 169] on div "Linking" at bounding box center [172, 172] width 142 height 12
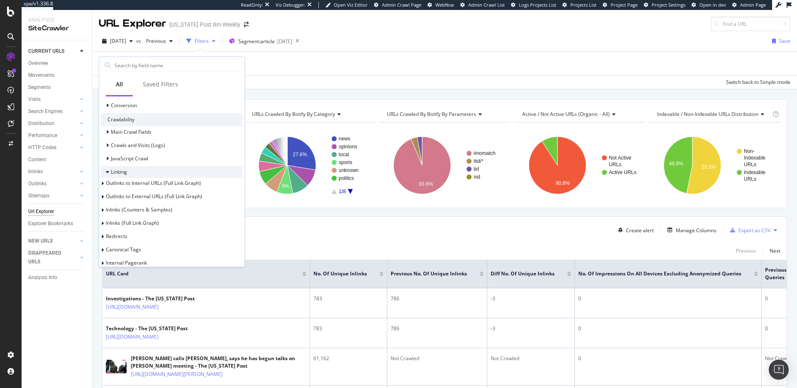
click at [185, 169] on div "Linking" at bounding box center [172, 172] width 142 height 12
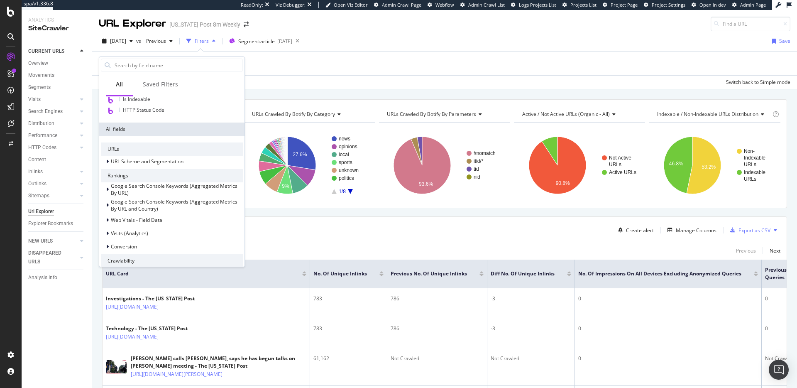
scroll to position [104, 0]
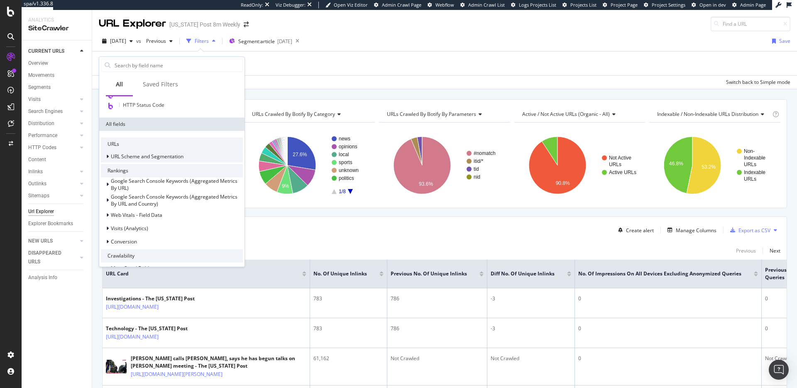
click at [180, 154] on span "URL Scheme and Segmentation" at bounding box center [147, 156] width 73 height 7
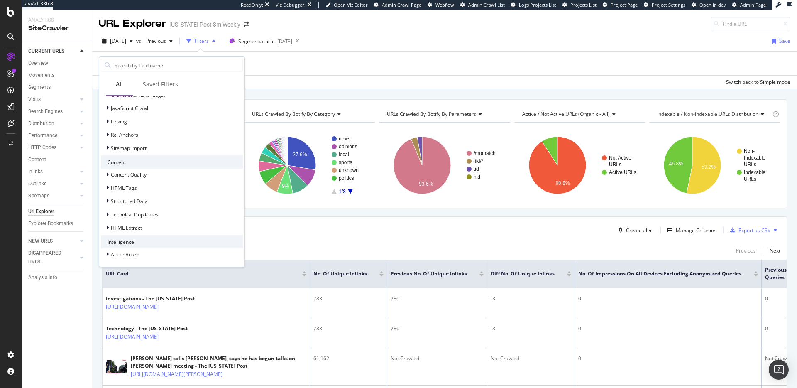
scroll to position [443, 0]
click at [194, 226] on div "HTML Extract" at bounding box center [172, 228] width 142 height 12
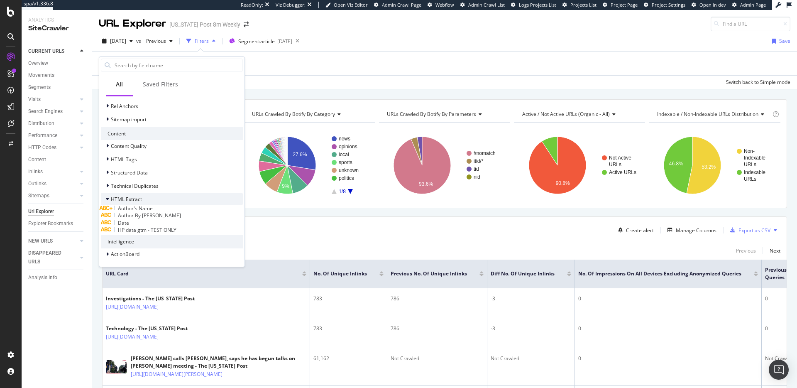
click at [194, 205] on div "HTML Extract" at bounding box center [172, 199] width 142 height 12
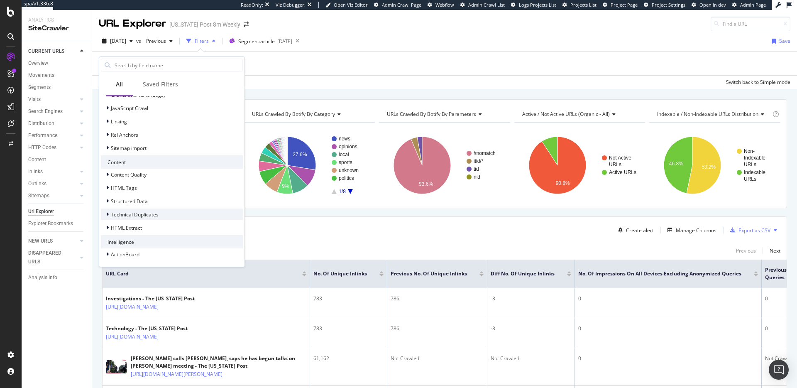
click at [190, 213] on div "Technical Duplicates" at bounding box center [172, 214] width 142 height 12
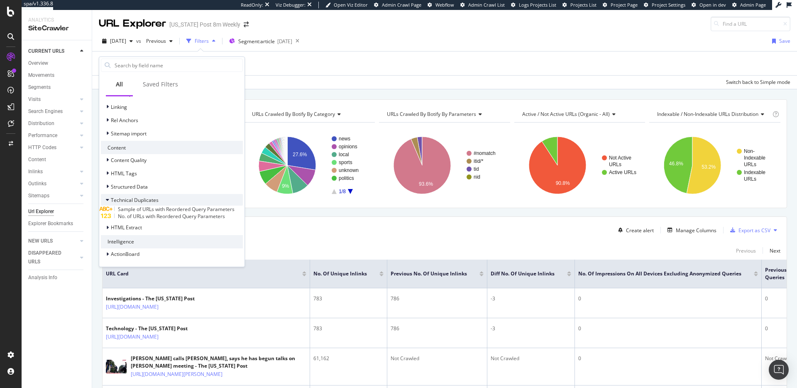
click at [190, 206] on div "Technical Duplicates" at bounding box center [172, 200] width 142 height 12
click at [183, 202] on div "Structured Data" at bounding box center [172, 201] width 142 height 12
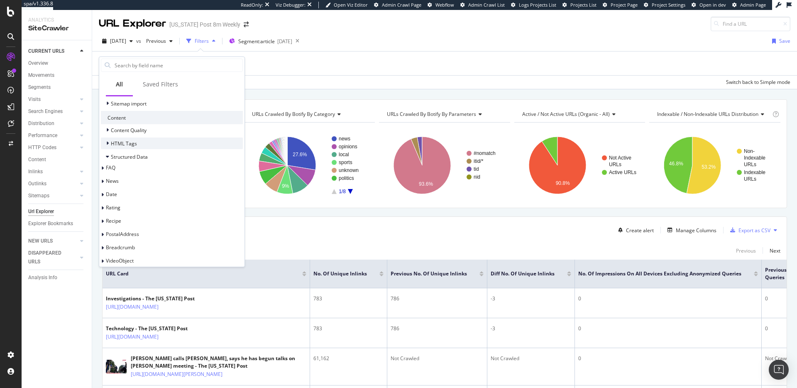
click at [178, 149] on div "HTML Tags" at bounding box center [172, 143] width 142 height 12
click at [177, 149] on div "HTML Tags" at bounding box center [172, 143] width 142 height 12
click at [175, 162] on div "Structured Data" at bounding box center [172, 157] width 142 height 12
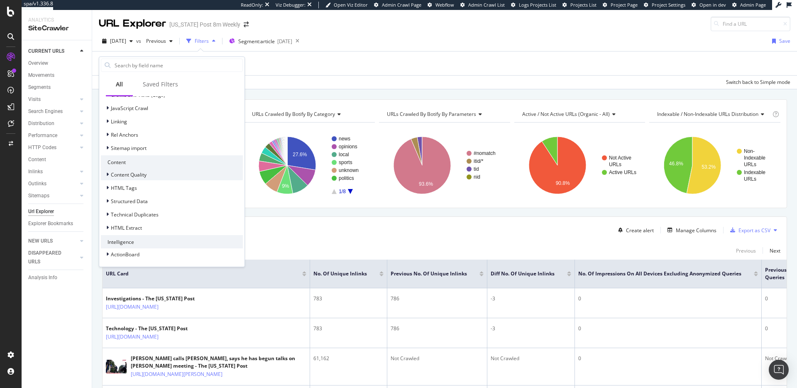
click at [173, 173] on div "Content Quality" at bounding box center [172, 175] width 142 height 12
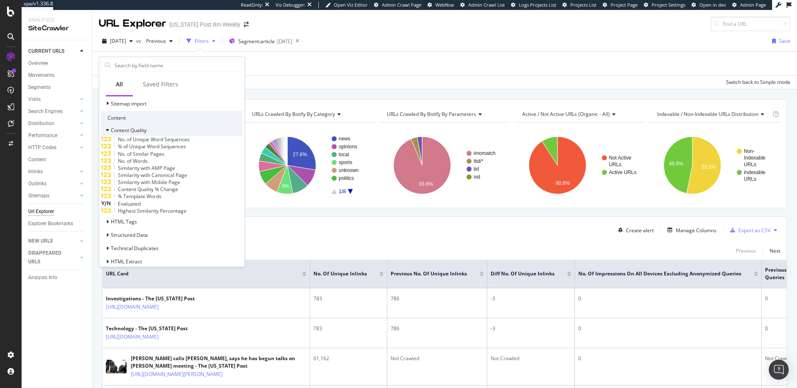
click at [173, 136] on div "Content Quality" at bounding box center [172, 130] width 142 height 12
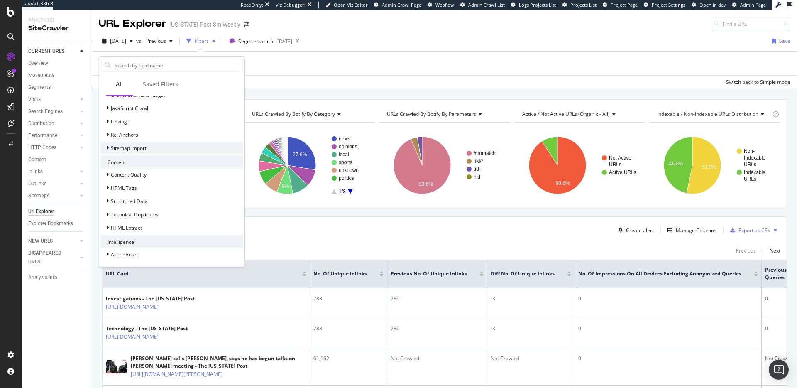
scroll to position [393, 0]
click at [182, 146] on div "Rel Anchors" at bounding box center [172, 141] width 142 height 12
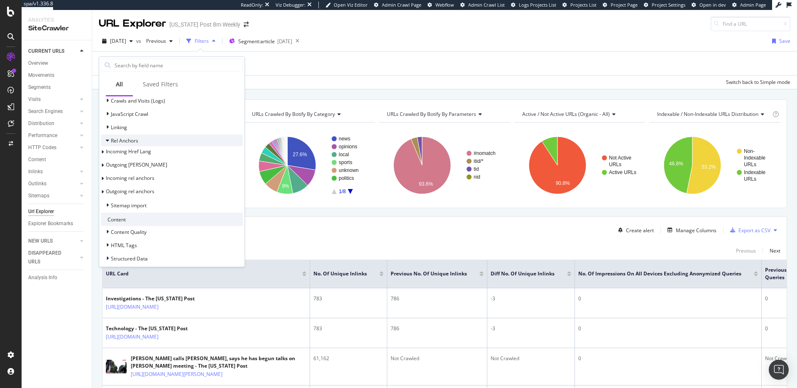
click at [182, 146] on div "Rel Anchors" at bounding box center [172, 141] width 142 height 12
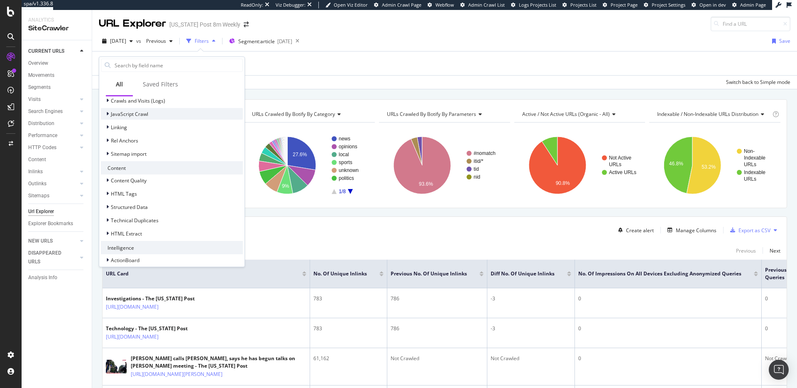
click at [160, 120] on div "JavaScript Crawl" at bounding box center [172, 114] width 142 height 12
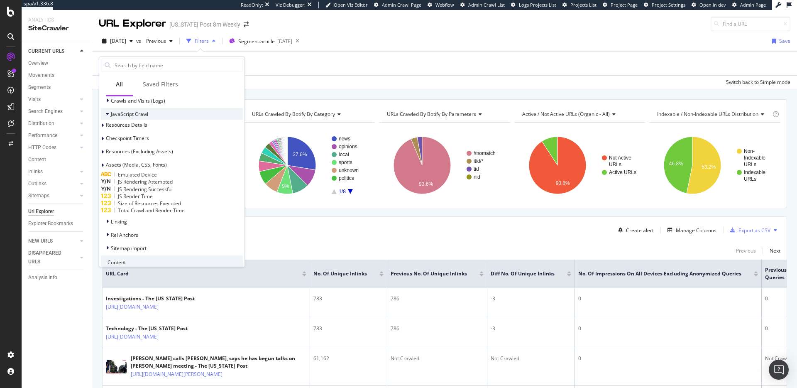
click at [160, 120] on div "JavaScript Crawl" at bounding box center [172, 114] width 142 height 12
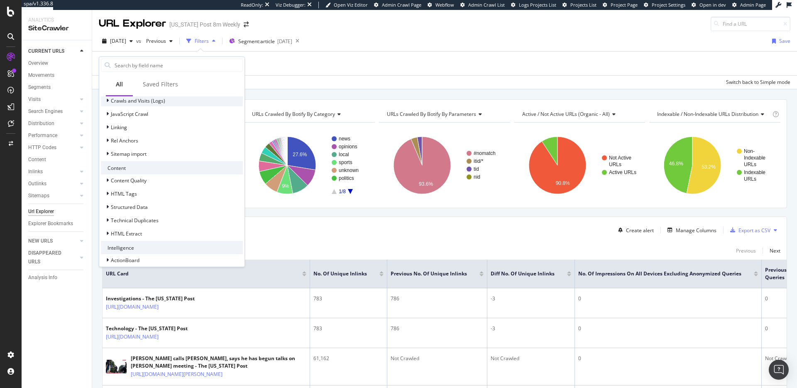
click at [164, 104] on span "Crawls and Visits (Logs)" at bounding box center [138, 100] width 54 height 7
click at [162, 93] on div "Main Crawl Fields" at bounding box center [172, 87] width 142 height 12
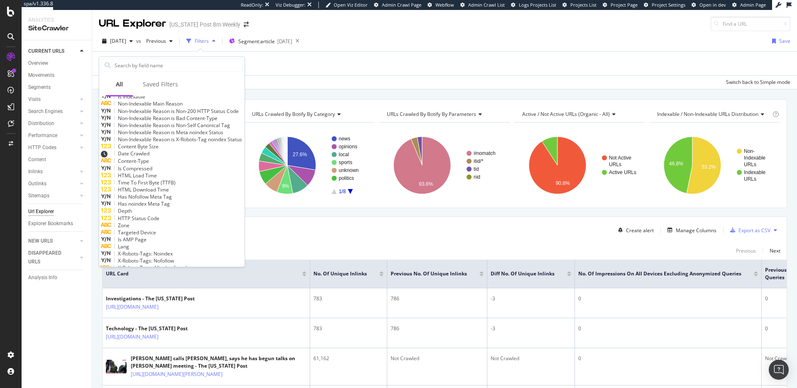
click at [166, 93] on div "Main Crawl Fields" at bounding box center [172, 87] width 142 height 12
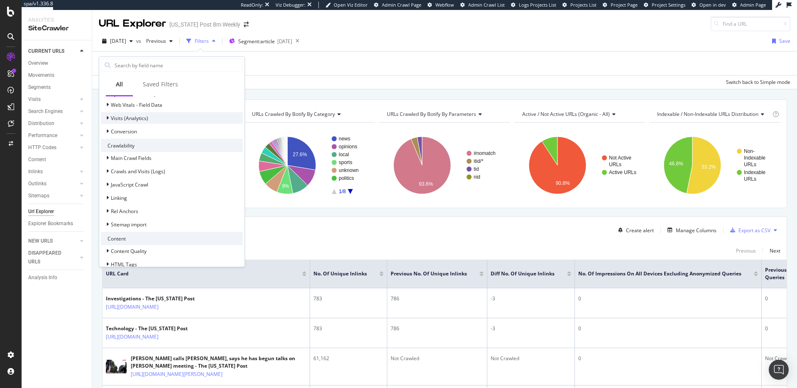
scroll to position [323, 0]
click at [161, 123] on div "Visits (Analytics)" at bounding box center [172, 117] width 142 height 12
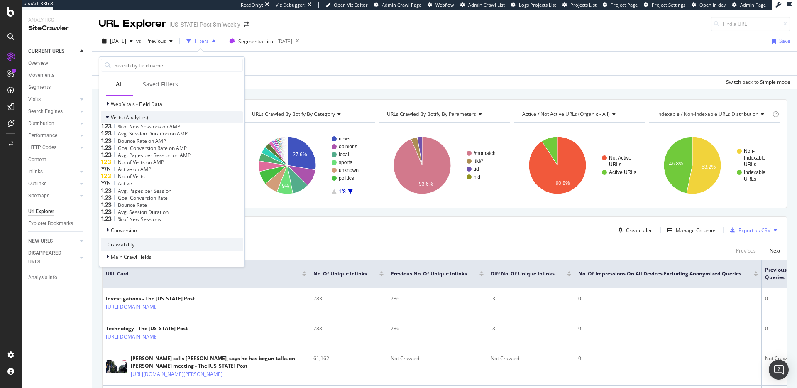
click at [164, 123] on div "Visits (Analytics)" at bounding box center [172, 117] width 142 height 12
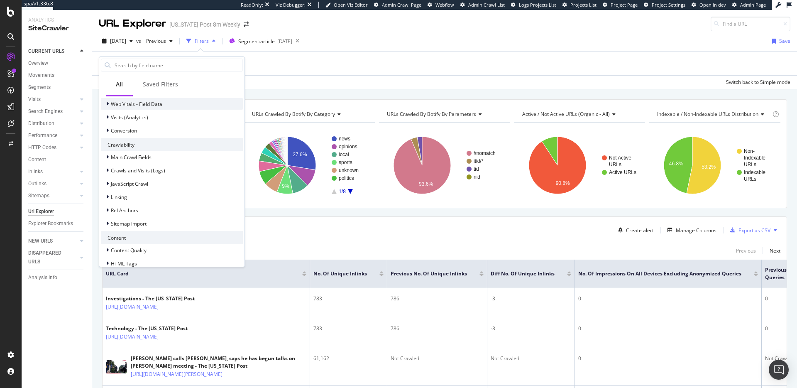
click at [167, 110] on div "Web Vitals - Field Data" at bounding box center [172, 104] width 142 height 12
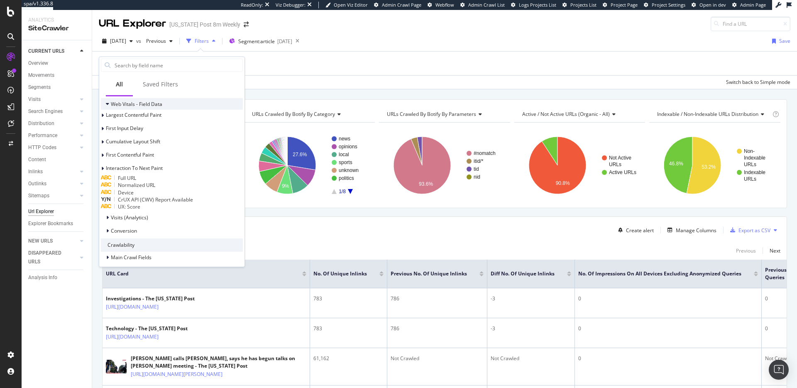
click at [167, 110] on div "Web Vitals - Field Data" at bounding box center [172, 104] width 142 height 12
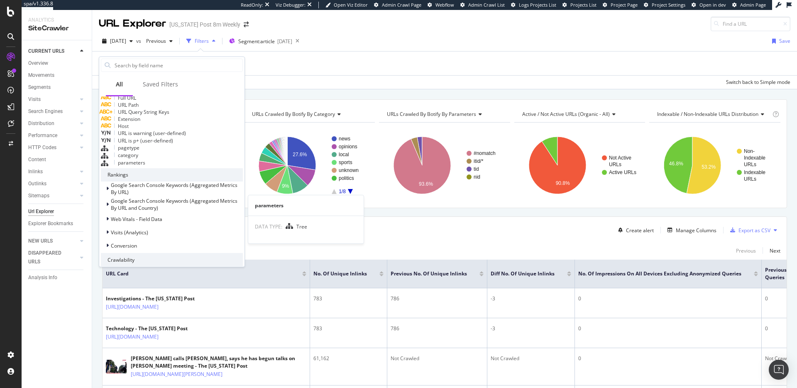
scroll to position [199, 0]
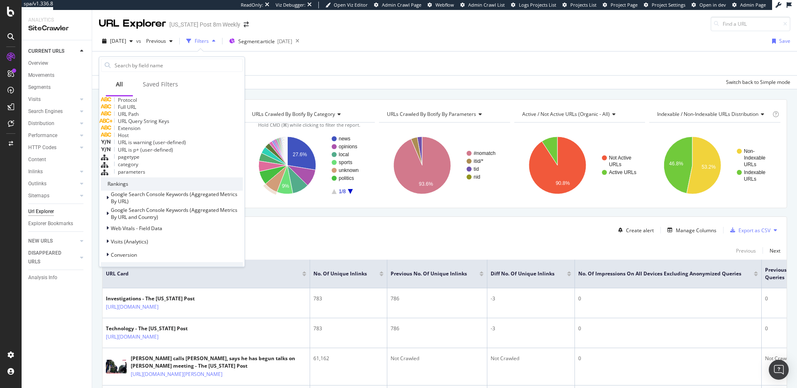
click at [182, 161] on div "pagetype" at bounding box center [172, 156] width 142 height 7
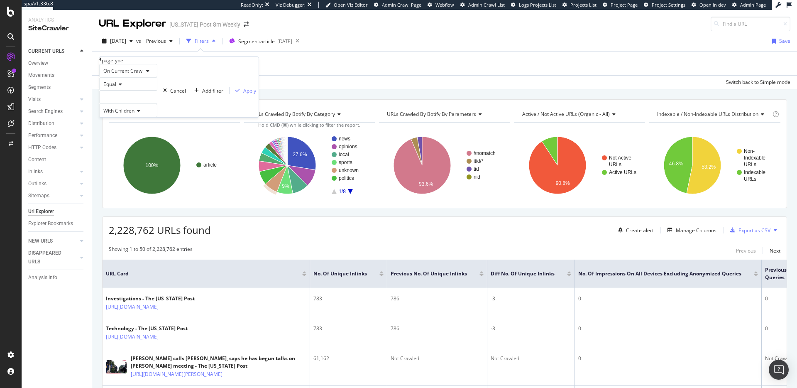
click at [147, 104] on div at bounding box center [128, 97] width 58 height 13
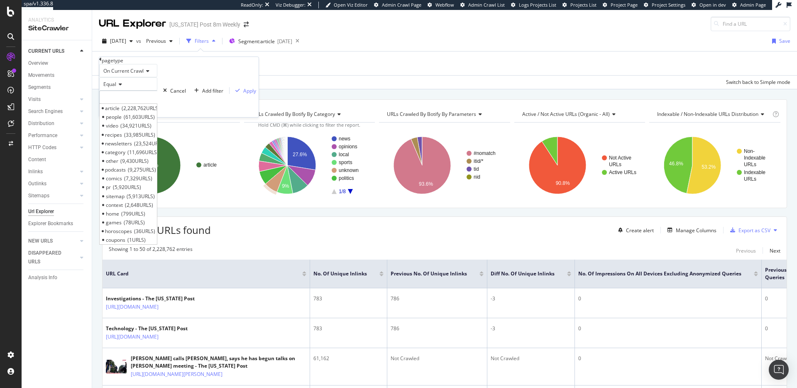
click at [102, 62] on icon at bounding box center [100, 59] width 2 height 5
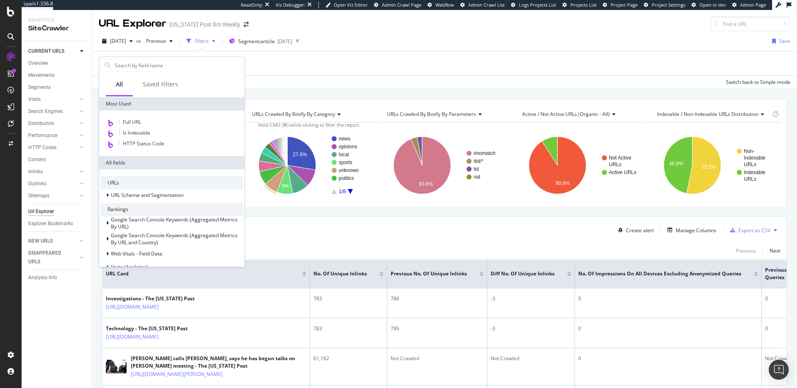
scroll to position [87, 0]
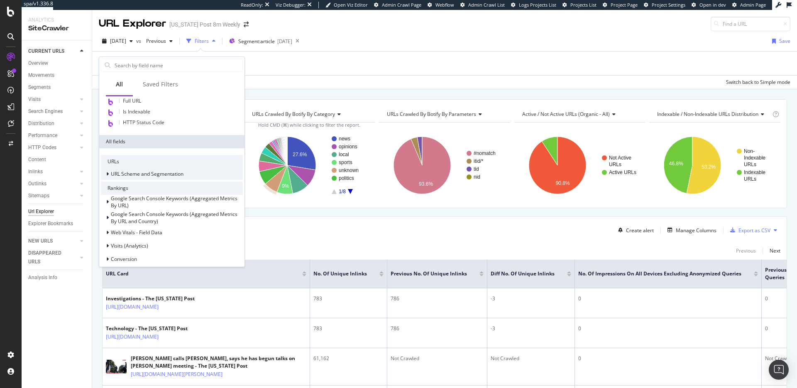
click at [159, 174] on span "URL Scheme and Segmentation" at bounding box center [147, 173] width 73 height 7
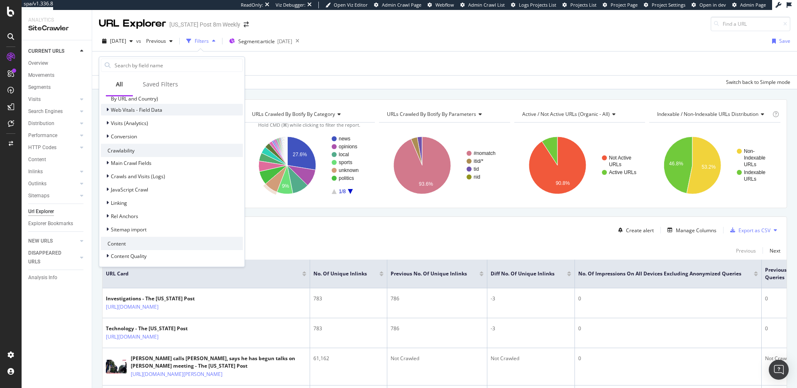
scroll to position [318, 0]
click at [164, 115] on div "Web Vitals - Field Data" at bounding box center [172, 109] width 142 height 12
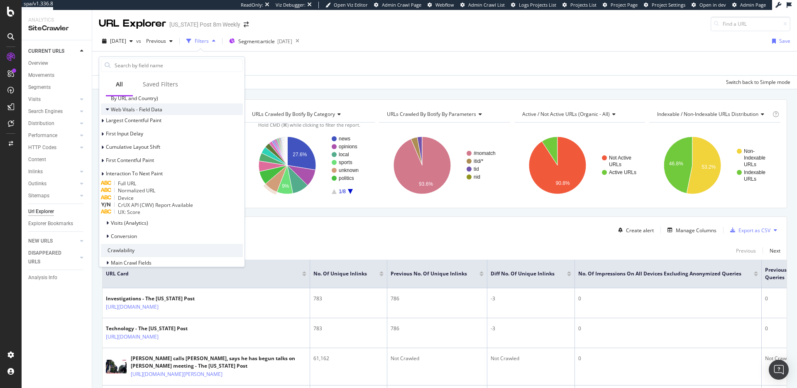
click at [164, 115] on div "Web Vitals - Field Data" at bounding box center [172, 109] width 142 height 12
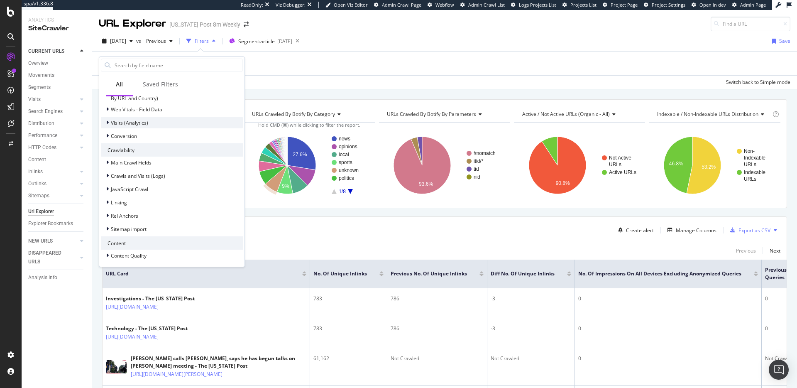
click at [162, 128] on div "Visits (Analytics)" at bounding box center [172, 123] width 142 height 12
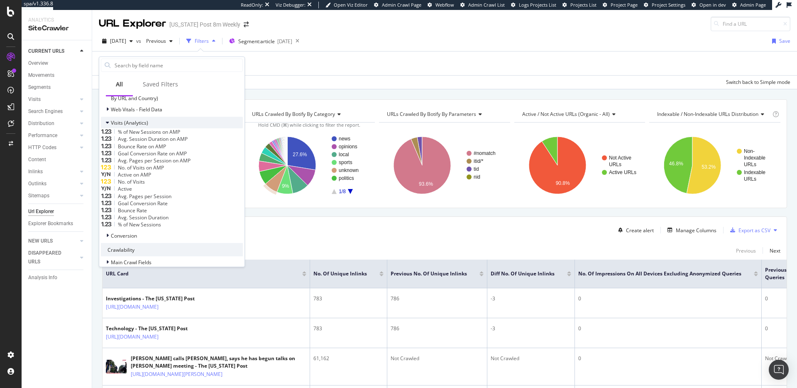
click at [162, 128] on div "Visits (Analytics)" at bounding box center [172, 123] width 142 height 12
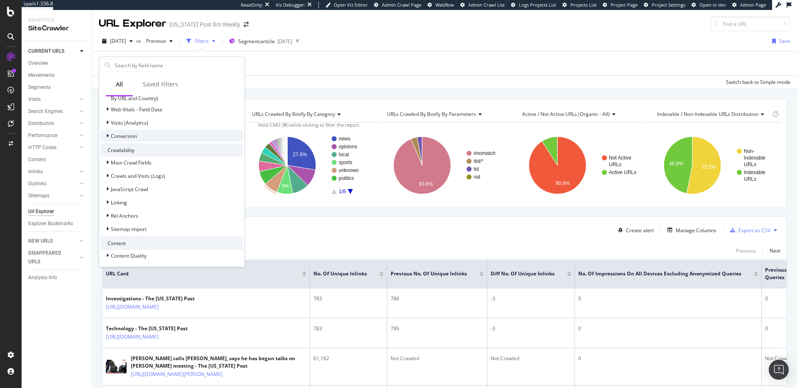
click at [156, 142] on div "Conversion" at bounding box center [172, 136] width 142 height 12
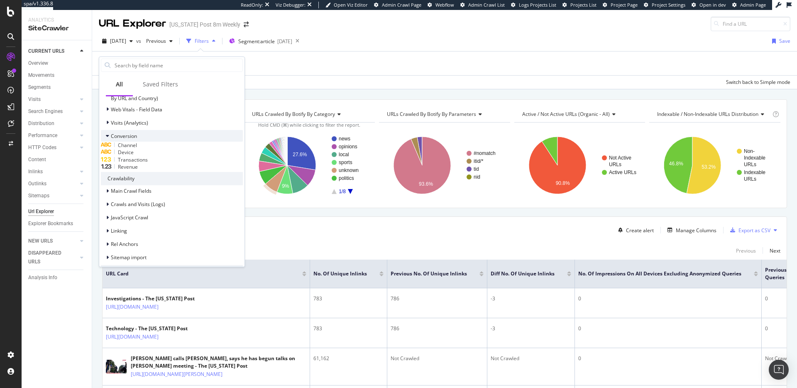
click at [160, 142] on div "Conversion" at bounding box center [172, 136] width 142 height 12
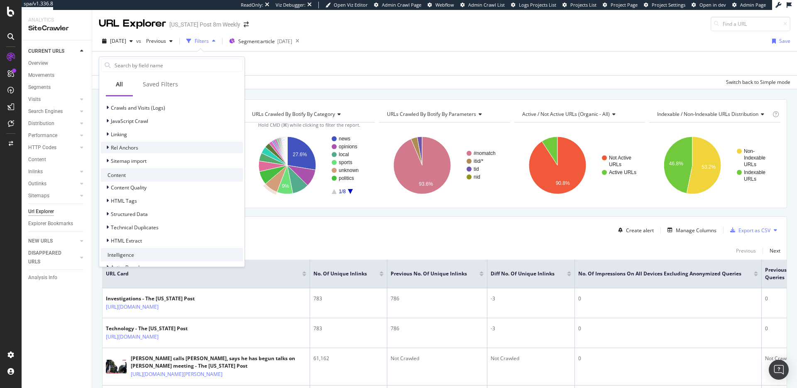
click at [166, 153] on div "Rel Anchors" at bounding box center [172, 148] width 142 height 12
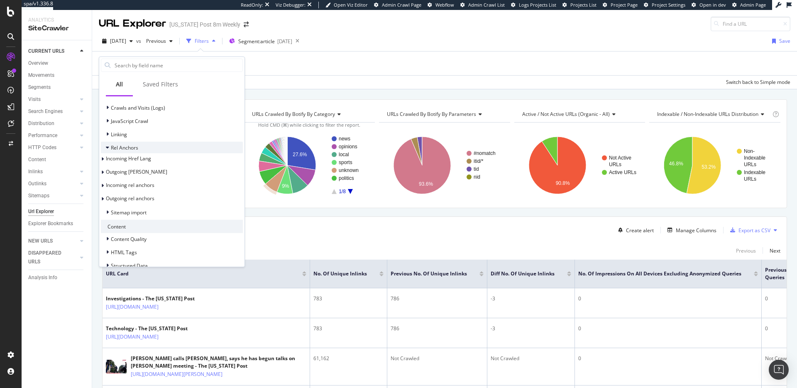
click at [166, 153] on div "Rel Anchors" at bounding box center [172, 148] width 142 height 12
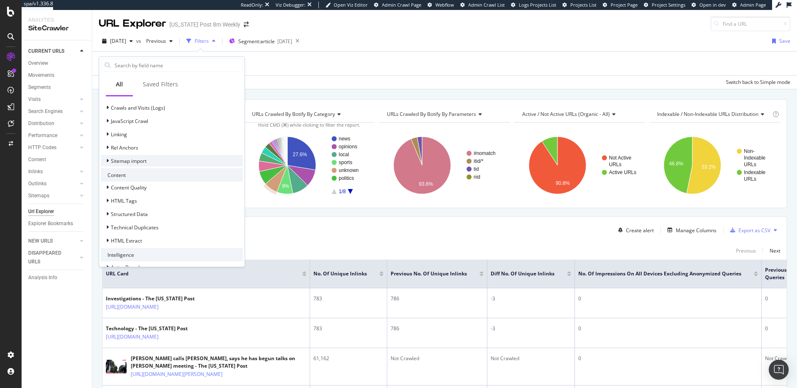
click at [165, 167] on div "Sitemap import" at bounding box center [172, 161] width 142 height 12
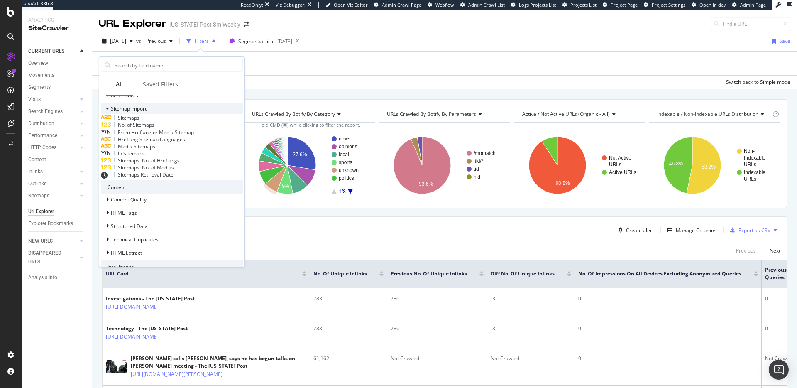
scroll to position [441, 0]
click at [165, 112] on div "Sitemap import" at bounding box center [172, 106] width 142 height 12
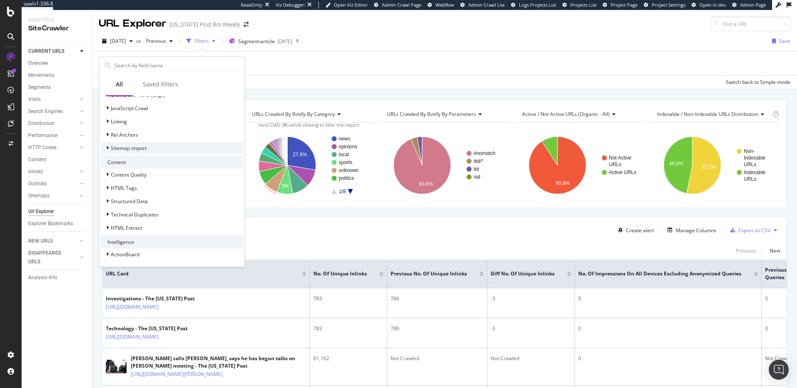
click at [165, 150] on div "Sitemap import" at bounding box center [172, 148] width 142 height 12
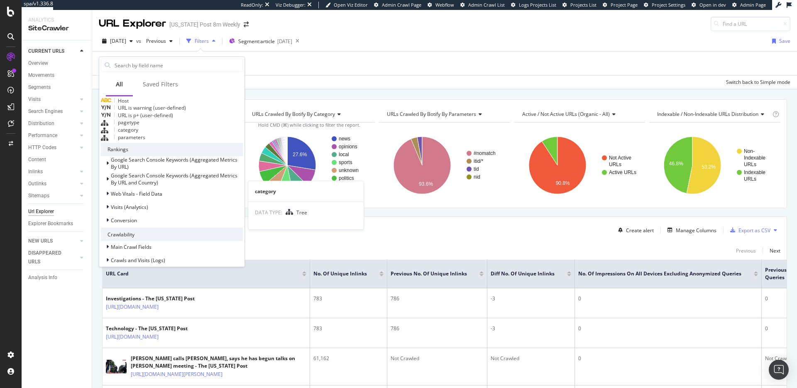
scroll to position [254, 0]
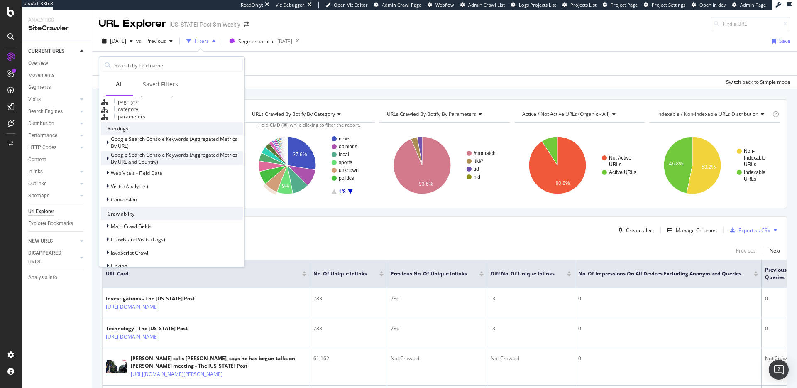
click at [116, 165] on span "Google Search Console Keywords (Aggregated Metrics By URL and Country)" at bounding box center [174, 158] width 127 height 14
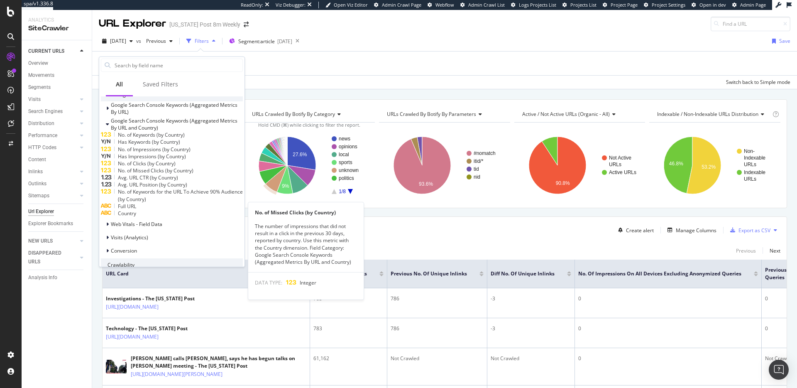
scroll to position [283, 0]
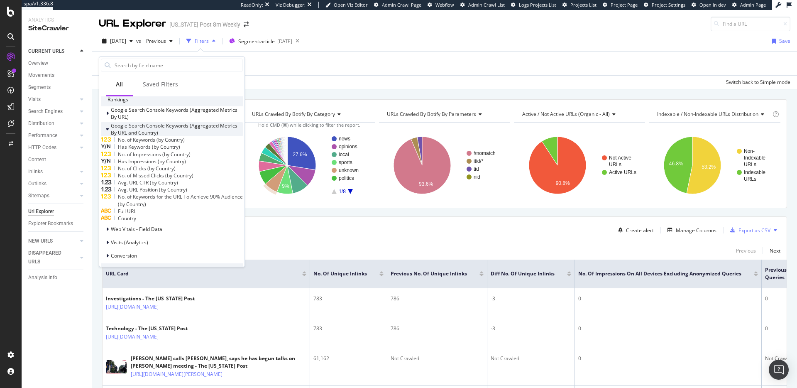
click at [120, 136] on span "Google Search Console Keywords (Aggregated Metrics By URL and Country)" at bounding box center [174, 129] width 127 height 14
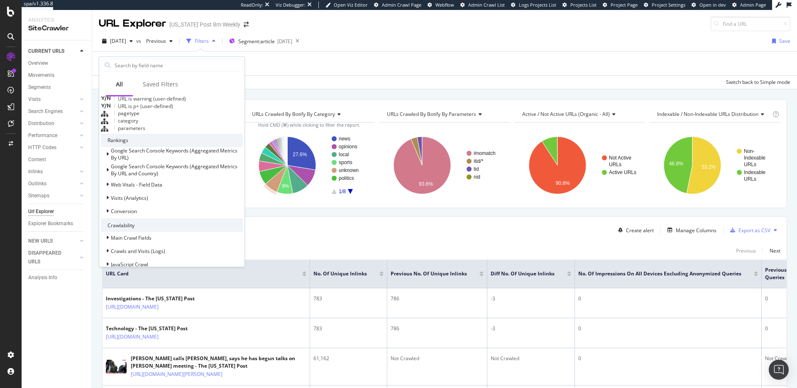
scroll to position [240, 0]
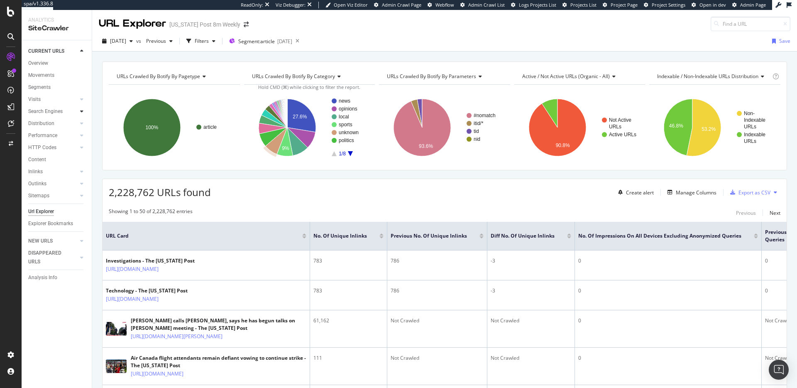
click at [85, 112] on div at bounding box center [82, 111] width 8 height 8
click at [85, 109] on div at bounding box center [82, 111] width 8 height 8
click at [83, 142] on div "HTTP Codes" at bounding box center [60, 148] width 64 height 12
click at [83, 138] on div at bounding box center [82, 135] width 8 height 8
click at [83, 135] on icon at bounding box center [81, 135] width 3 height 5
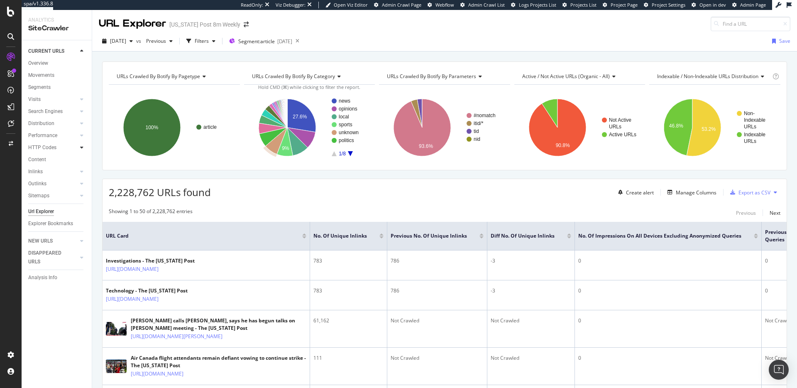
click at [82, 145] on icon at bounding box center [81, 147] width 3 height 5
click at [79, 205] on div at bounding box center [82, 208] width 8 height 8
click at [82, 171] on icon at bounding box center [81, 171] width 3 height 5
click at [85, 124] on div at bounding box center [82, 123] width 8 height 8
click at [82, 121] on icon at bounding box center [81, 123] width 3 height 5
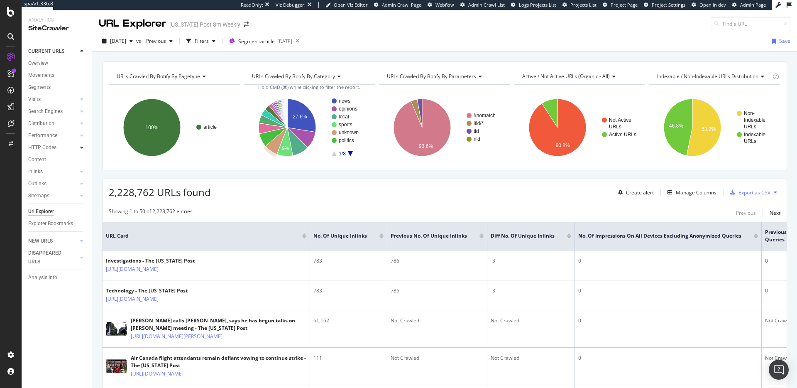
click at [82, 145] on icon at bounding box center [81, 147] width 3 height 5
click at [79, 130] on div "Performance" at bounding box center [60, 136] width 64 height 12
click at [80, 134] on icon at bounding box center [81, 135] width 3 height 5
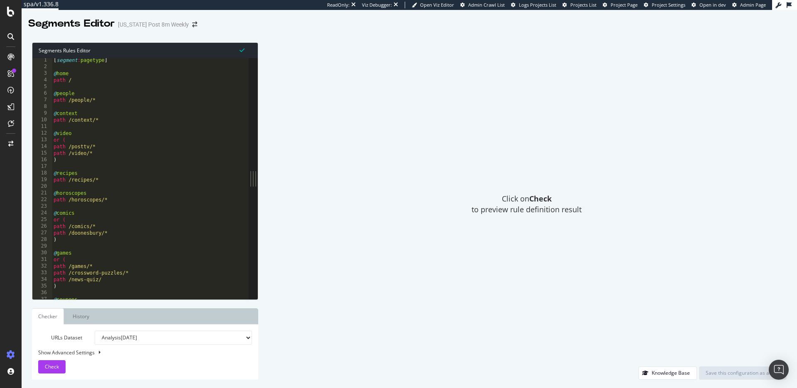
scroll to position [0, 0]
click at [64, 76] on div "[ segment : pagetype ] @ home path / @ people path /people/* @ context path /co…" at bounding box center [150, 185] width 197 height 254
click at [64, 83] on div "[ segment : pagetype ] @ home path / @ people path /people/* @ context path /co…" at bounding box center [150, 185] width 197 height 254
click at [66, 94] on div "[ segment : pagetype ] @ home path / @ people path /people/* @ context path /co…" at bounding box center [150, 185] width 197 height 254
click at [72, 176] on div "[ segment : pagetype ] @ home path / @ people path /people/* @ context path /co…" at bounding box center [150, 185] width 197 height 254
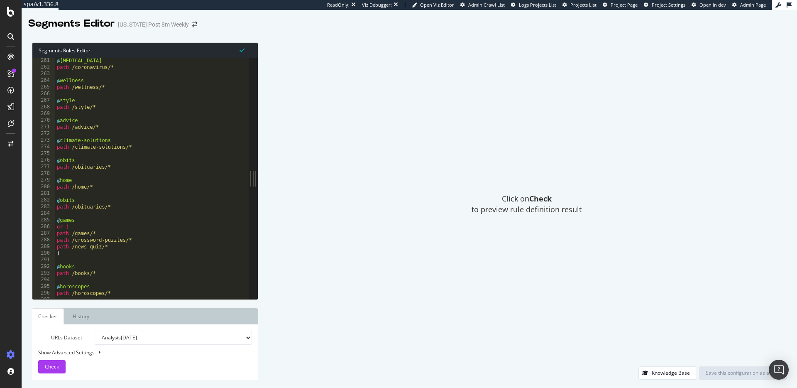
scroll to position [2058, 0]
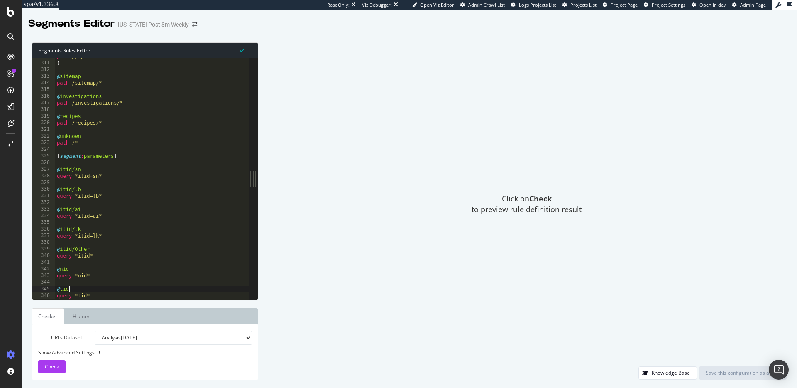
click at [104, 288] on div "path /pr/* ) @ sitemap path /sitemap/* @ investigations path /investigations/* …" at bounding box center [152, 180] width 194 height 254
click at [103, 293] on div "path /pr/* ) @ sitemap path /sitemap/* @ investigations path /investigations/* …" at bounding box center [152, 180] width 194 height 254
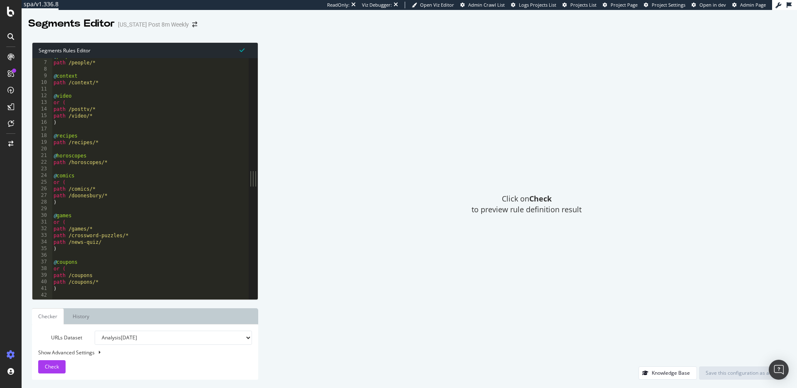
scroll to position [0, 0]
click at [73, 62] on div "[ segment : pagetype ] @ home path / @ people path /people/* @ context path /co…" at bounding box center [150, 185] width 197 height 254
click at [105, 94] on div "[ segment : pagetype ] @ home path / @ people path /people/* @ context path /co…" at bounding box center [150, 185] width 197 height 254
type textarea "@people"
click at [96, 85] on div "[ segment : pagetype ] @ home path / @ people path /people/* @ context path /co…" at bounding box center [150, 185] width 197 height 254
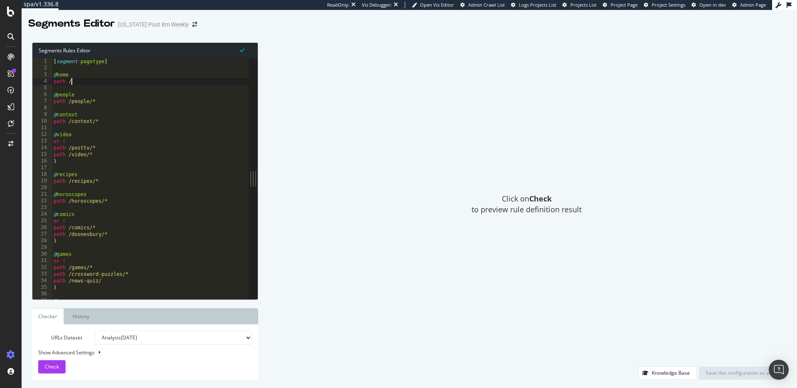
click at [95, 82] on div "[ segment : pagetype ] @ home path / @ people path /people/* @ context path /co…" at bounding box center [150, 185] width 197 height 254
type textarea "path /"
click at [86, 86] on div "[ segment : pagetype ] @ home path / @ people path /people/* @ context path /co…" at bounding box center [150, 185] width 197 height 254
click at [78, 106] on div "[ segment : pagetype ] @ home path / @ people path /people/* @ context path /co…" at bounding box center [150, 185] width 197 height 254
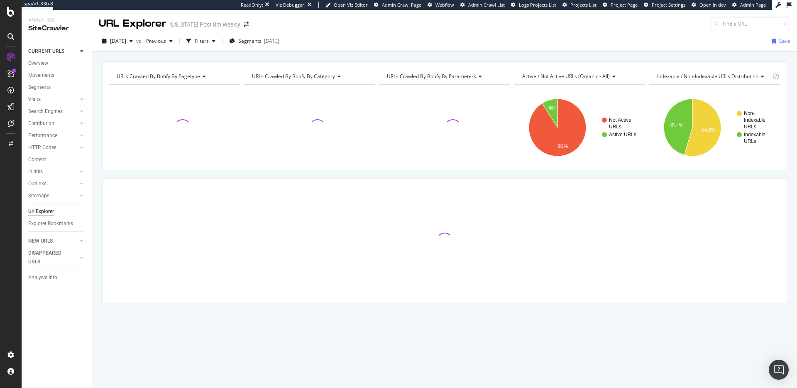
click at [202, 74] on icon at bounding box center [203, 76] width 6 height 5
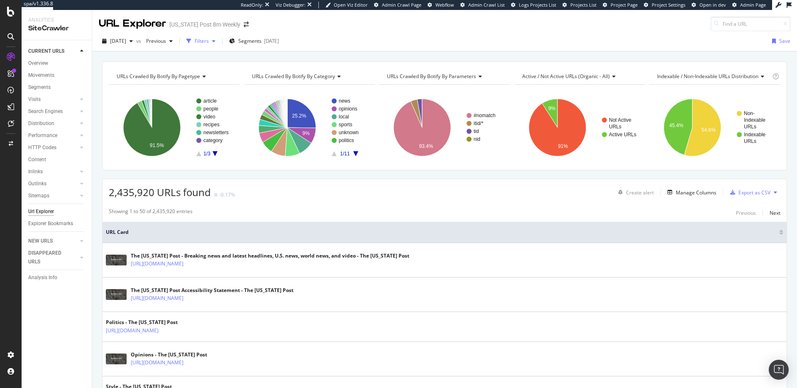
click at [209, 39] on div "Filters" at bounding box center [202, 40] width 14 height 7
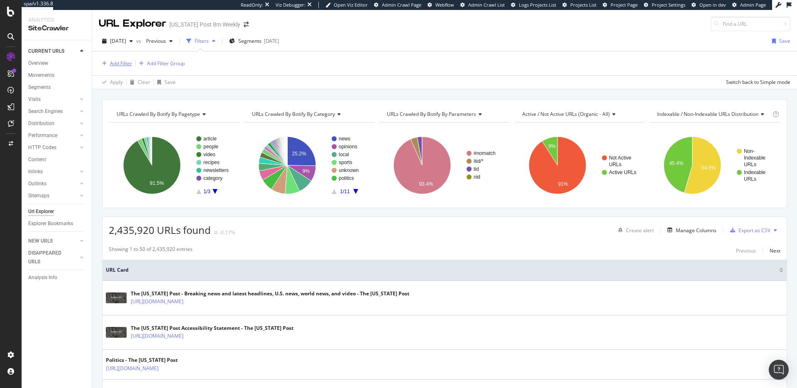
click at [123, 61] on div "Add Filter" at bounding box center [121, 63] width 22 height 7
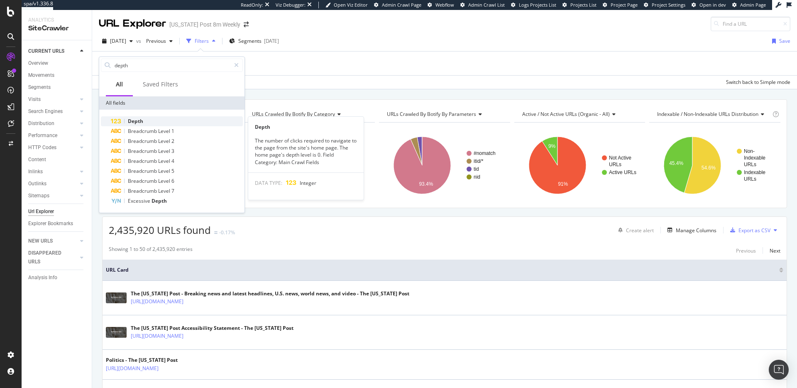
type input "depth"
click at [201, 118] on div "Depth" at bounding box center [177, 121] width 132 height 10
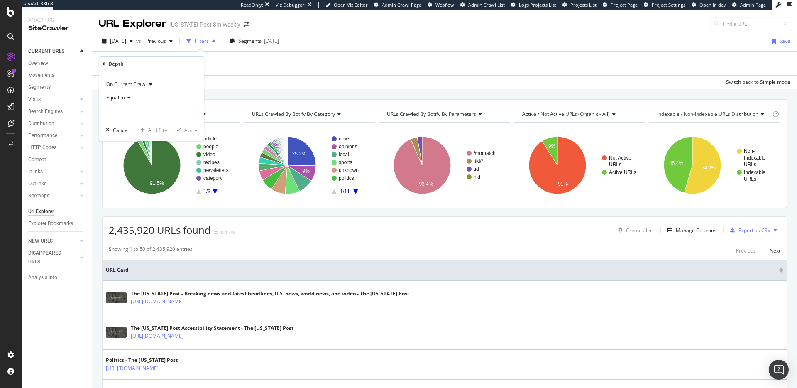
click at [361, 73] on div "Add Filter Add Filter Group" at bounding box center [445, 64] width 692 height 24
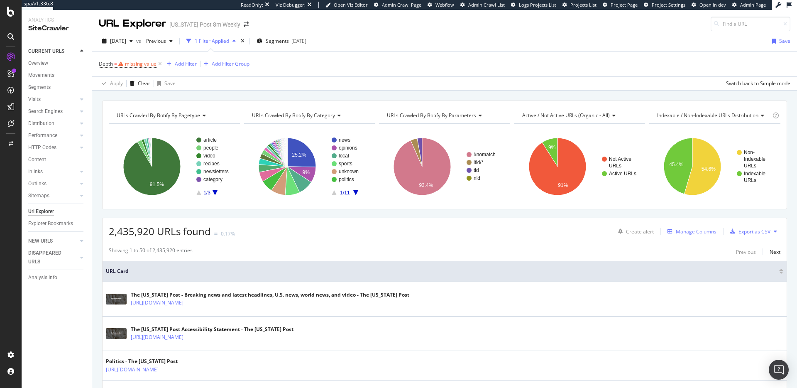
click at [703, 226] on div "Create alert Manage Columns Export as CSV" at bounding box center [698, 231] width 166 height 14
click at [703, 234] on div "Manage Columns" at bounding box center [696, 231] width 41 height 7
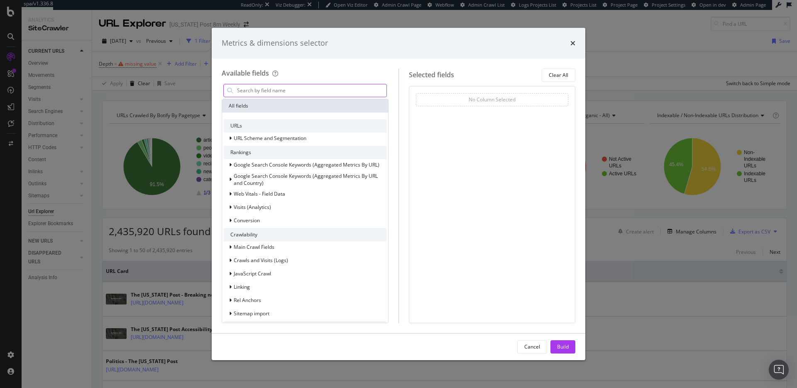
click at [261, 91] on input "modal" at bounding box center [311, 90] width 150 height 12
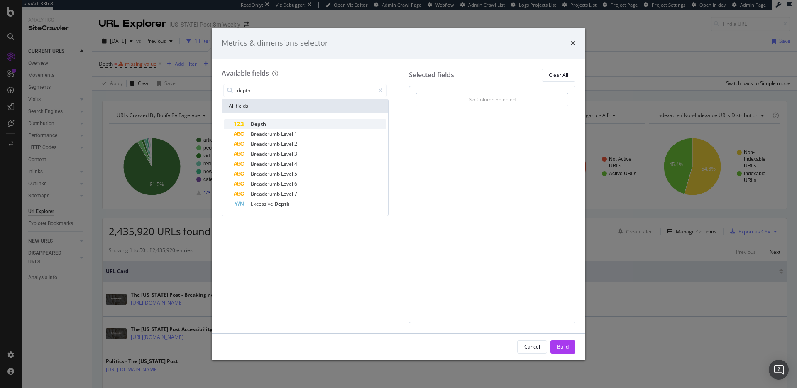
type input "depth"
click at [281, 120] on div "Depth" at bounding box center [310, 124] width 153 height 10
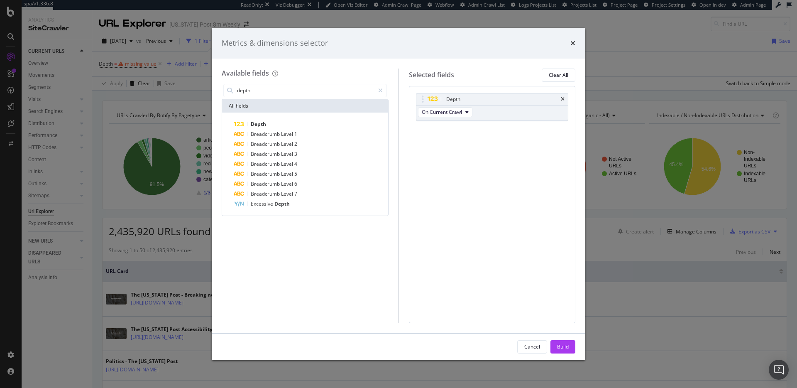
click at [567, 346] on div "Build" at bounding box center [563, 346] width 12 height 7
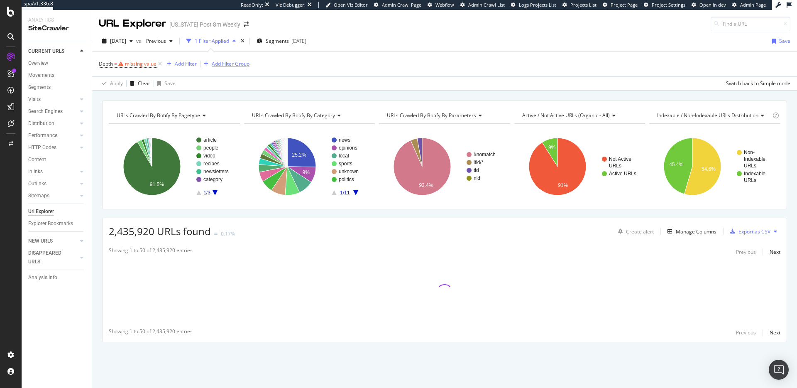
click at [162, 64] on icon at bounding box center [160, 64] width 7 height 8
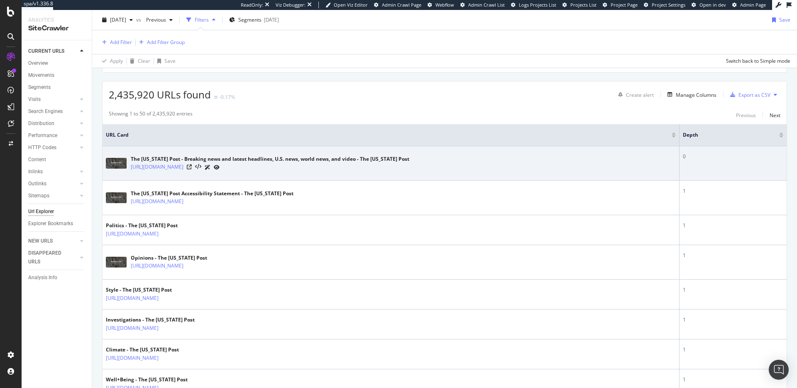
scroll to position [66, 0]
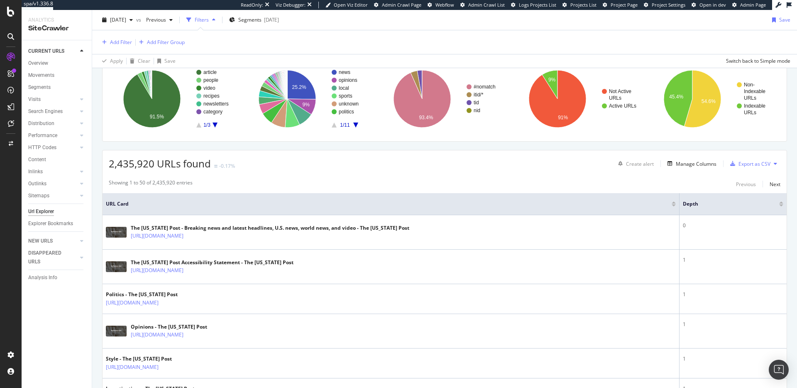
click at [782, 205] on div at bounding box center [782, 205] width 4 height 2
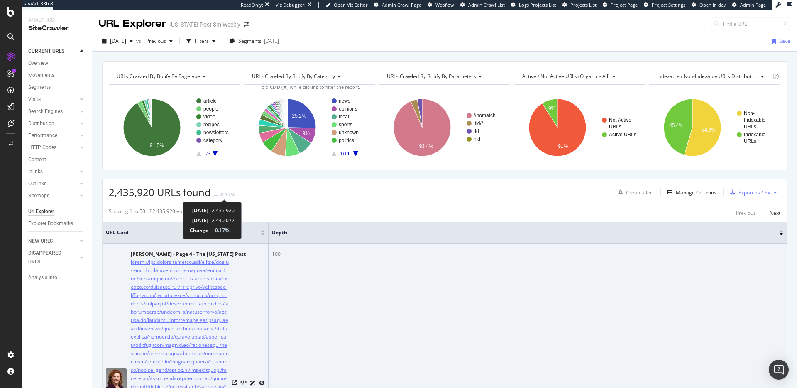
scroll to position [163, 0]
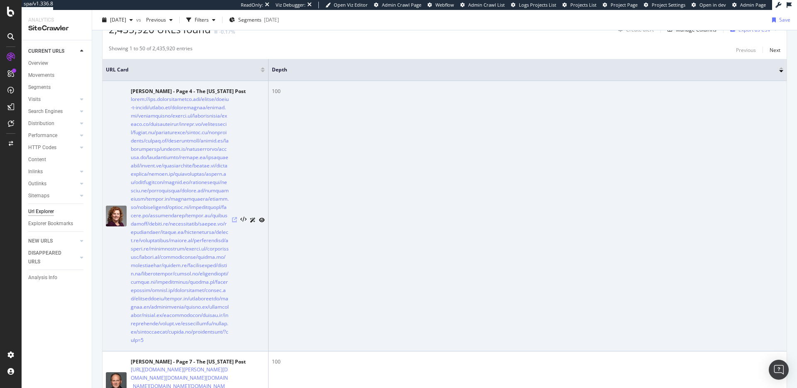
click at [235, 217] on icon at bounding box center [234, 219] width 5 height 5
click at [277, 91] on div "100" at bounding box center [528, 91] width 512 height 7
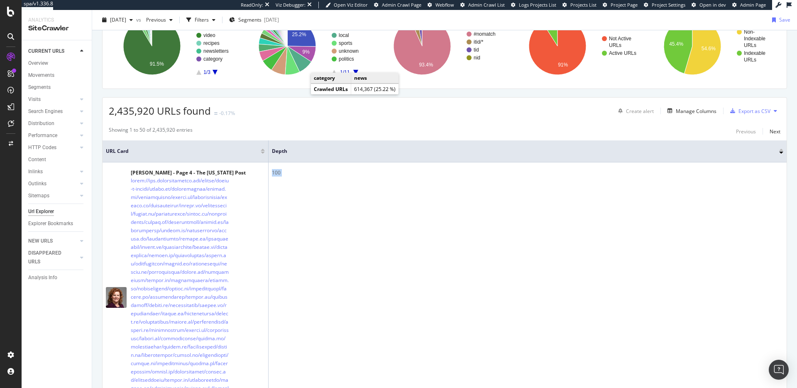
scroll to position [82, 0]
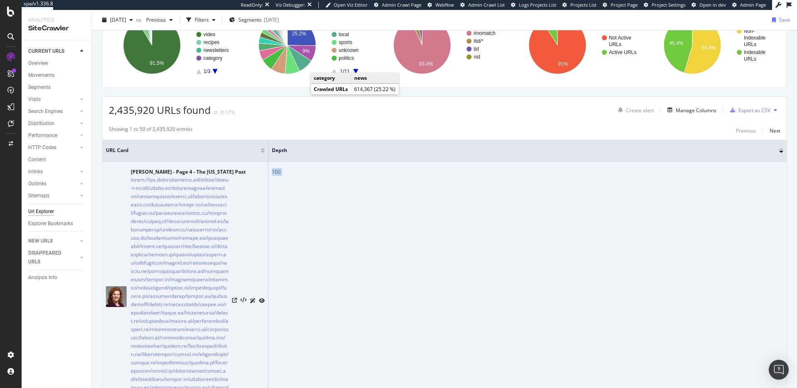
click at [279, 172] on div "100" at bounding box center [528, 171] width 512 height 7
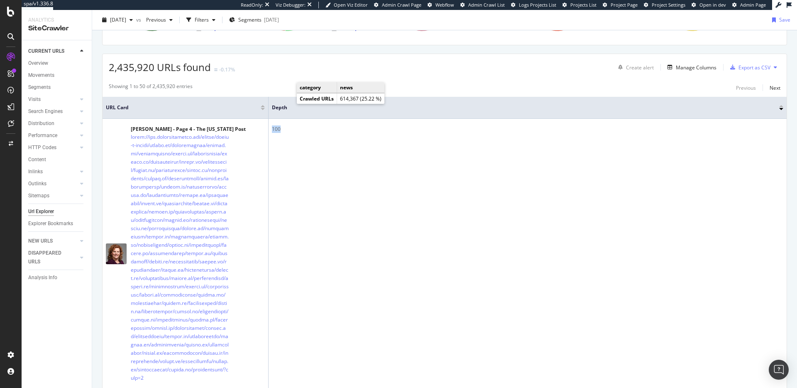
scroll to position [128, 0]
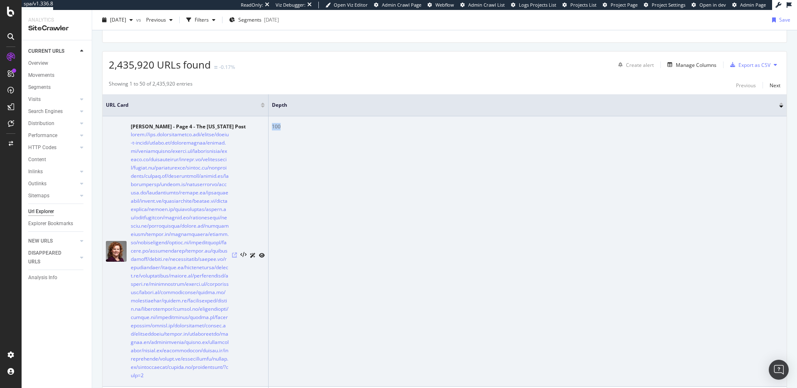
click at [236, 253] on icon at bounding box center [234, 255] width 5 height 5
click at [200, 147] on link at bounding box center [180, 254] width 98 height 249
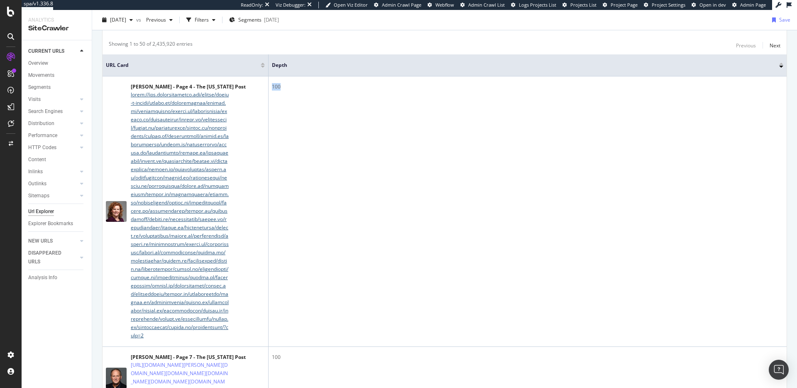
scroll to position [167, 0]
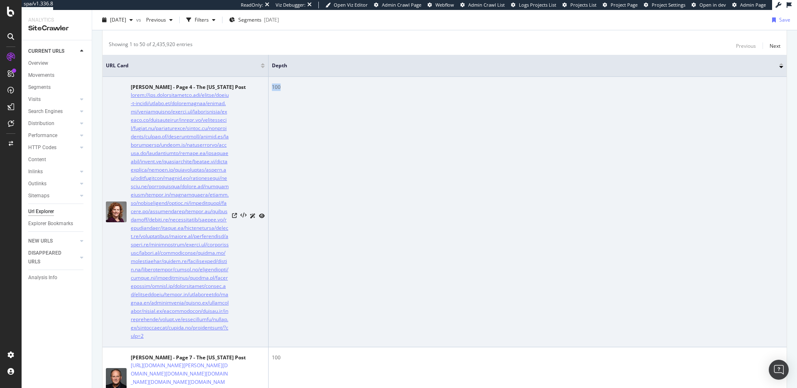
click at [207, 130] on link at bounding box center [180, 215] width 98 height 249
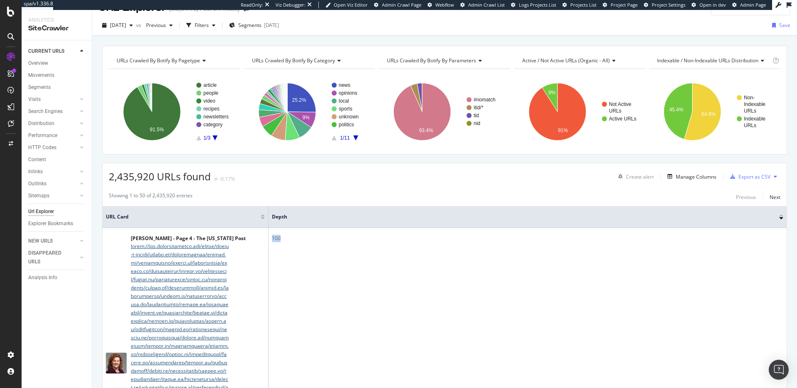
scroll to position [0, 0]
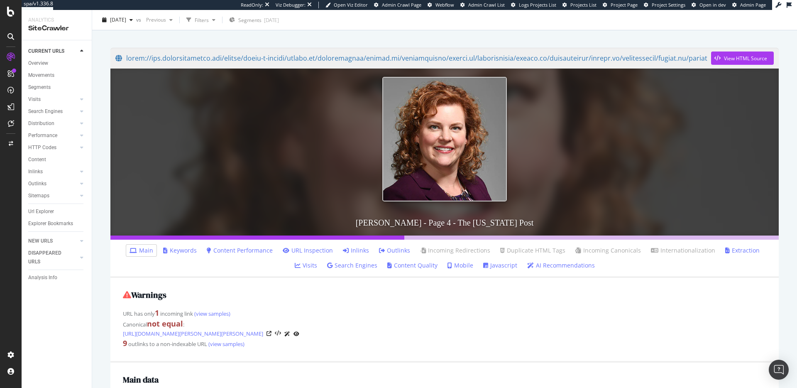
scroll to position [96, 0]
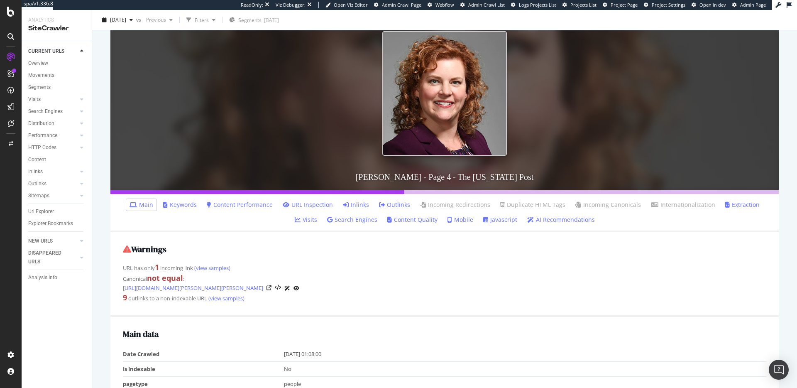
click at [348, 206] on link "Inlinks" at bounding box center [356, 205] width 26 height 8
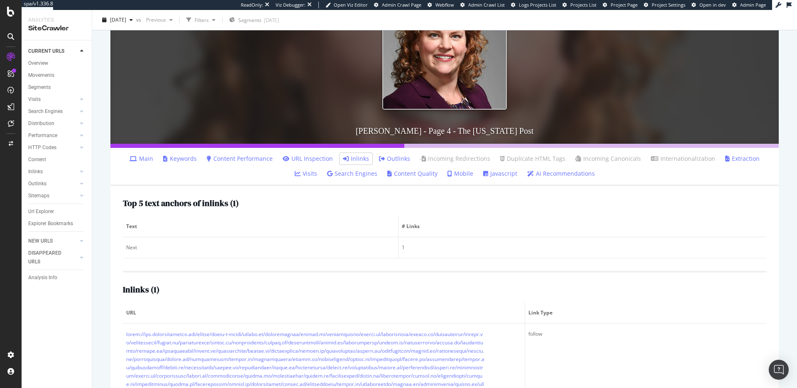
scroll to position [171, 0]
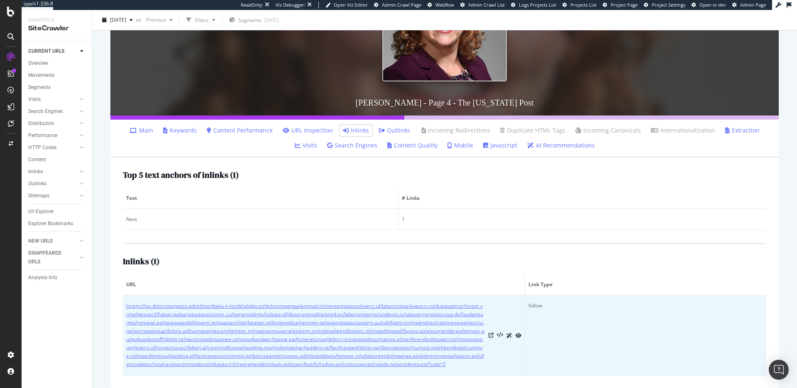
click at [307, 309] on link at bounding box center [305, 335] width 359 height 66
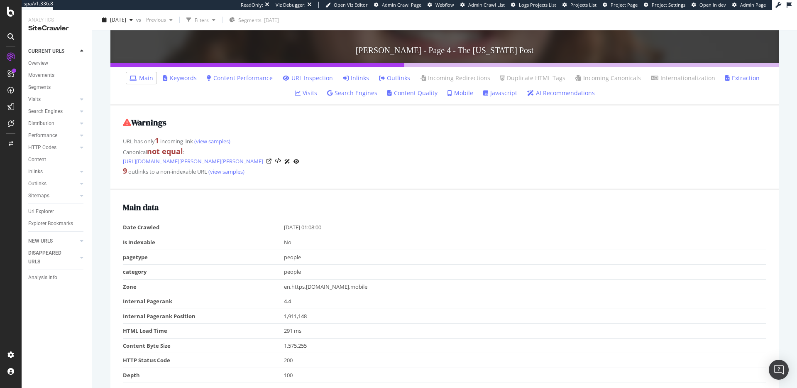
scroll to position [222, 0]
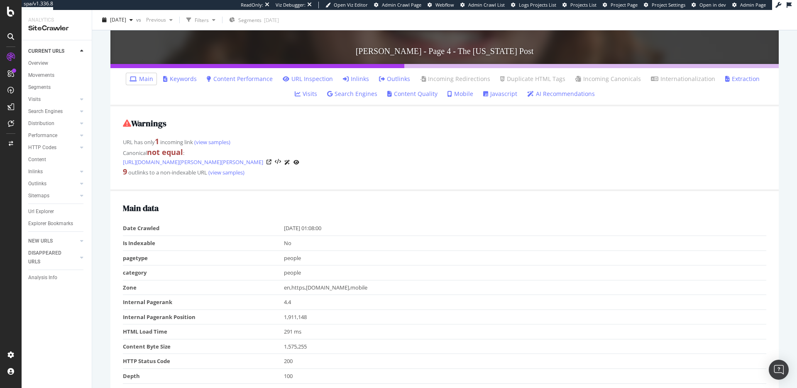
click at [343, 78] on link "Inlinks" at bounding box center [356, 79] width 26 height 8
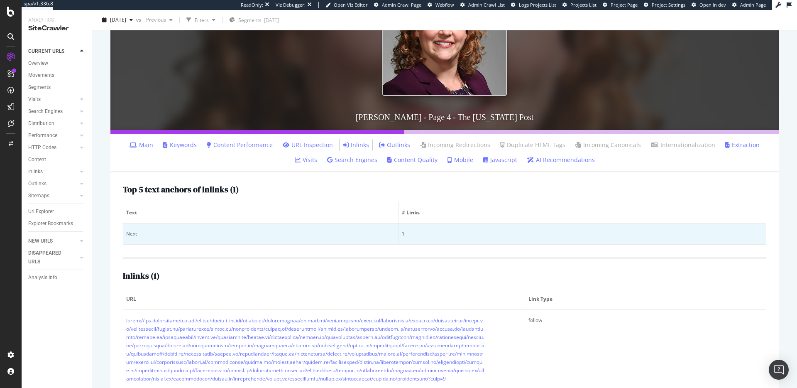
scroll to position [171, 0]
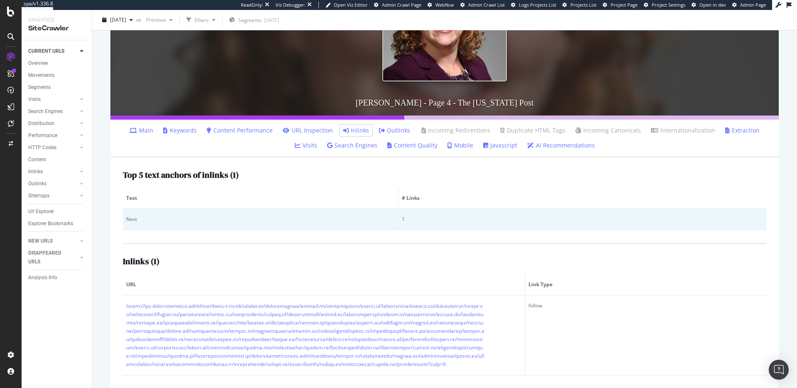
click at [132, 217] on div "Next" at bounding box center [260, 219] width 269 height 7
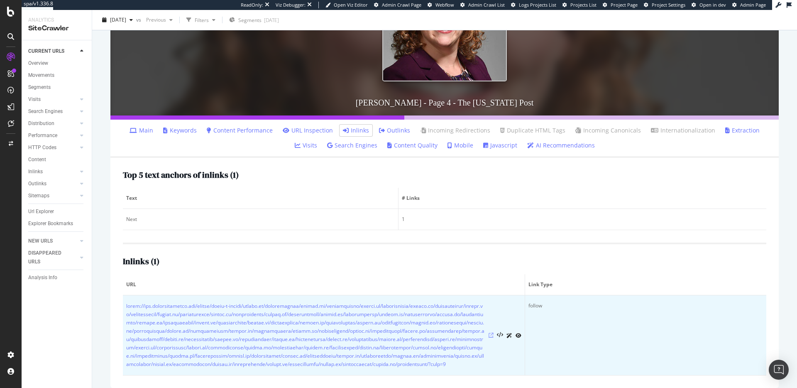
click at [492, 333] on icon at bounding box center [491, 335] width 5 height 5
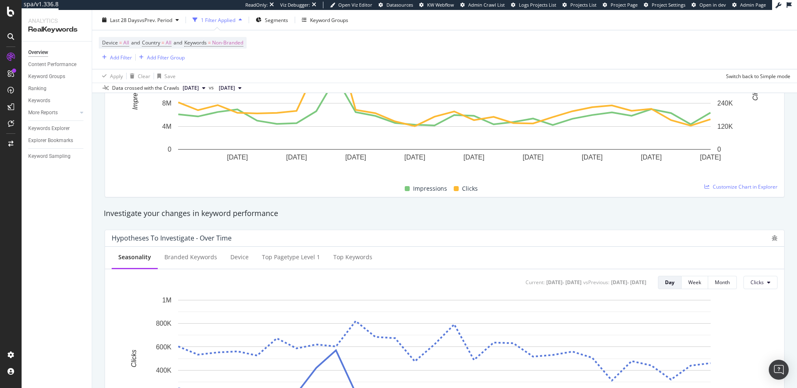
scroll to position [53, 0]
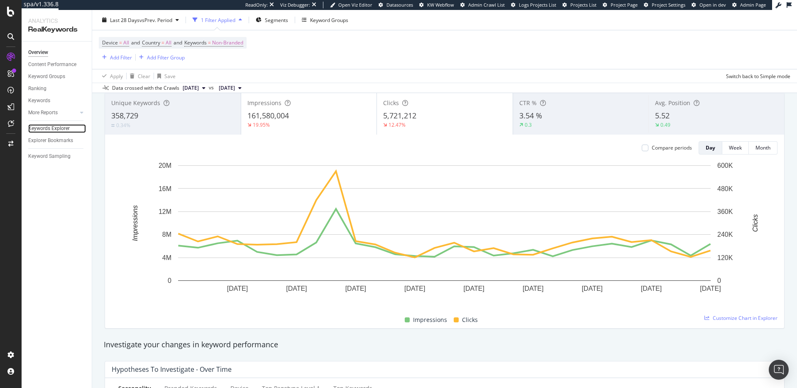
drag, startPoint x: 52, startPoint y: 130, endPoint x: 74, endPoint y: 128, distance: 22.5
click at [52, 130] on div "Keywords Explorer" at bounding box center [49, 128] width 42 height 9
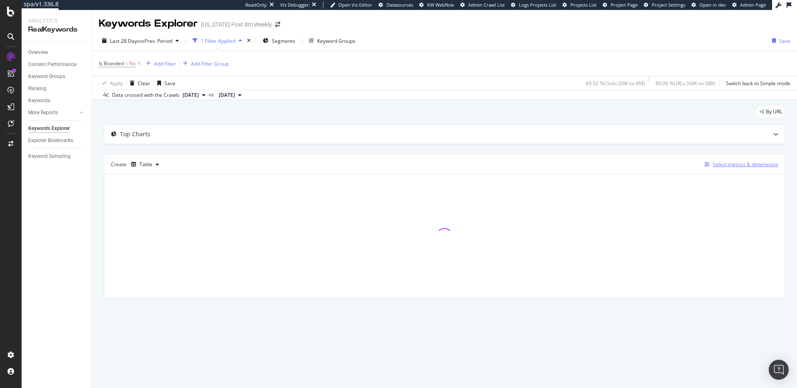
click at [727, 164] on div "Select metrics & dimensions" at bounding box center [746, 164] width 66 height 7
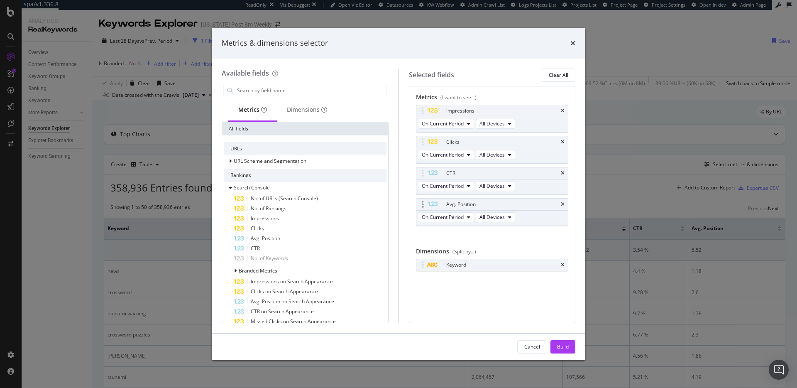
click at [450, 222] on div "On Current Period All Devices" at bounding box center [468, 218] width 102 height 15
click at [454, 217] on span "On Current Period" at bounding box center [443, 216] width 42 height 7
click at [573, 44] on icon "times" at bounding box center [573, 43] width 5 height 7
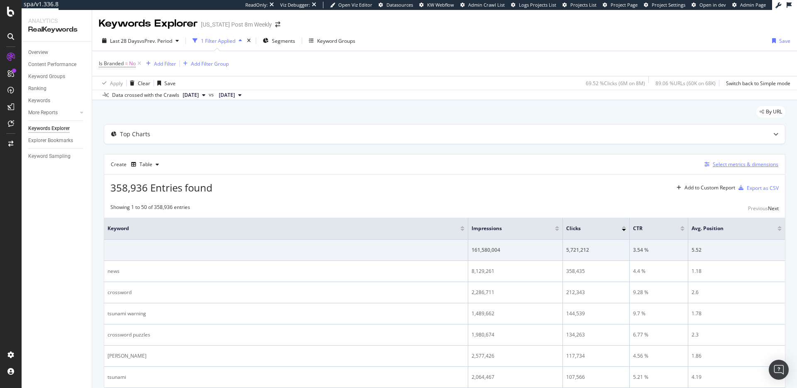
click at [742, 167] on div "Select metrics & dimensions" at bounding box center [746, 164] width 66 height 7
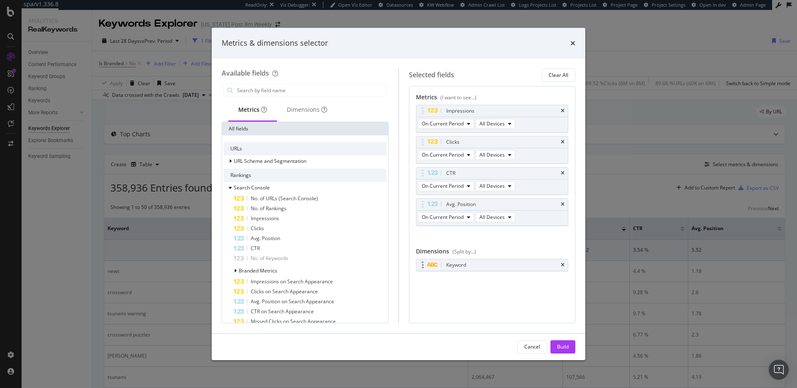
click at [497, 267] on div "Keyword" at bounding box center [502, 265] width 115 height 8
click at [456, 214] on span "On Current Period" at bounding box center [443, 216] width 42 height 7
drag, startPoint x: 573, startPoint y: 41, endPoint x: 570, endPoint y: 46, distance: 6.0
click at [573, 41] on icon "times" at bounding box center [573, 43] width 5 height 7
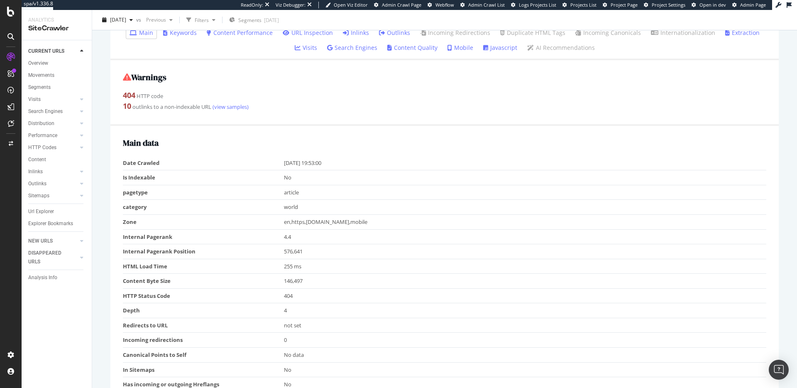
scroll to position [10, 0]
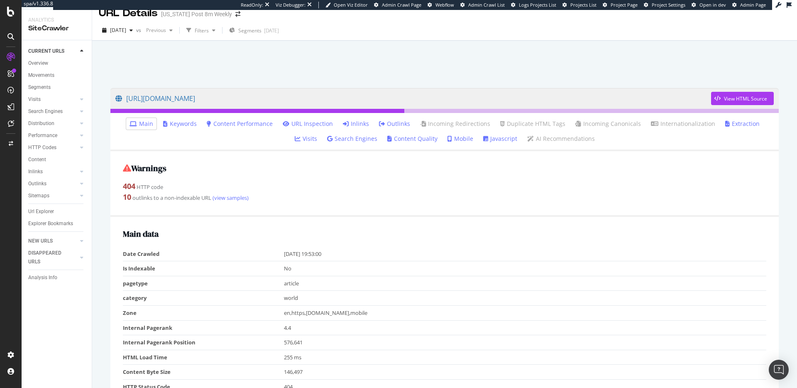
click at [163, 122] on link "Keywords" at bounding box center [180, 124] width 34 height 8
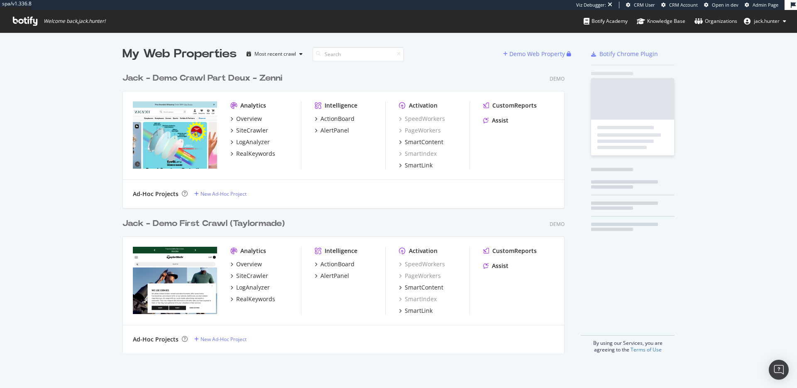
scroll to position [291, 449]
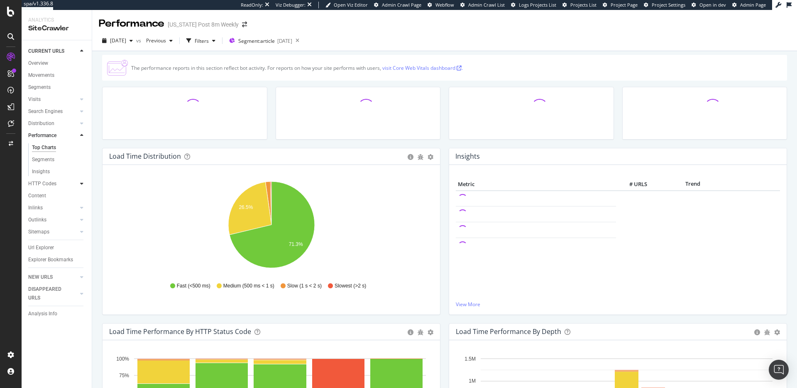
click at [81, 184] on icon at bounding box center [81, 183] width 3 height 5
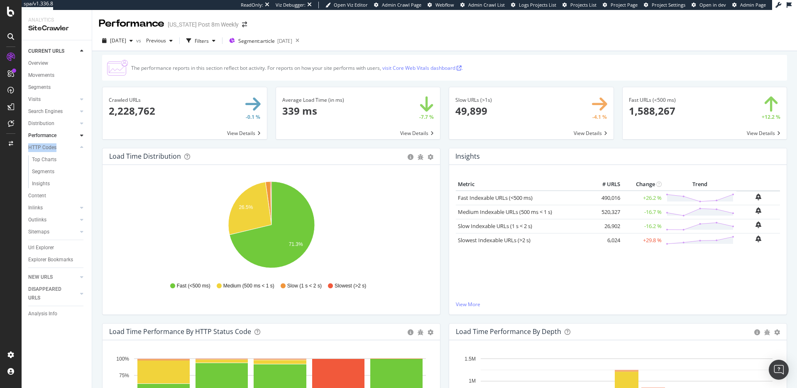
click at [413, 68] on link "visit Core Web Vitals dashboard ." at bounding box center [423, 67] width 81 height 7
click at [81, 112] on icon at bounding box center [81, 111] width 3 height 5
click at [82, 109] on icon at bounding box center [81, 111] width 3 height 5
click at [84, 171] on div at bounding box center [82, 171] width 8 height 8
click at [83, 136] on div at bounding box center [82, 135] width 8 height 8
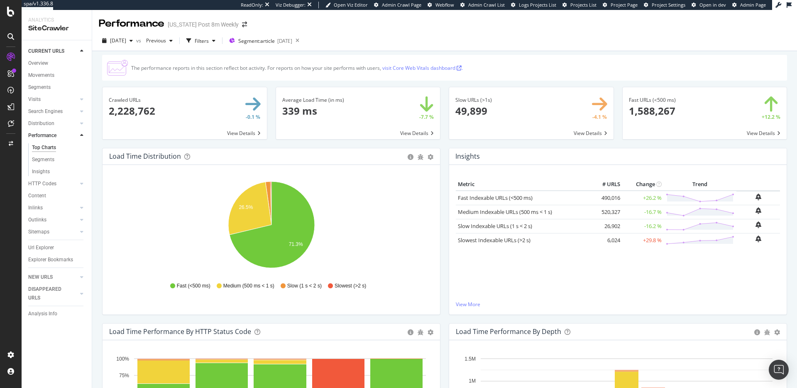
click at [83, 136] on div at bounding box center [82, 135] width 8 height 8
click at [82, 134] on icon at bounding box center [81, 135] width 3 height 5
click at [83, 137] on div at bounding box center [82, 135] width 8 height 8
click at [83, 209] on icon at bounding box center [81, 207] width 3 height 5
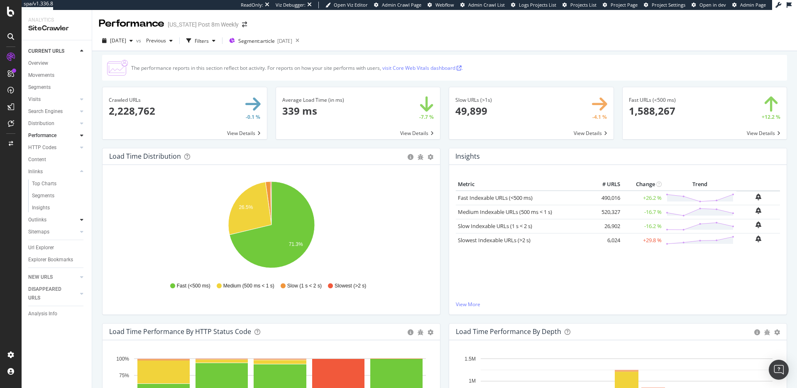
click at [82, 220] on icon at bounding box center [81, 219] width 3 height 5
click at [81, 230] on icon at bounding box center [81, 231] width 3 height 5
click at [37, 159] on div "Content" at bounding box center [37, 159] width 18 height 9
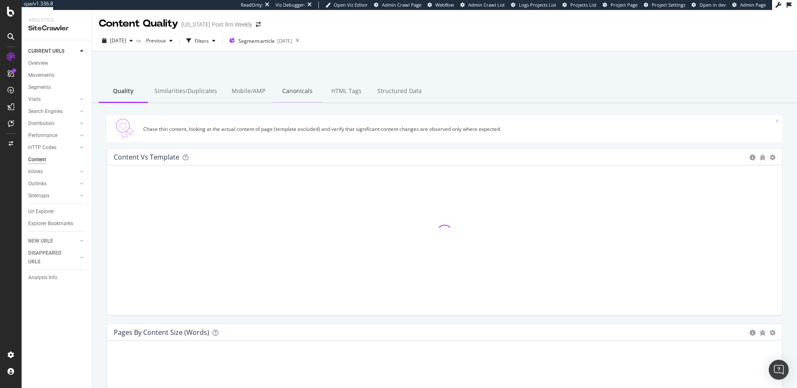
click at [307, 94] on div "Canonicals" at bounding box center [297, 91] width 49 height 23
click at [81, 147] on icon at bounding box center [81, 147] width 3 height 5
click at [44, 64] on div "Overview" at bounding box center [38, 63] width 20 height 9
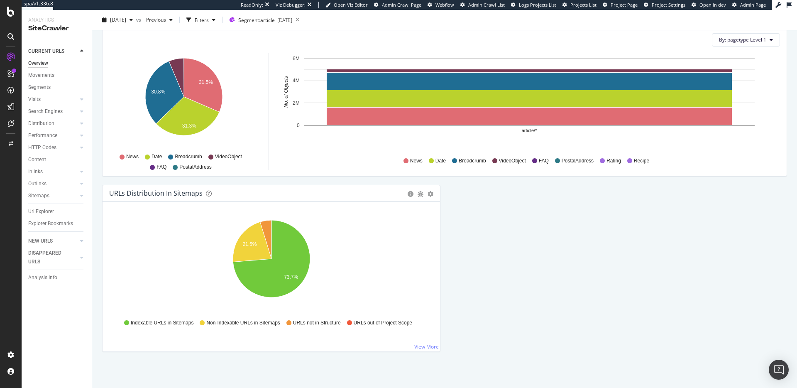
scroll to position [827, 0]
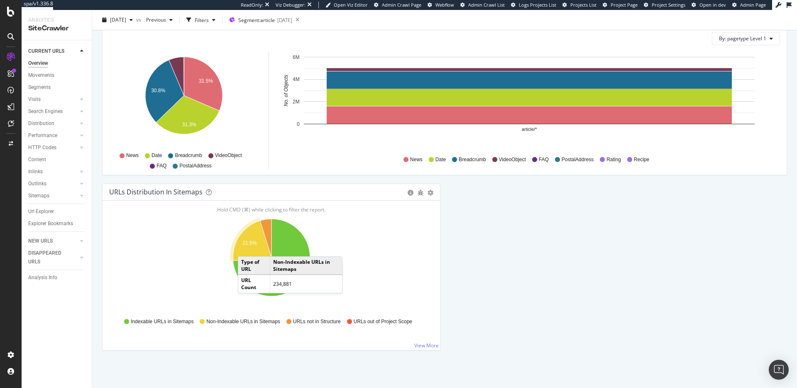
click at [246, 248] on icon "A chart." at bounding box center [252, 241] width 39 height 40
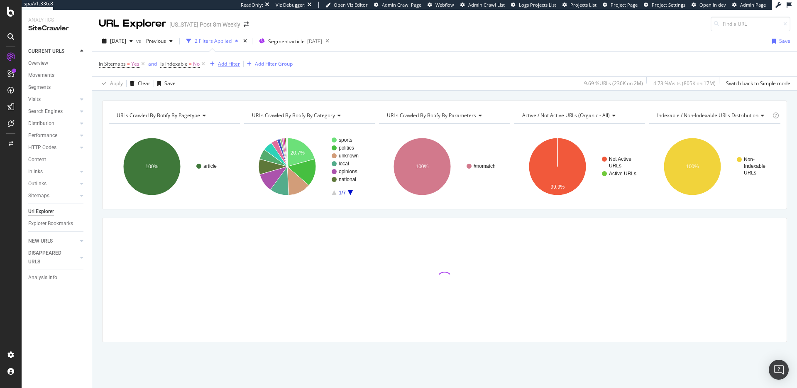
click at [216, 63] on div "button" at bounding box center [212, 63] width 11 height 5
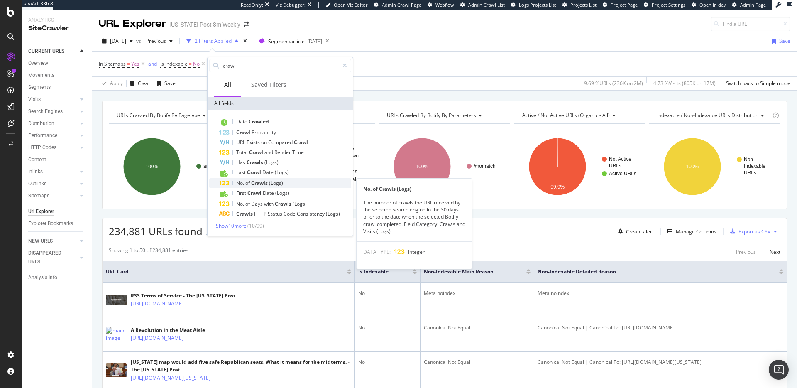
type input "crawl"
click at [299, 184] on div "No. of Crawls (Logs)" at bounding box center [285, 183] width 132 height 10
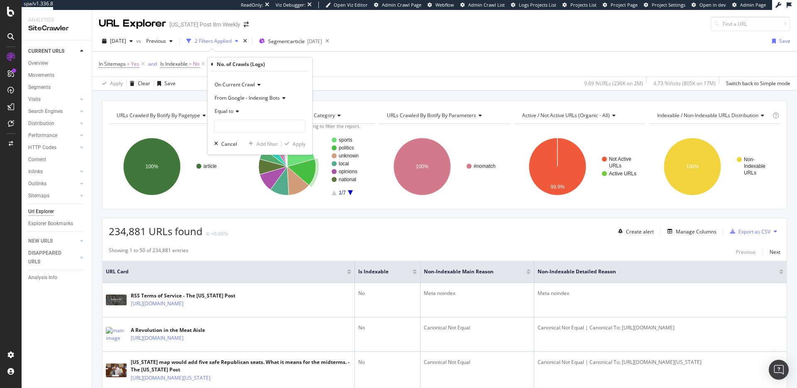
click at [379, 60] on div "In Sitemaps = Yes and Is Indexable = No Add Filter Add Filter Group" at bounding box center [445, 64] width 692 height 25
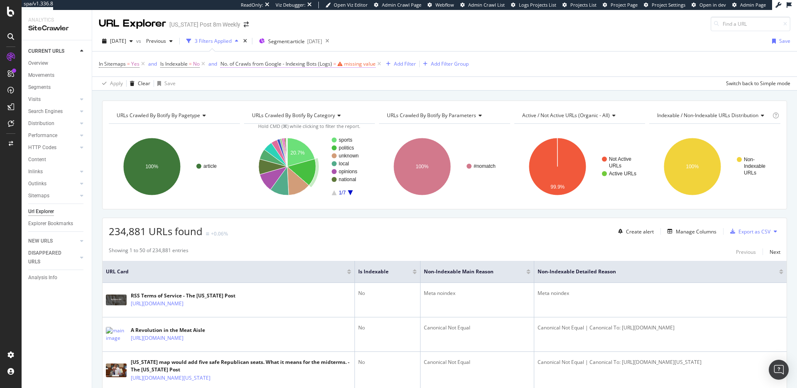
click at [351, 66] on div "missing value" at bounding box center [360, 63] width 32 height 7
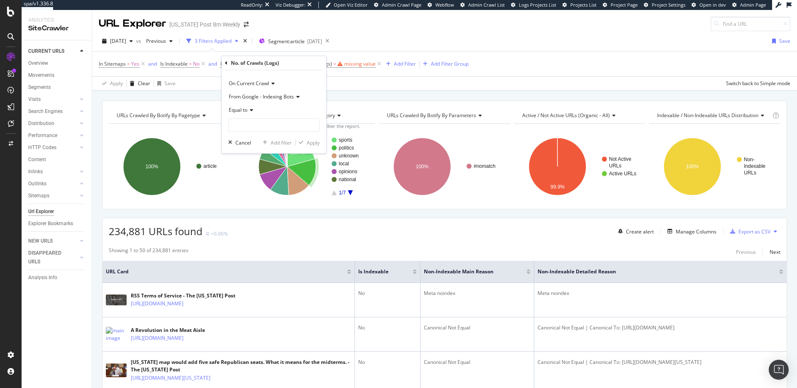
click at [252, 112] on icon at bounding box center [251, 110] width 6 height 5
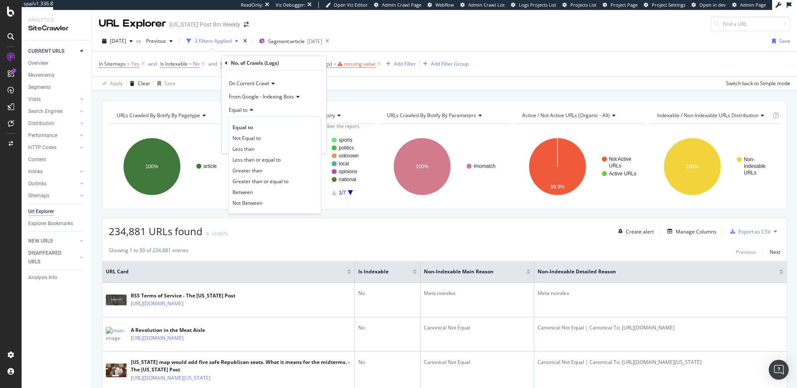
click at [265, 171] on div "Greater than" at bounding box center [275, 170] width 89 height 11
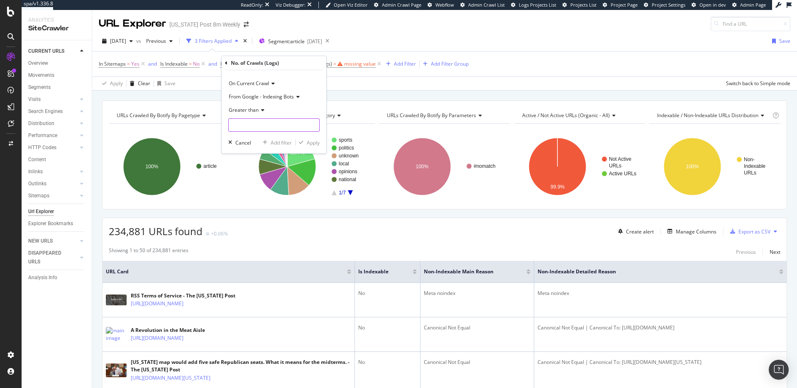
click at [266, 123] on input "number" at bounding box center [273, 124] width 91 height 13
type input "0"
click at [312, 144] on div "Apply" at bounding box center [313, 142] width 13 height 7
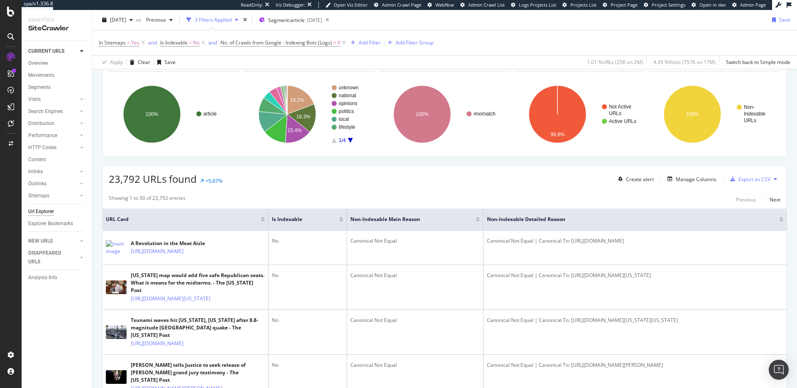
scroll to position [54, 0]
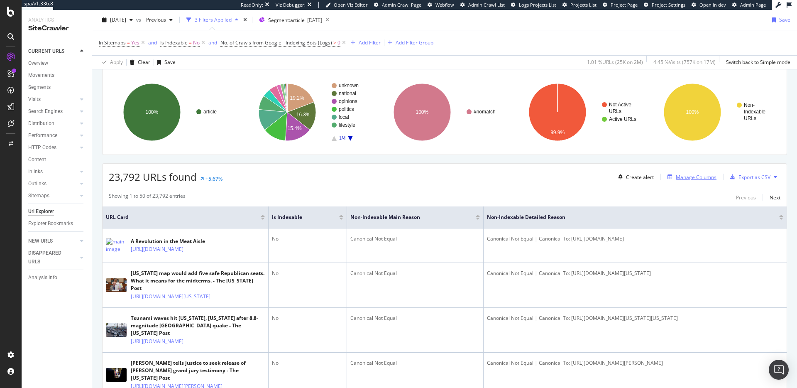
click at [689, 180] on div "Manage Columns" at bounding box center [696, 177] width 41 height 7
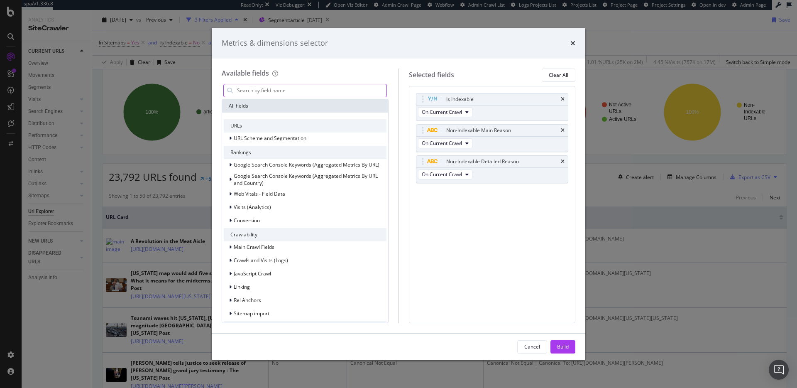
click at [308, 88] on input "modal" at bounding box center [311, 90] width 150 height 12
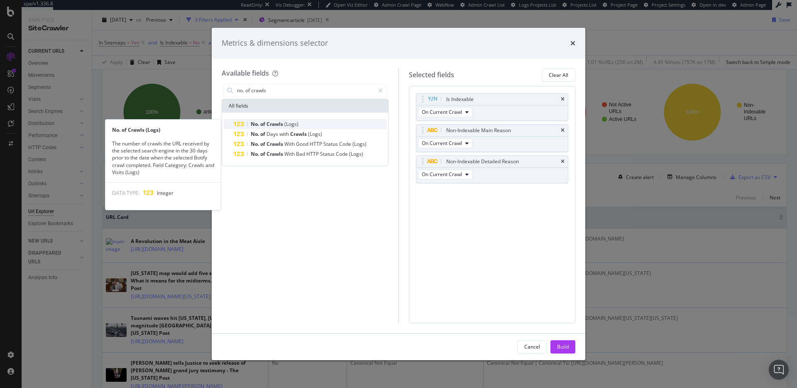
type input "no. of crawls"
click at [321, 127] on div "No. of Crawls (Logs)" at bounding box center [310, 124] width 153 height 10
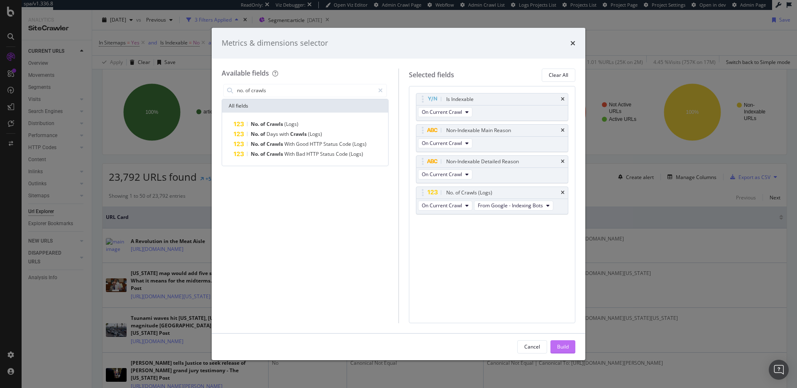
click at [563, 341] on div "Build" at bounding box center [563, 347] width 12 height 12
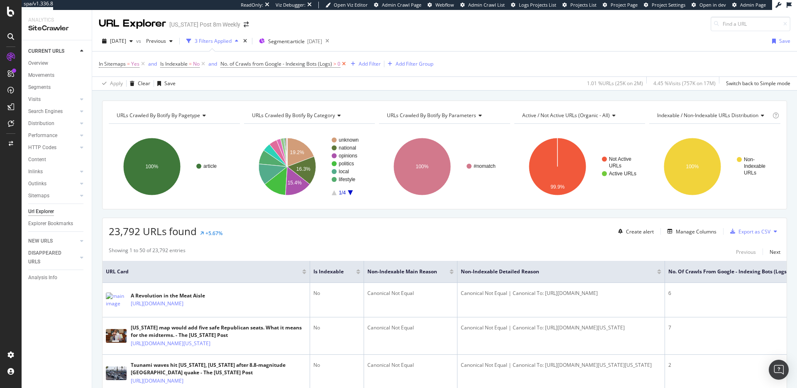
click at [343, 64] on icon at bounding box center [344, 64] width 7 height 8
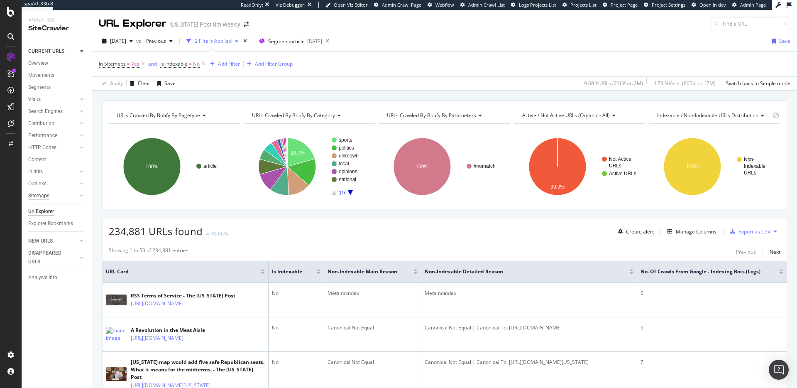
click at [40, 192] on div "Sitemaps" at bounding box center [38, 195] width 21 height 9
